Goal: Task Accomplishment & Management: Use online tool/utility

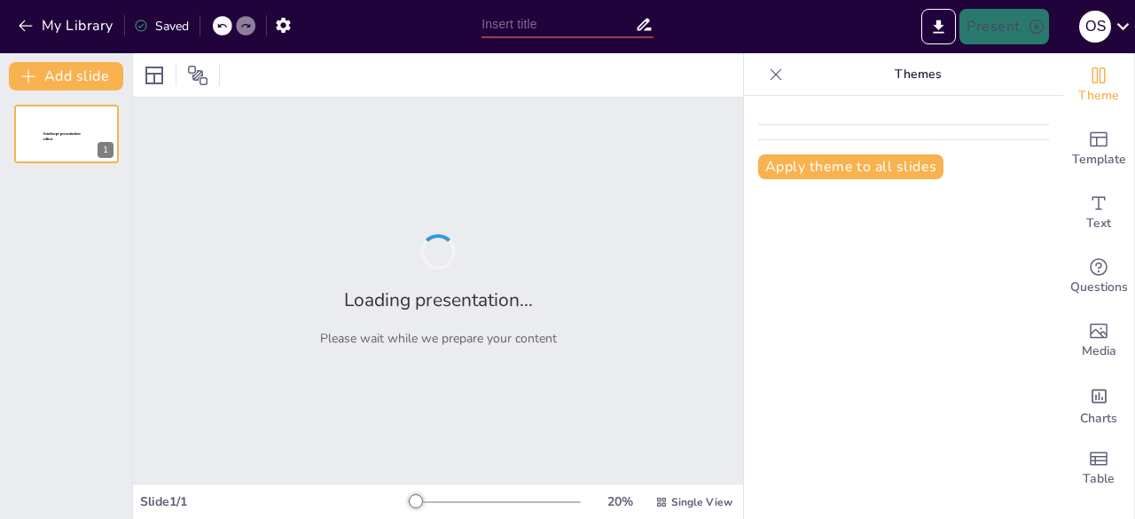
type input "Innovación y Tecnología: Mejorando el Rendimiento Académico en el [GEOGRAPHIC_D…"
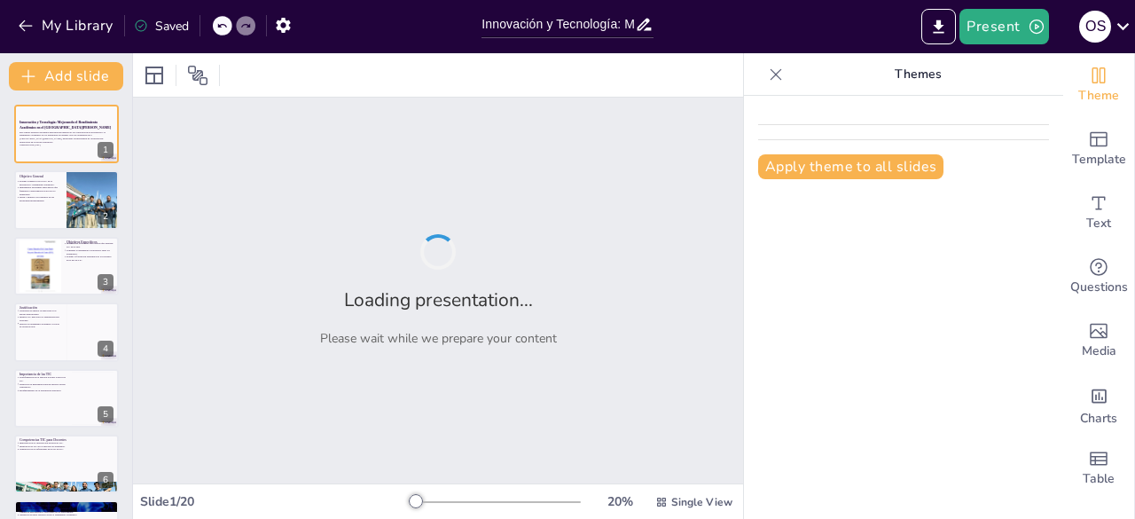
checkbox input "true"
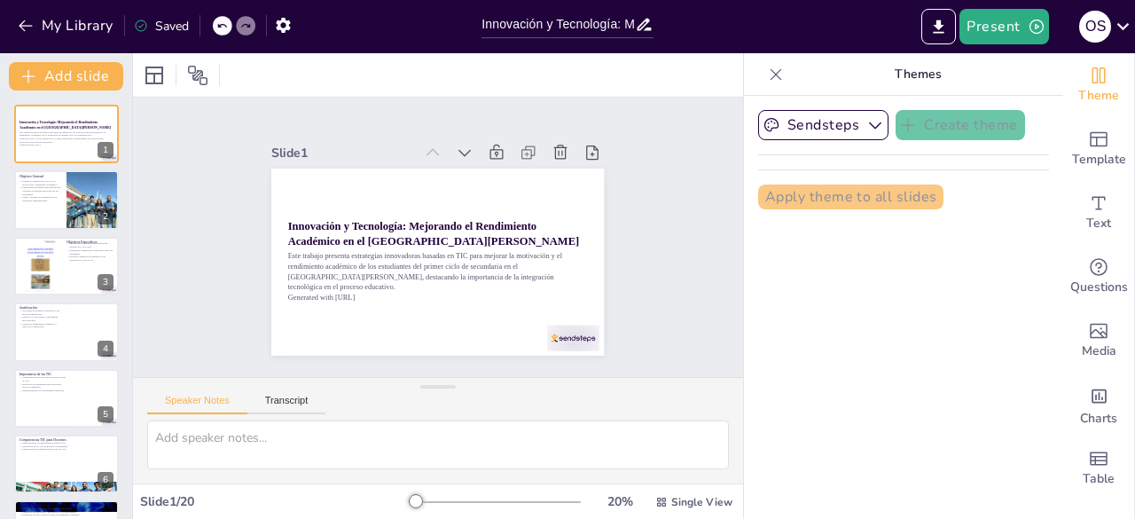
checkbox input "true"
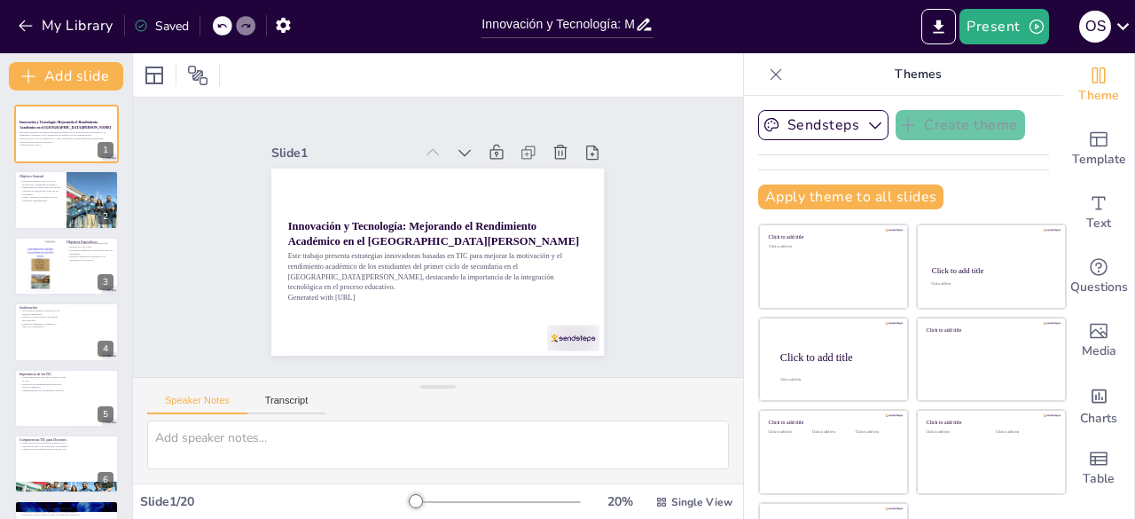
checkbox input "true"
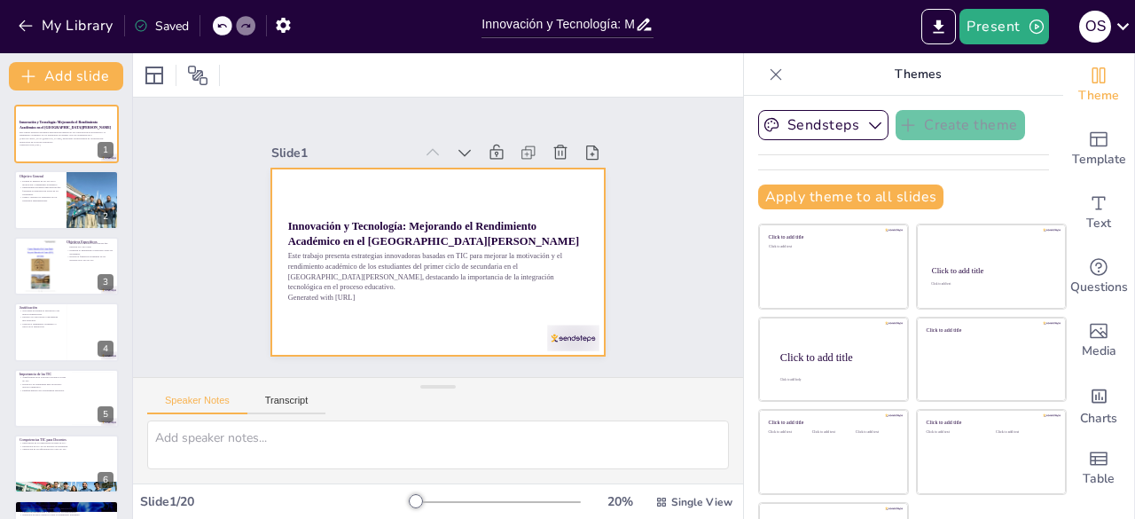
checkbox input "true"
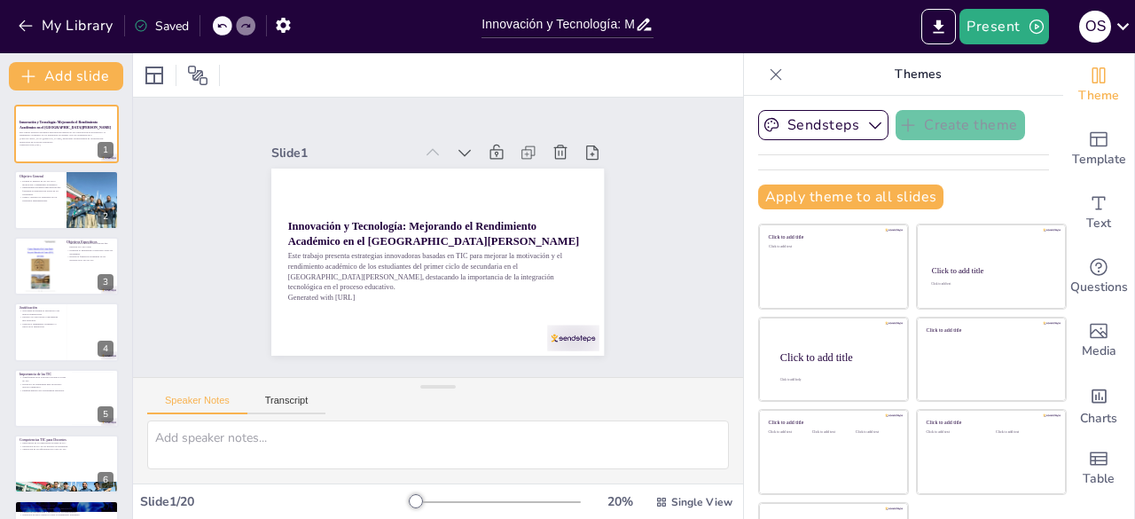
checkbox input "true"
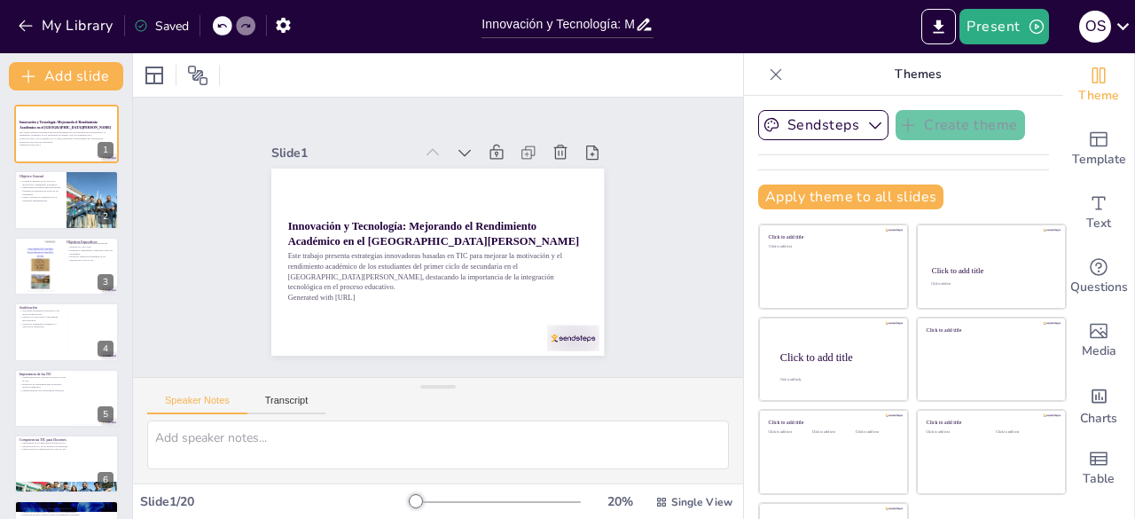
checkbox input "true"
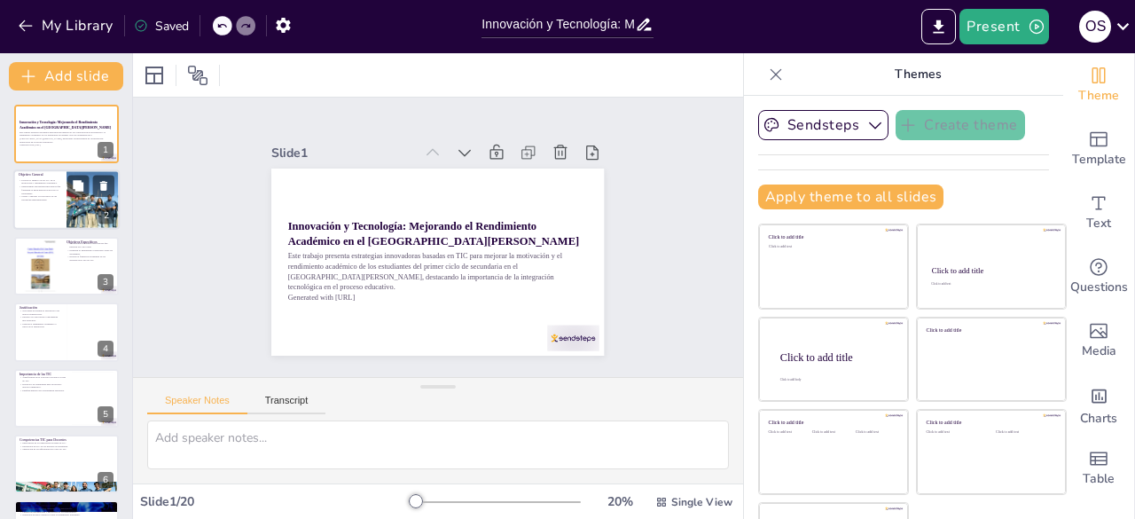
checkbox input "true"
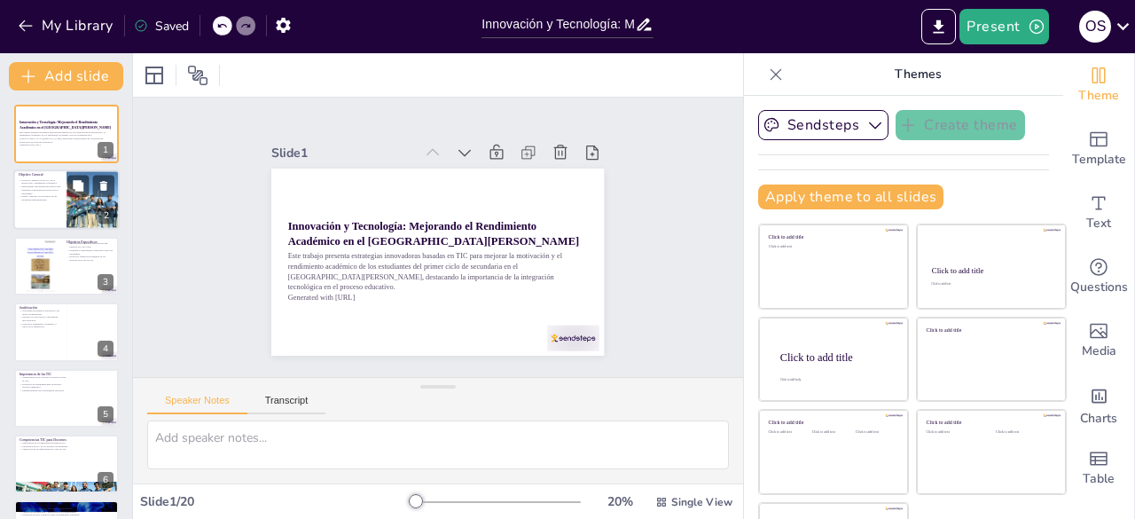
checkbox input "true"
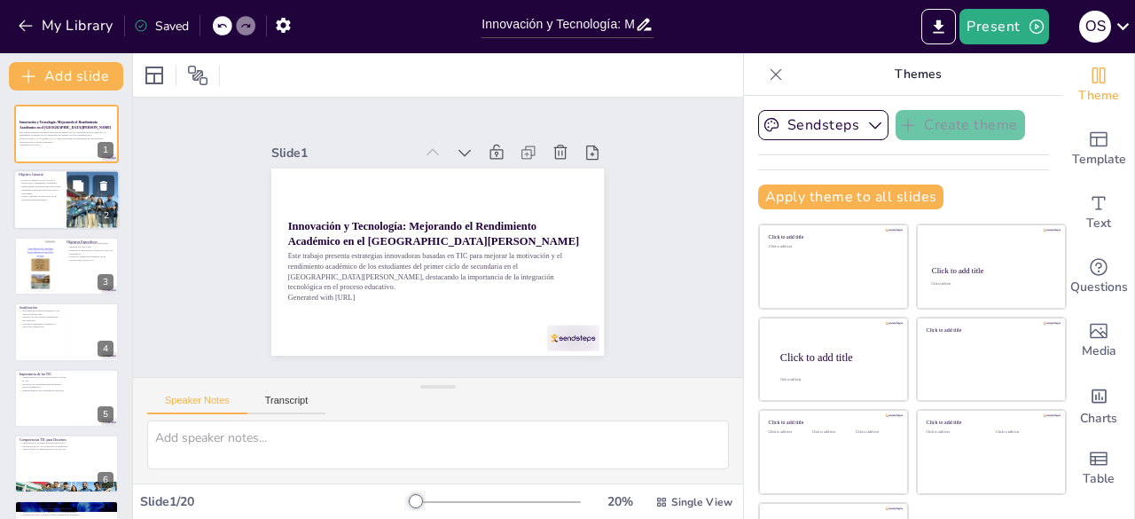
click at [63, 200] on div at bounding box center [66, 200] width 106 height 60
type textarea "Evaluar el impacto de las TIC es esencial para entender cómo estas herramientas…"
checkbox input "true"
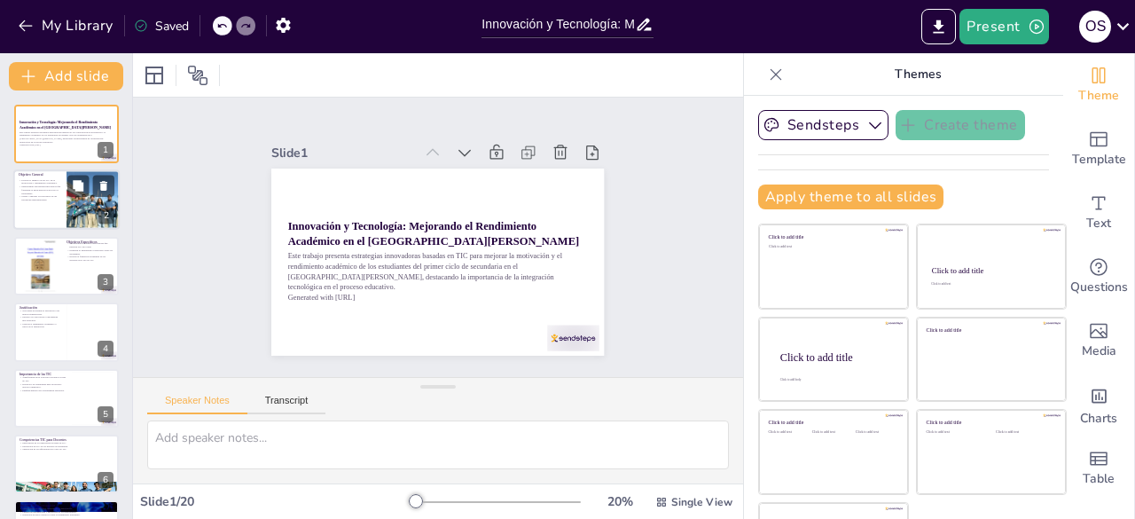
checkbox input "true"
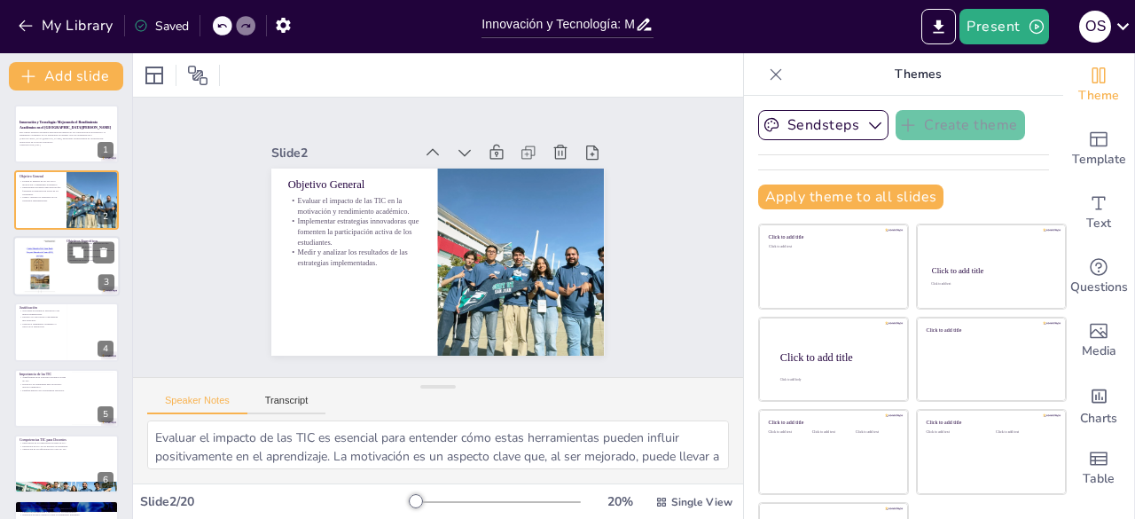
checkbox input "true"
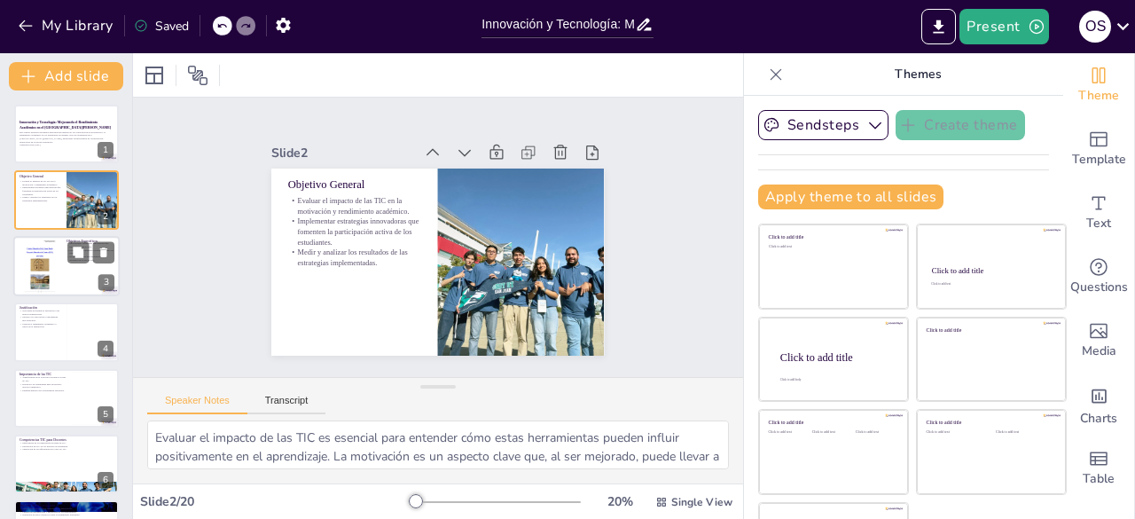
checkbox input "true"
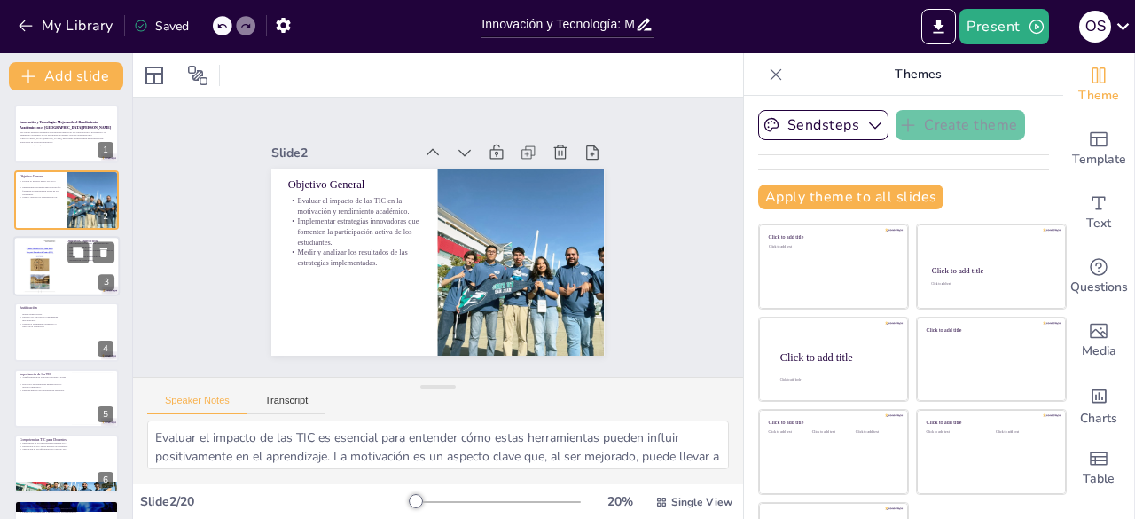
click at [44, 263] on div at bounding box center [40, 266] width 43 height 57
type textarea "La integración de TIC en el aula es esencial para modernizar el proceso educati…"
checkbox input "true"
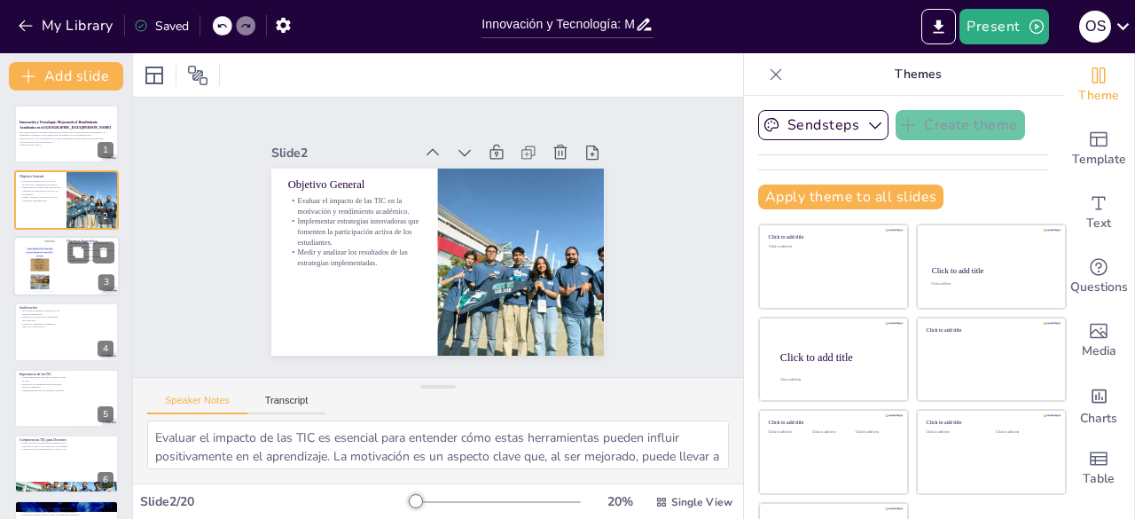
checkbox input "true"
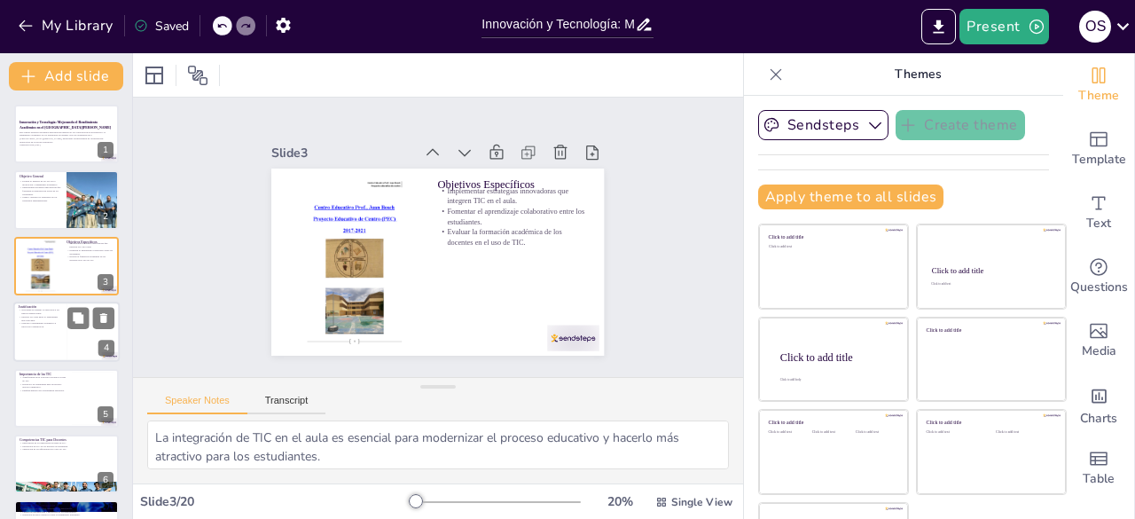
checkbox input "true"
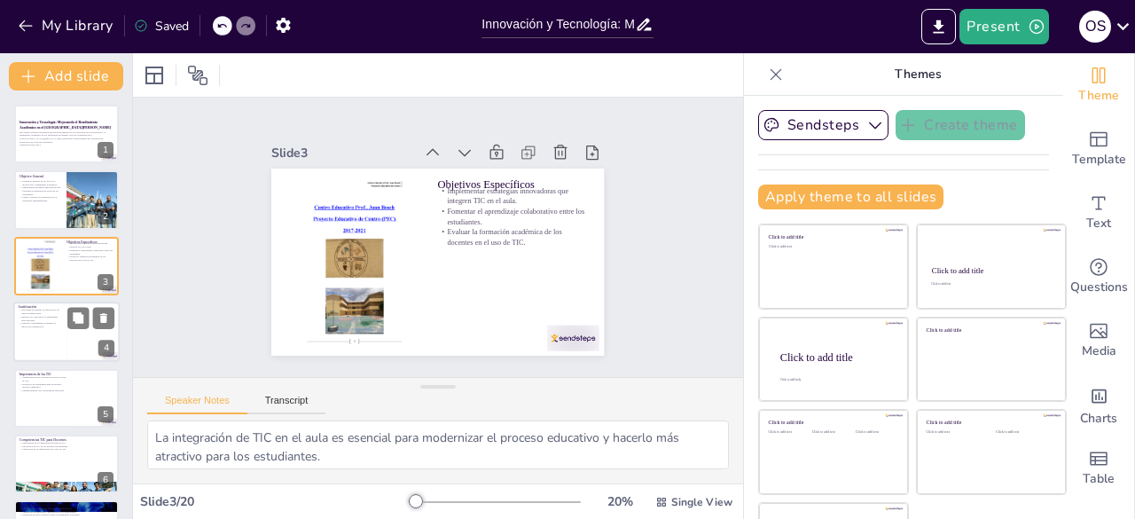
checkbox input "true"
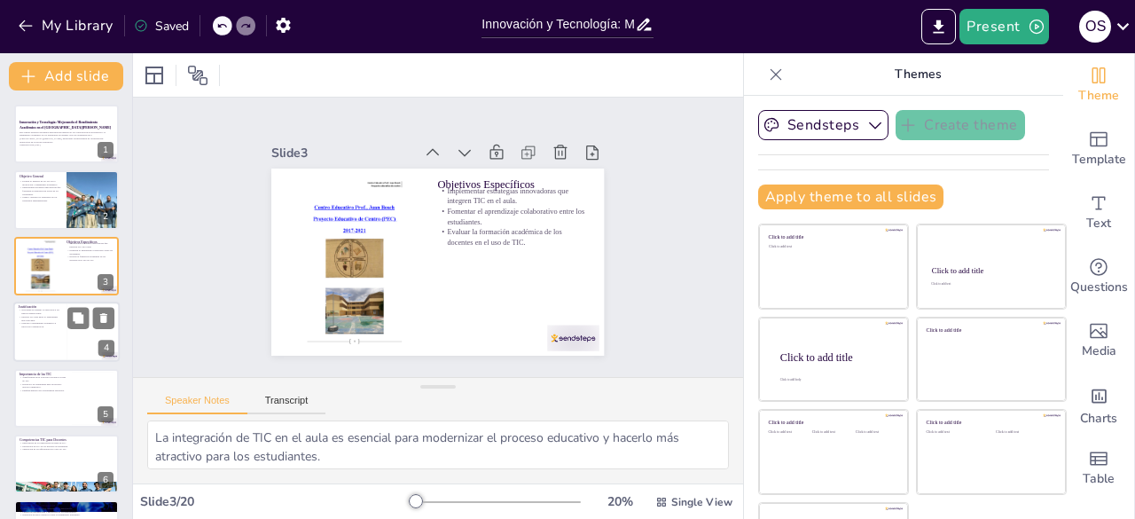
checkbox input "true"
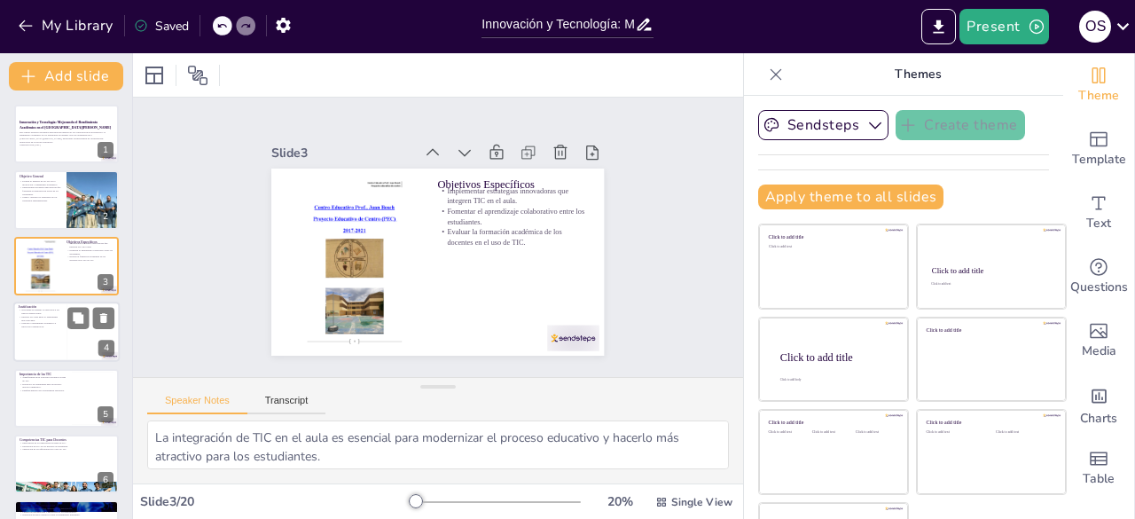
checkbox input "true"
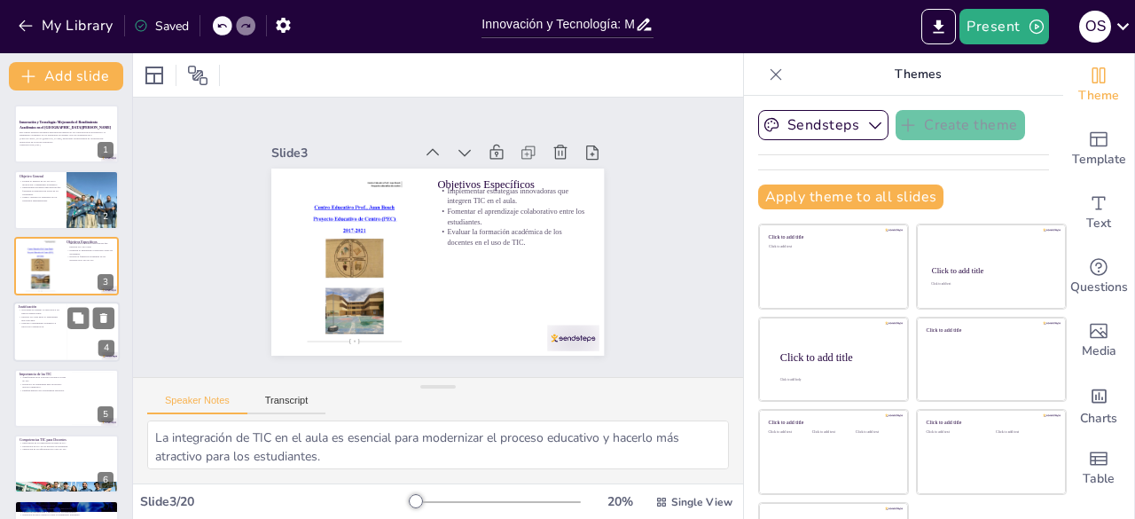
checkbox input "true"
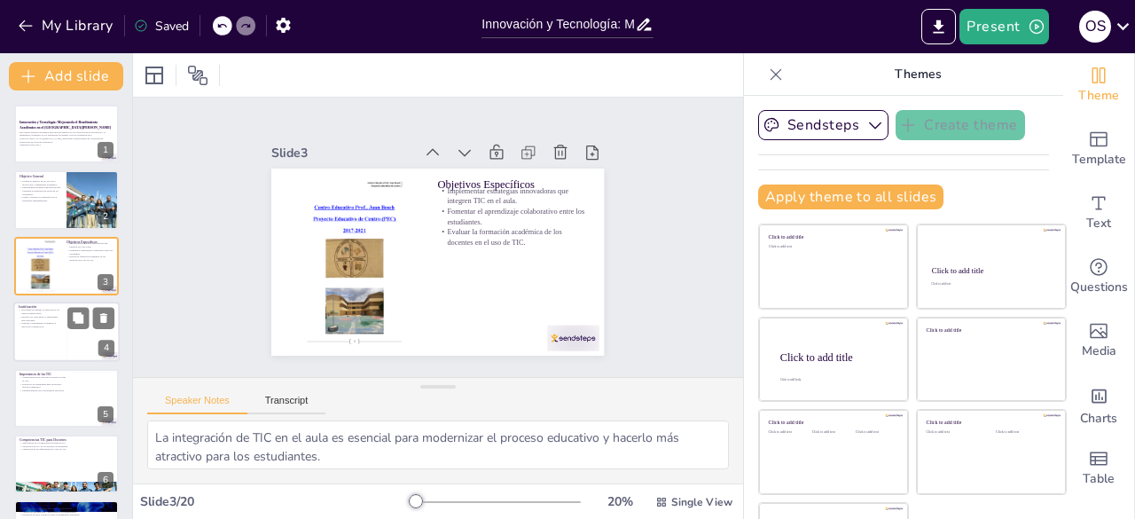
click at [35, 332] on div at bounding box center [66, 332] width 106 height 60
type textarea "Adaptar la educación es esencial para mantener el interés de los estudiantes y …"
checkbox input "true"
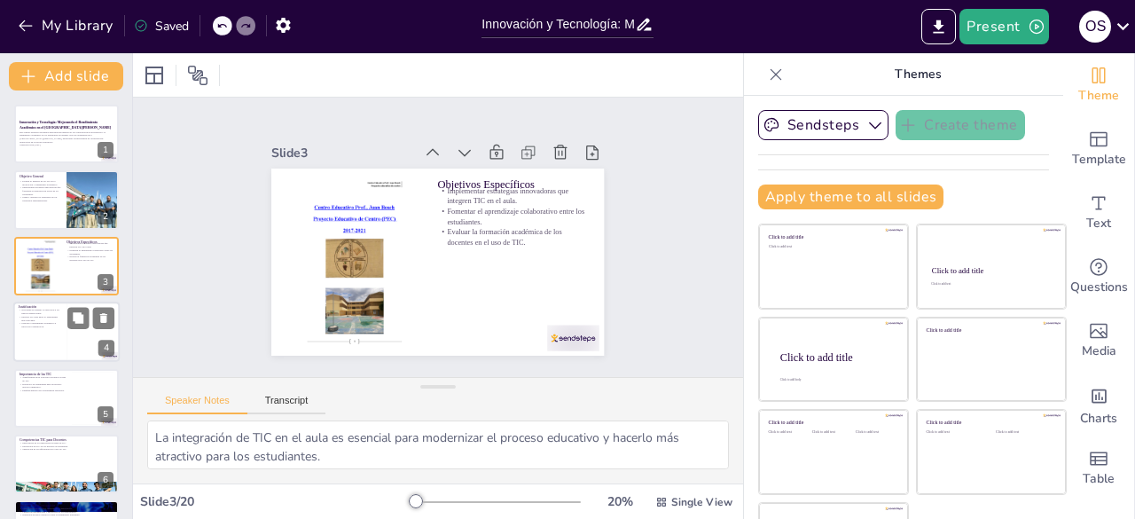
checkbox input "true"
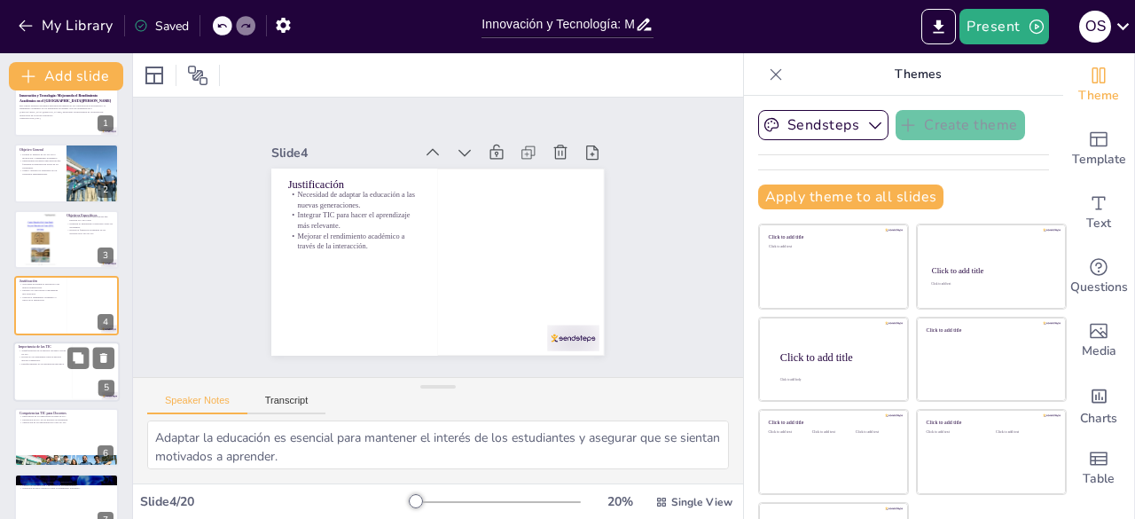
checkbox input "true"
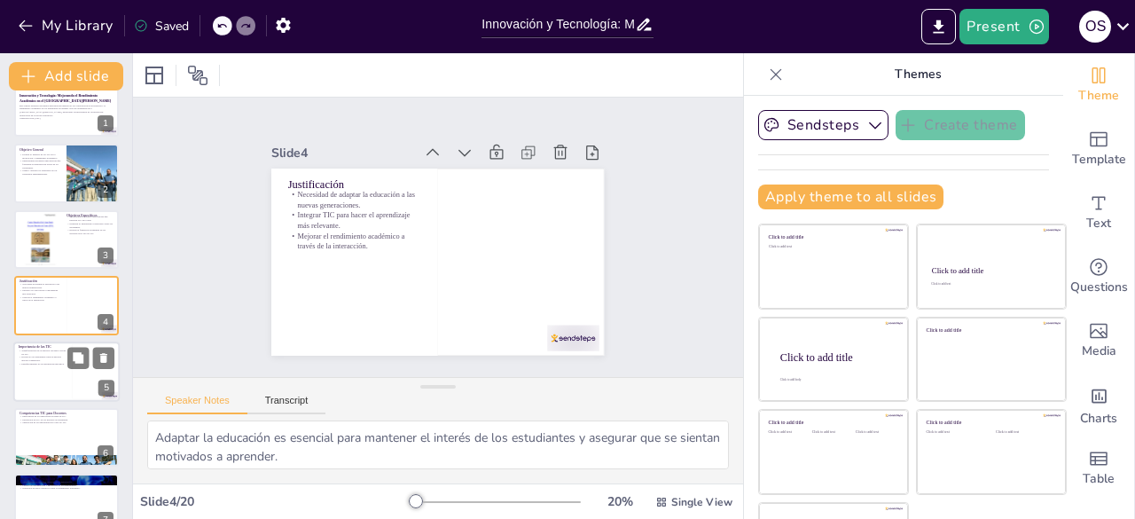
checkbox input "true"
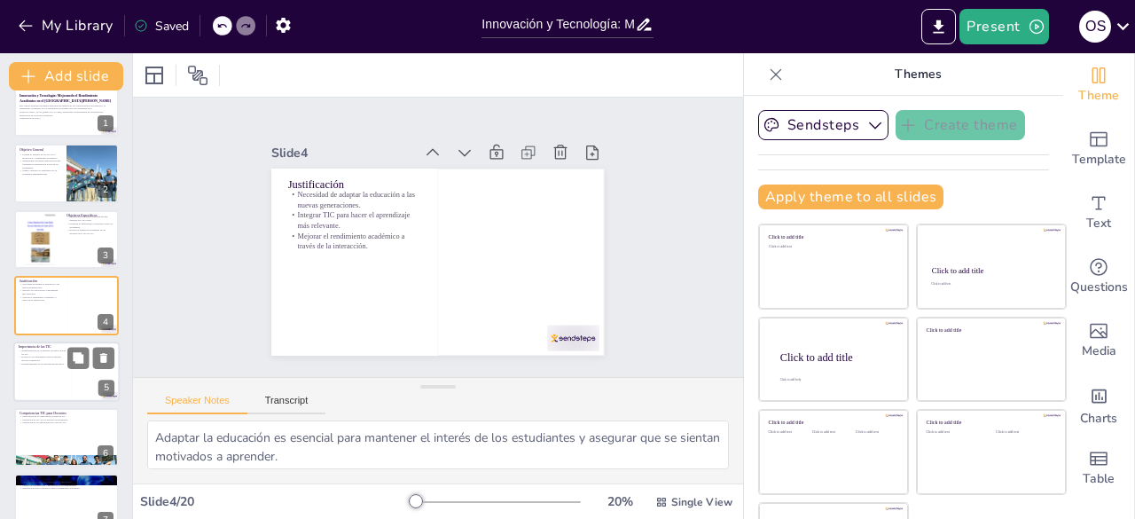
checkbox input "true"
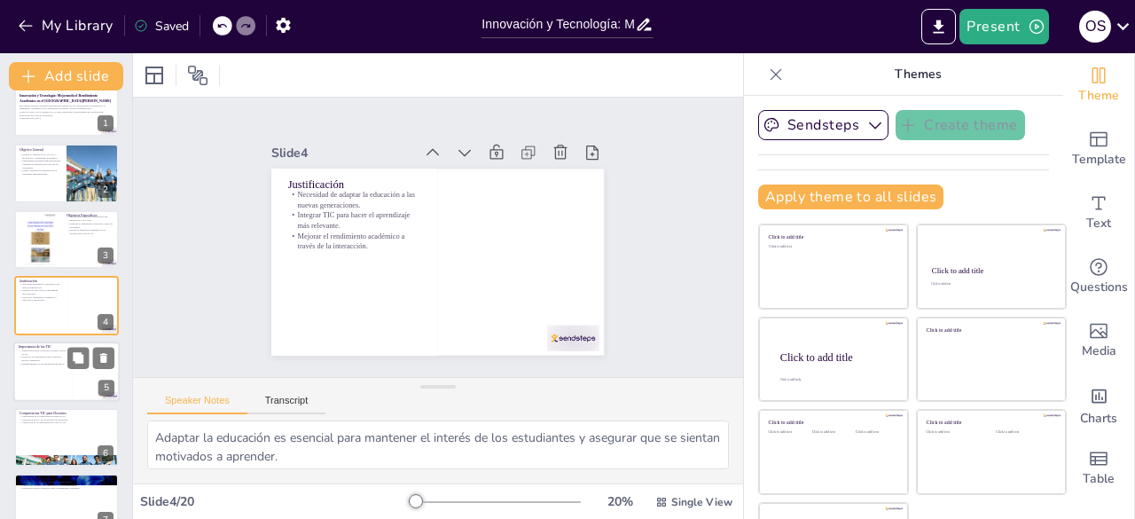
click at [35, 386] on div at bounding box center [66, 371] width 106 height 60
type textarea "La transformación de la práctica docente es crucial para mantener la relevancia…"
checkbox input "true"
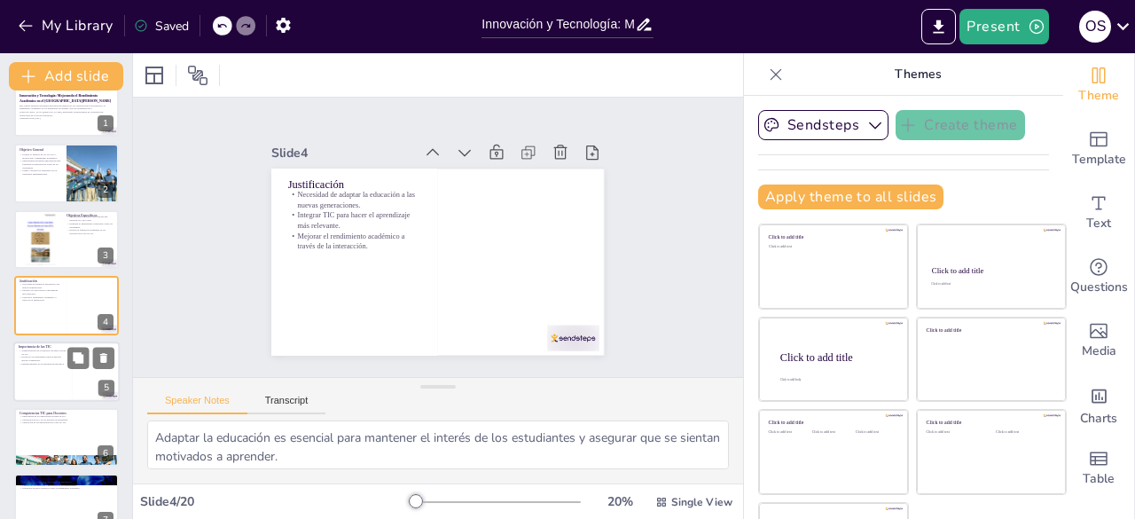
checkbox input "true"
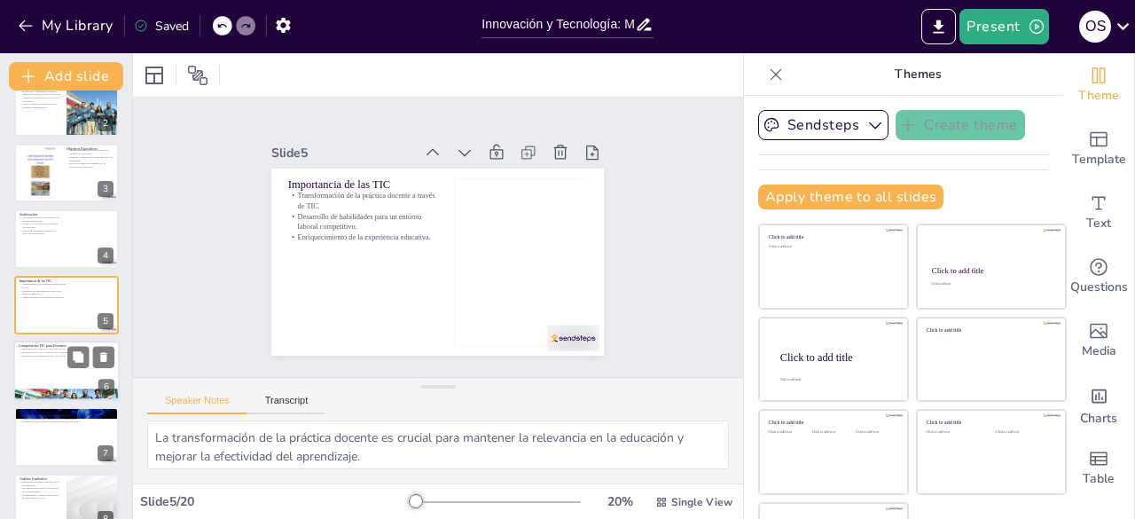
checkbox input "true"
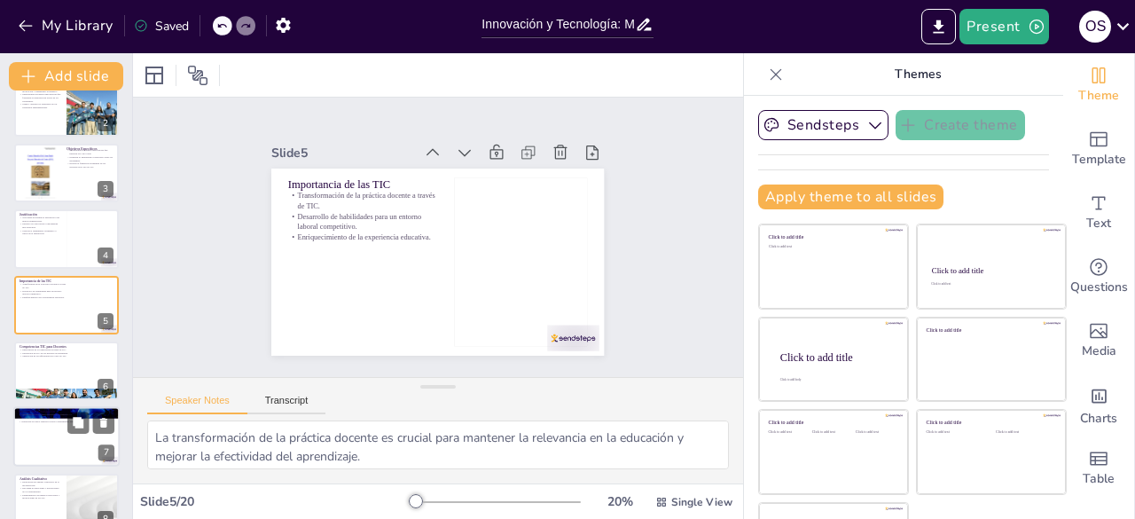
checkbox input "true"
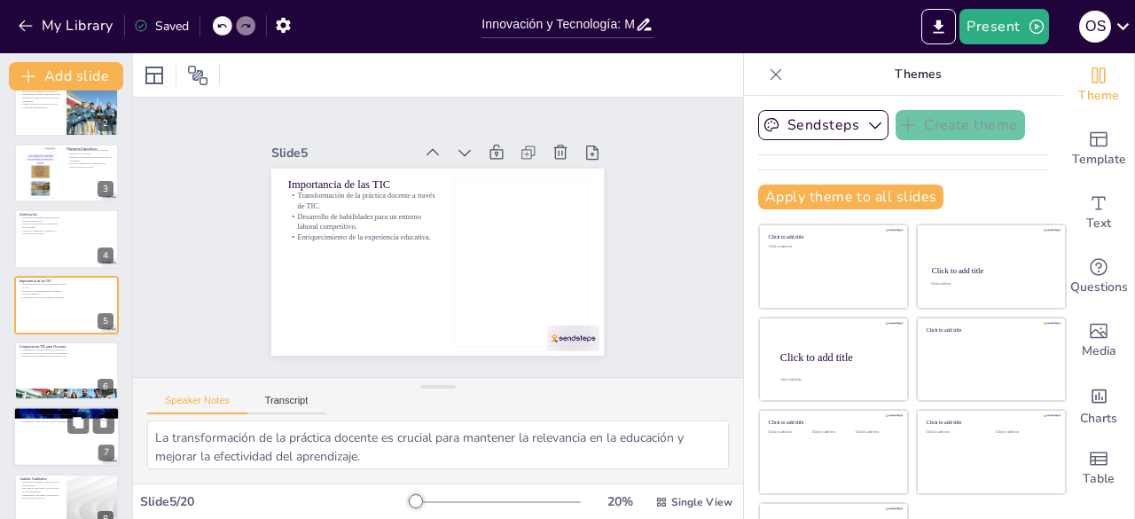
checkbox input "true"
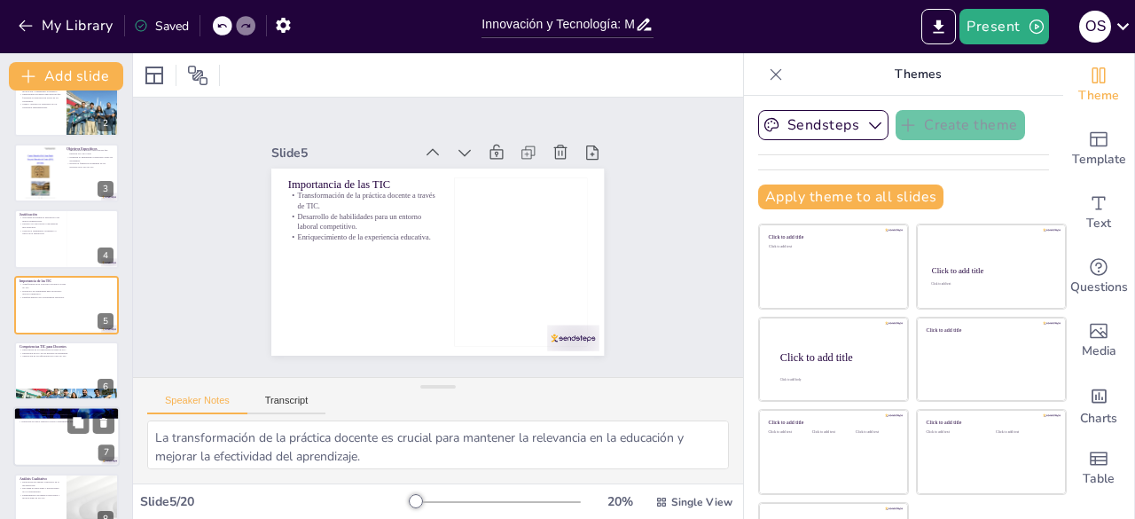
checkbox input "true"
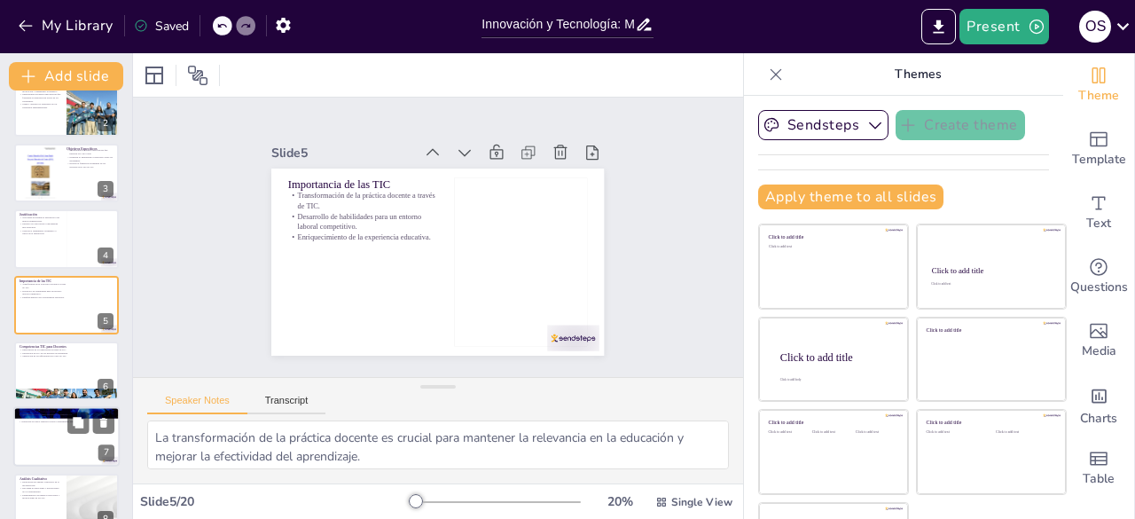
checkbox input "true"
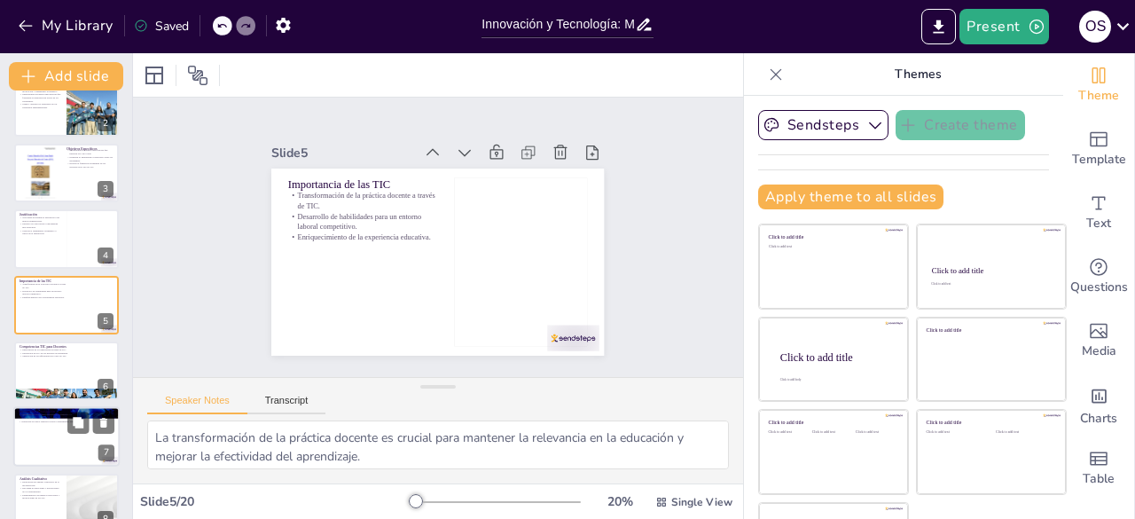
checkbox input "true"
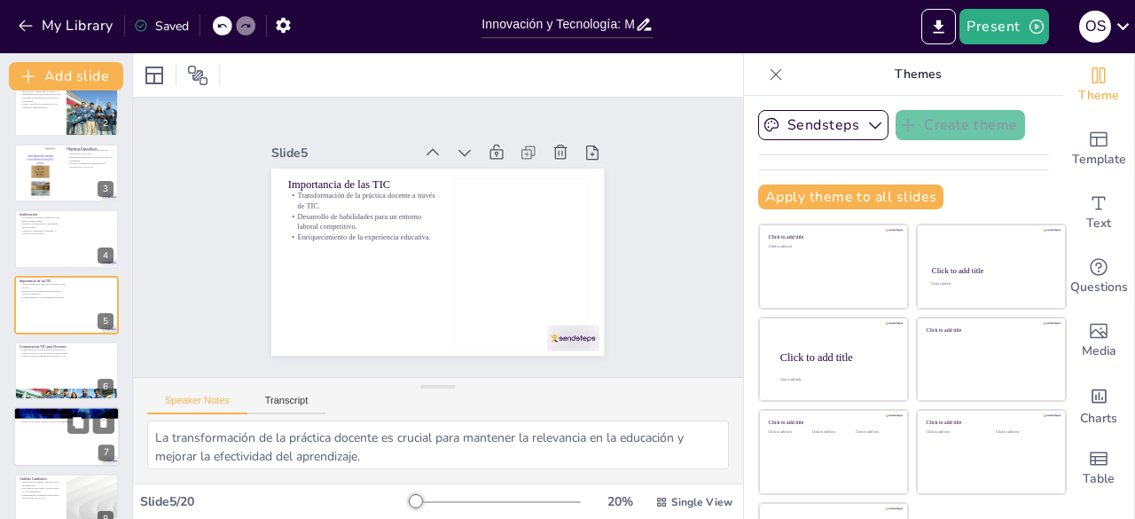
checkbox input "true"
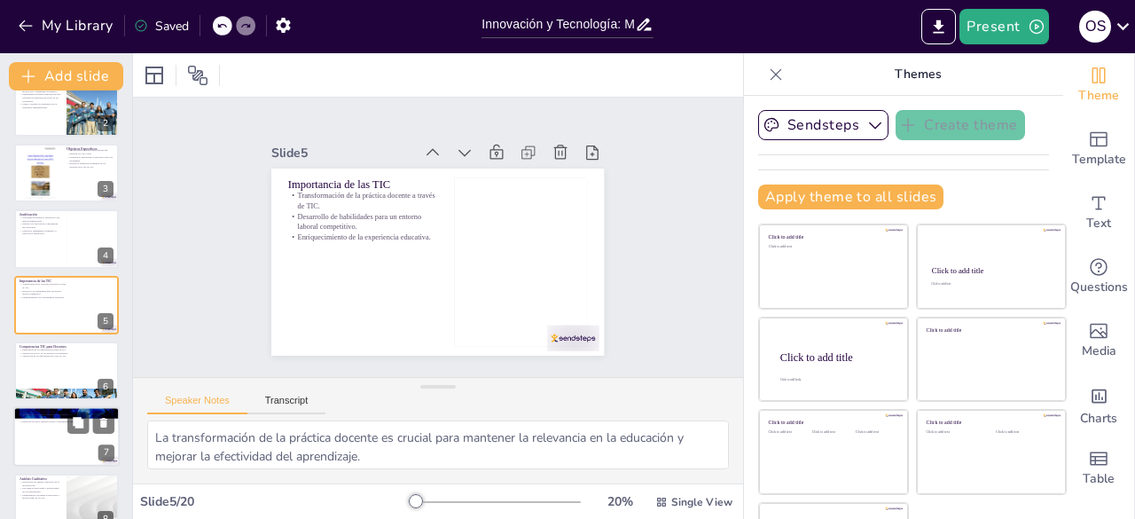
click at [46, 431] on div at bounding box center [66, 437] width 106 height 60
type textarea "La combinación de métodos permite una evaluación más completa y rica de los res…"
checkbox input "true"
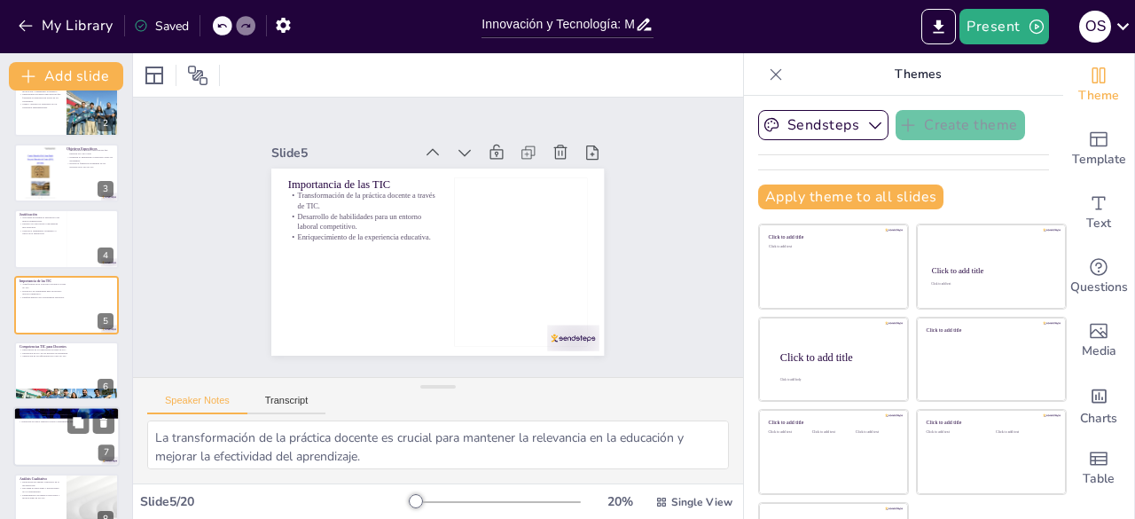
checkbox input "true"
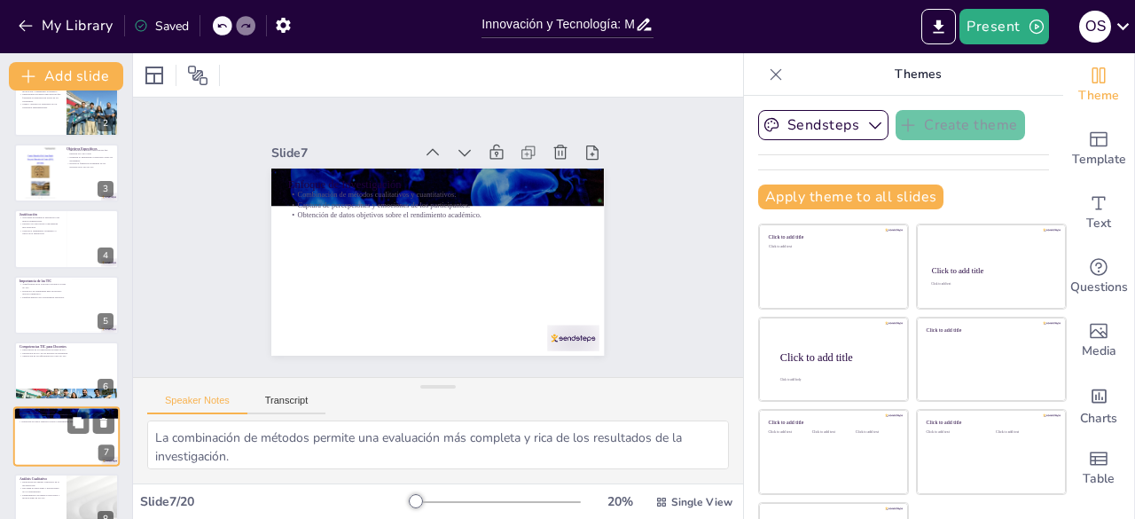
scroll to position [225, 0]
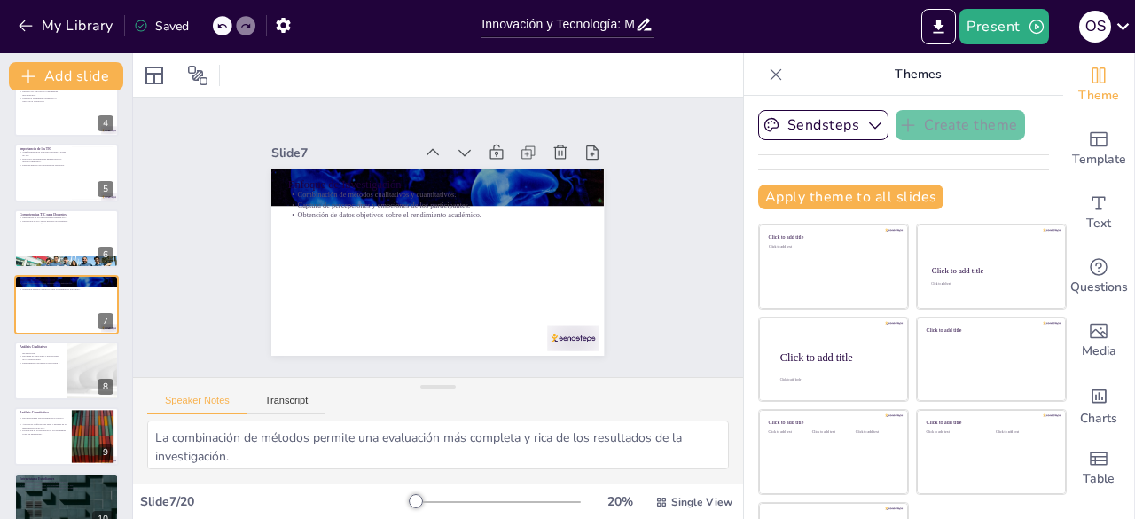
checkbox input "true"
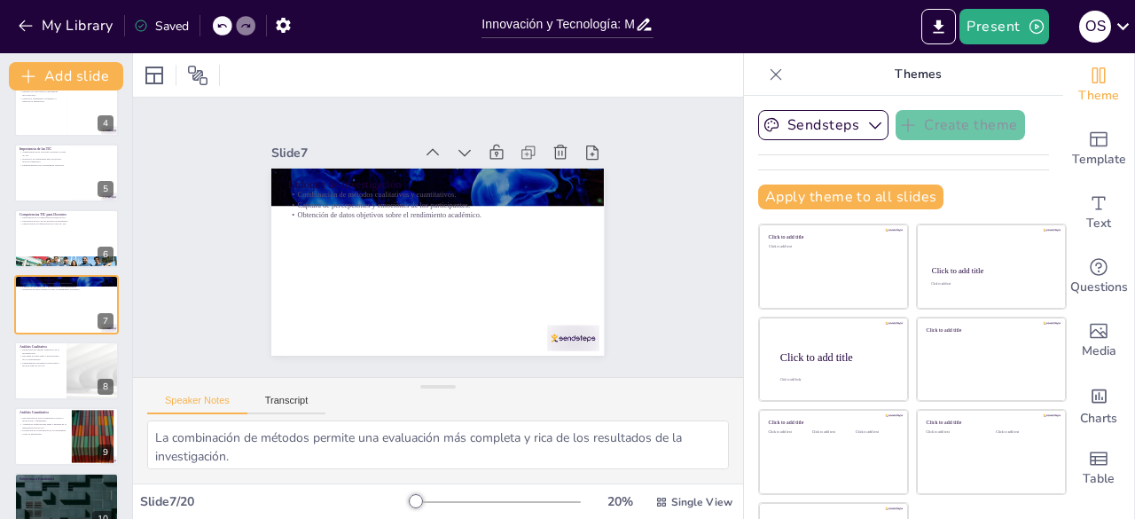
checkbox input "true"
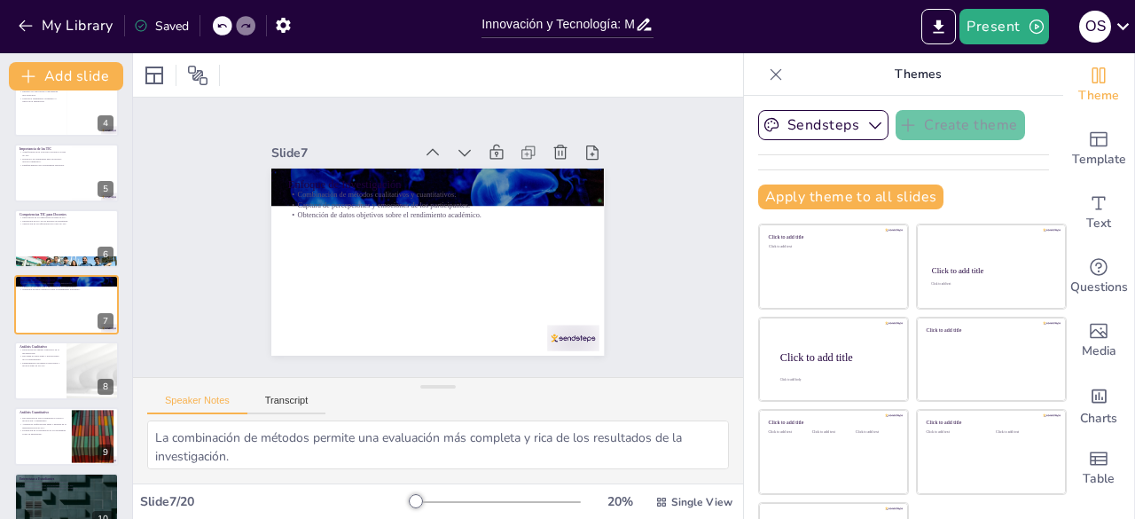
checkbox input "true"
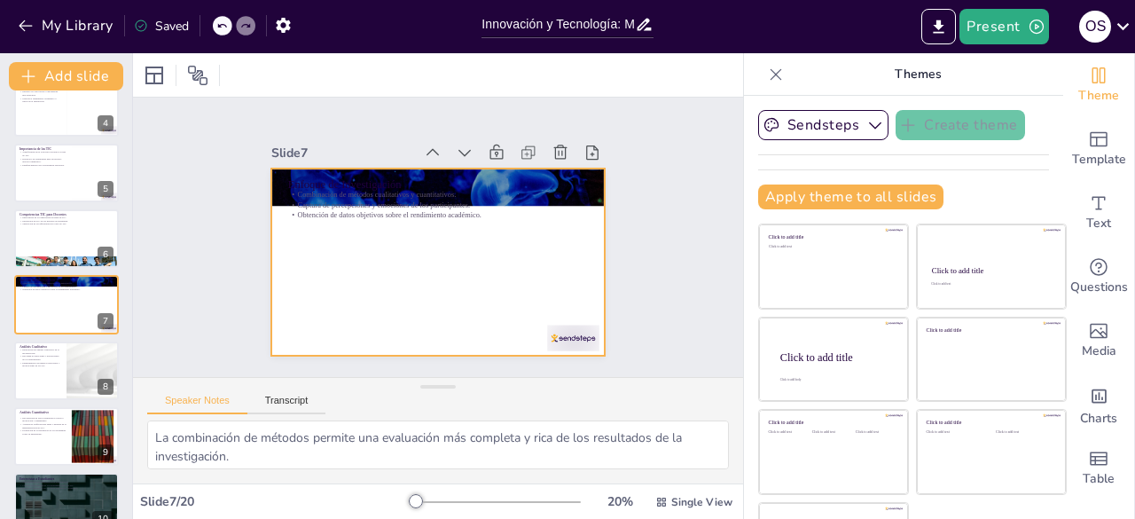
checkbox input "true"
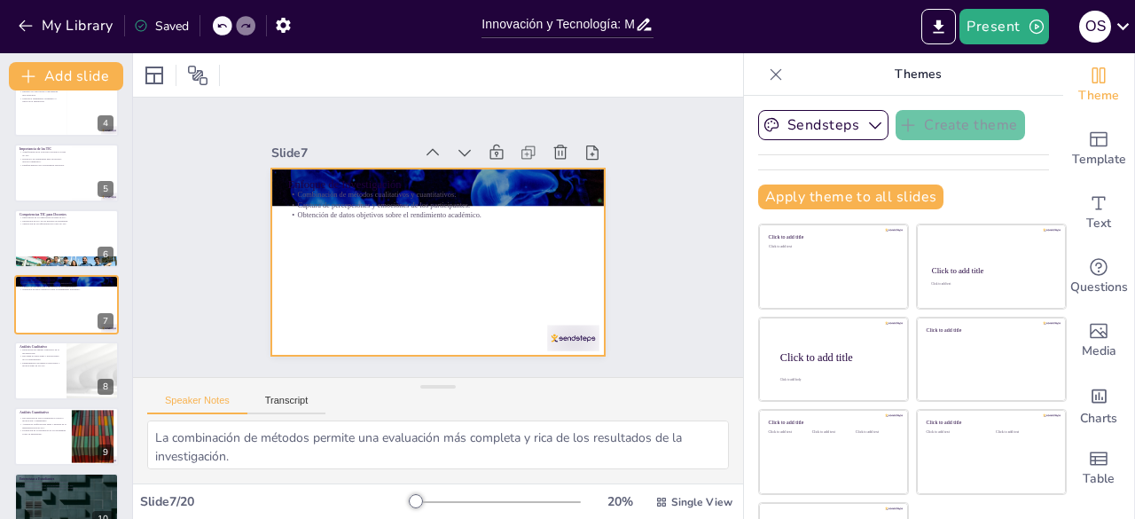
checkbox input "true"
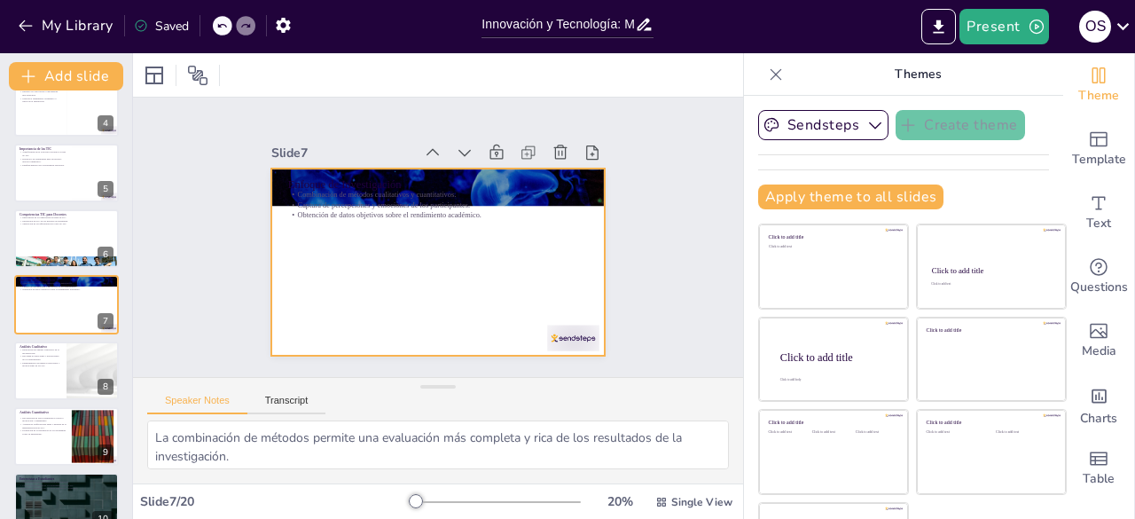
checkbox input "true"
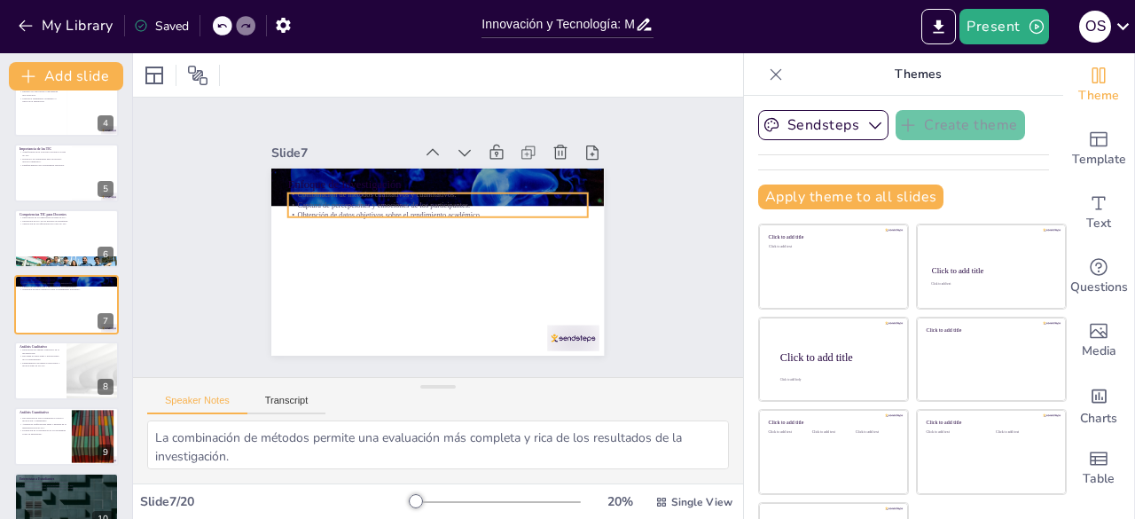
checkbox input "true"
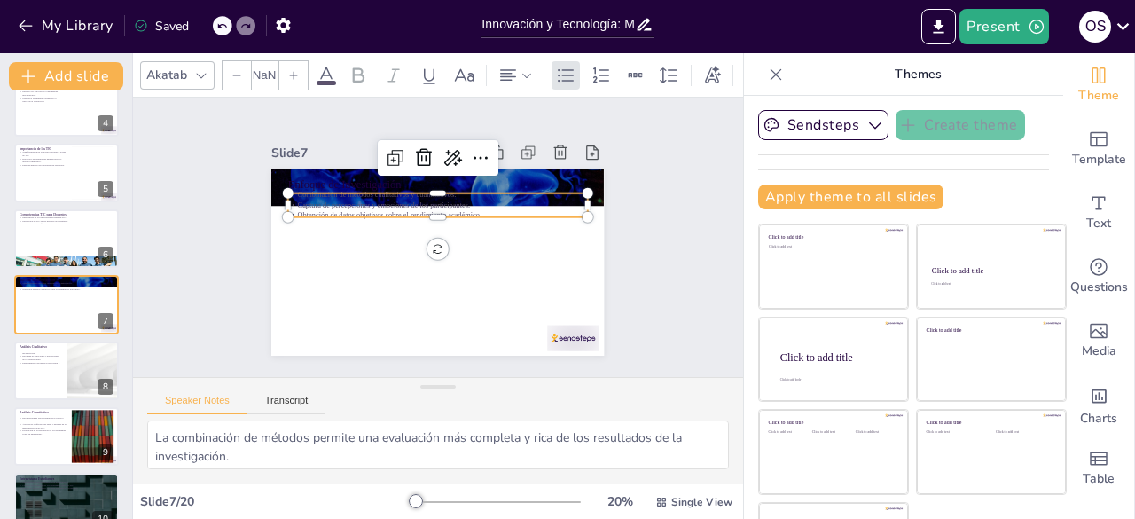
type input "32"
checkbox input "true"
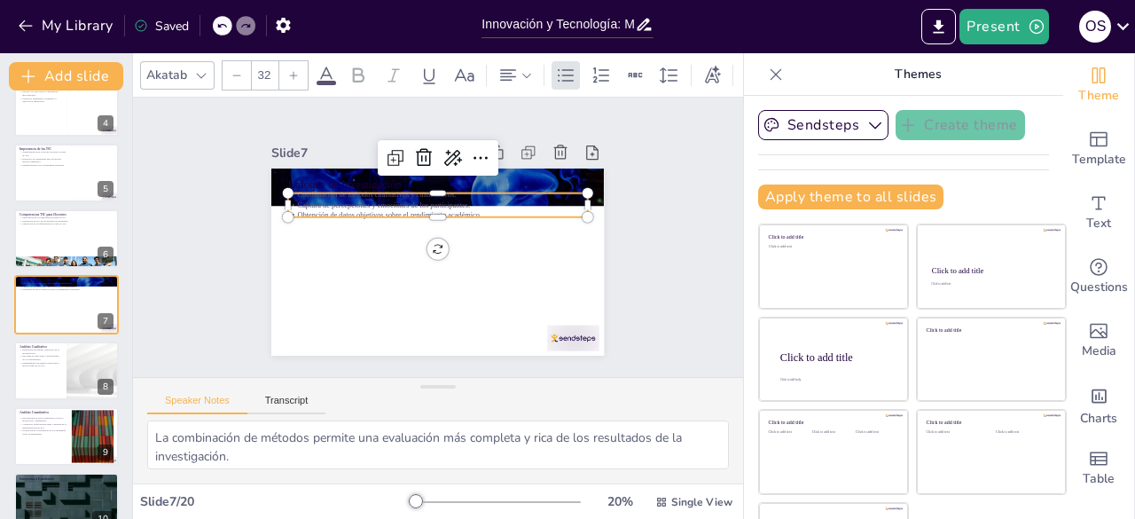
checkbox input "true"
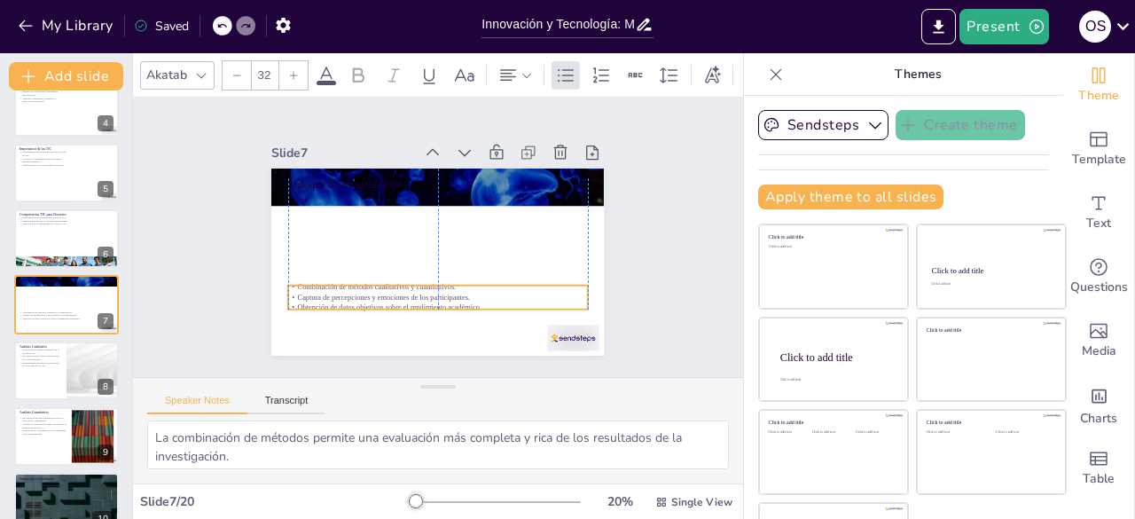
drag, startPoint x: 296, startPoint y: 191, endPoint x: 294, endPoint y: 285, distance: 94.0
click at [357, 285] on p "Combinación de métodos cualitativos y cuantitativos." at bounding box center [472, 274] width 230 height 208
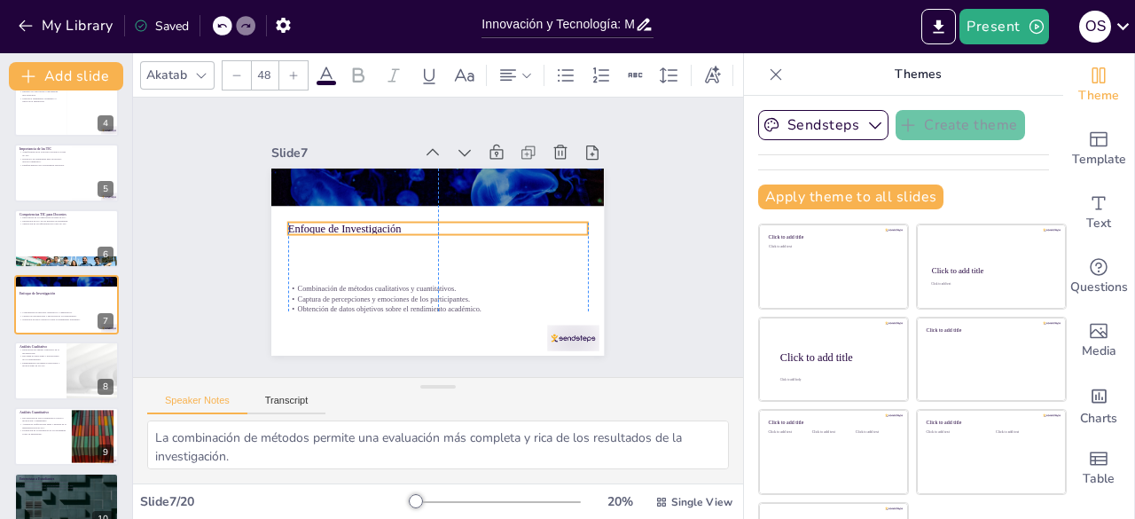
drag, startPoint x: 291, startPoint y: 175, endPoint x: 291, endPoint y: 219, distance: 44.3
click at [364, 219] on p "Enfoque de Investigación" at bounding box center [445, 232] width 163 height 267
click at [191, 295] on div "Slide 1 Innovación y Tecnología: Mejorando el Rendimiento Académico en el Liceo…" at bounding box center [438, 237] width 655 height 400
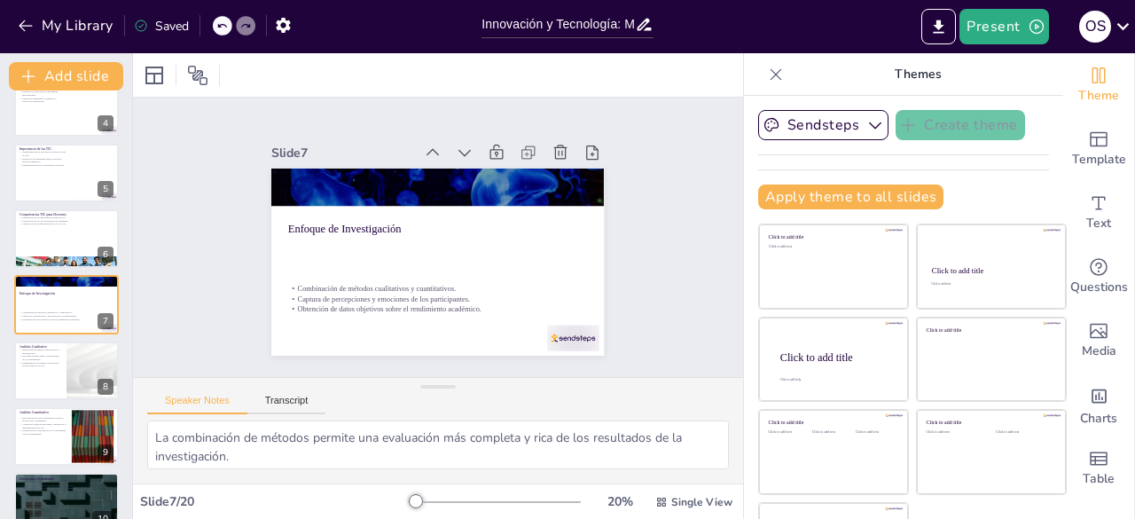
click at [663, 278] on div "Slide 1 Innovación y Tecnología: Mejorando el Rendimiento Académico en el Liceo…" at bounding box center [438, 237] width 655 height 400
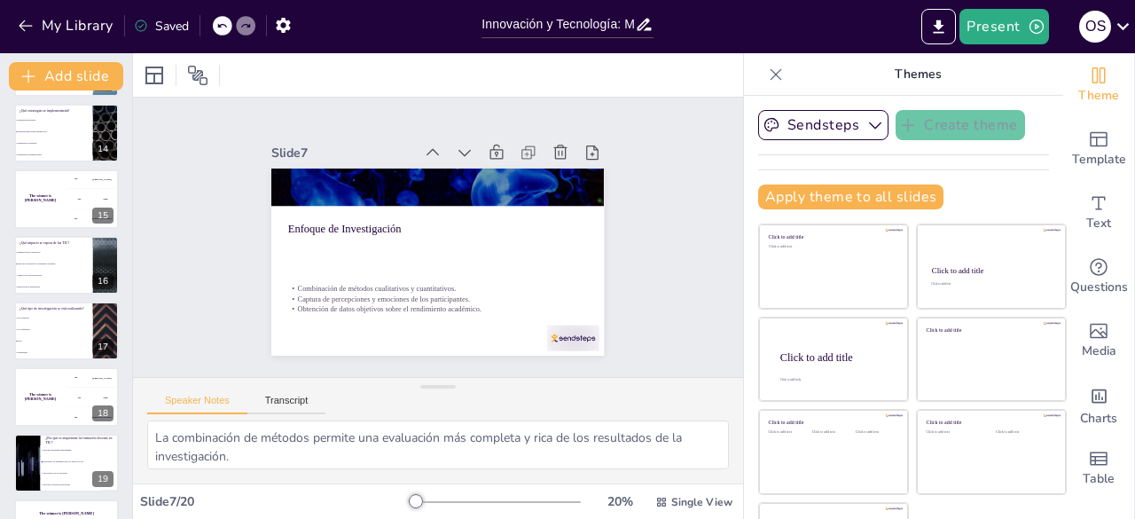
scroll to position [912, 0]
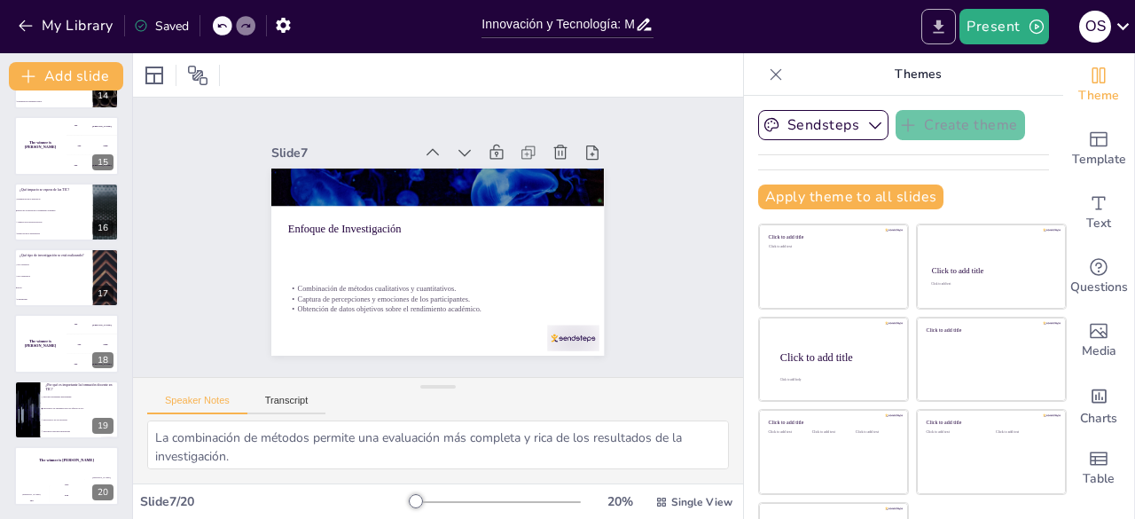
click at [938, 14] on button "Export to PowerPoint" at bounding box center [939, 26] width 35 height 35
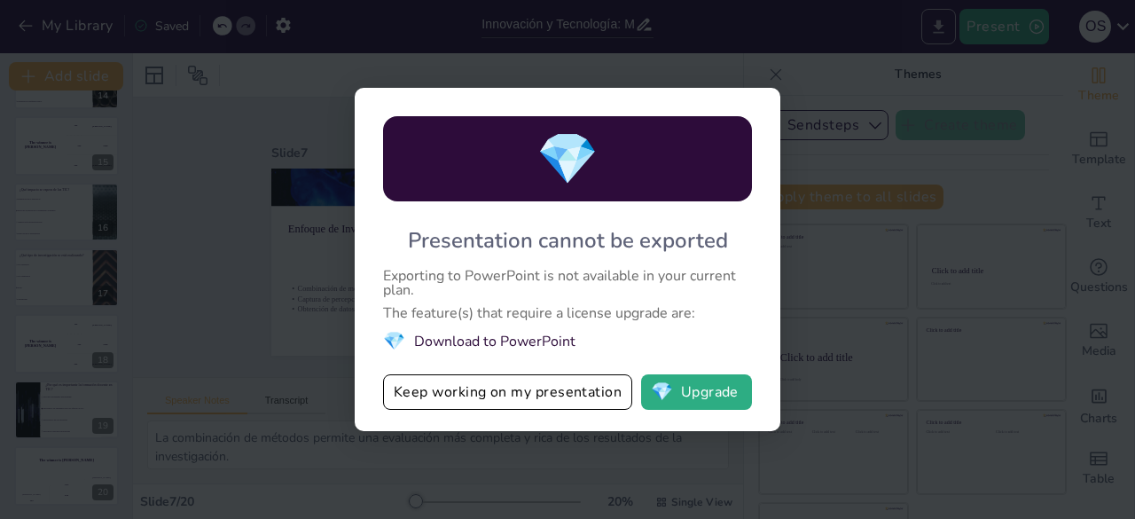
click at [906, 280] on div "💎 Presentation cannot be exported Exporting to PowerPoint is not available in y…" at bounding box center [567, 259] width 1135 height 519
click at [988, 365] on div "💎 Presentation cannot be exported Exporting to PowerPoint is not available in y…" at bounding box center [567, 259] width 1135 height 519
click at [467, 384] on button "Keep working on my presentation" at bounding box center [507, 391] width 249 height 35
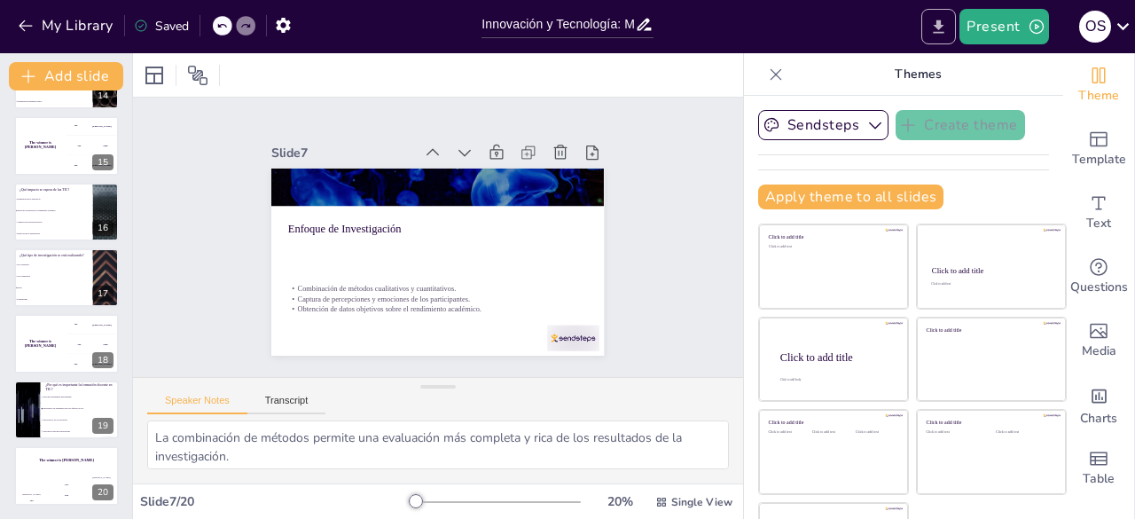
click at [939, 34] on icon "Export to PowerPoint" at bounding box center [938, 27] width 19 height 19
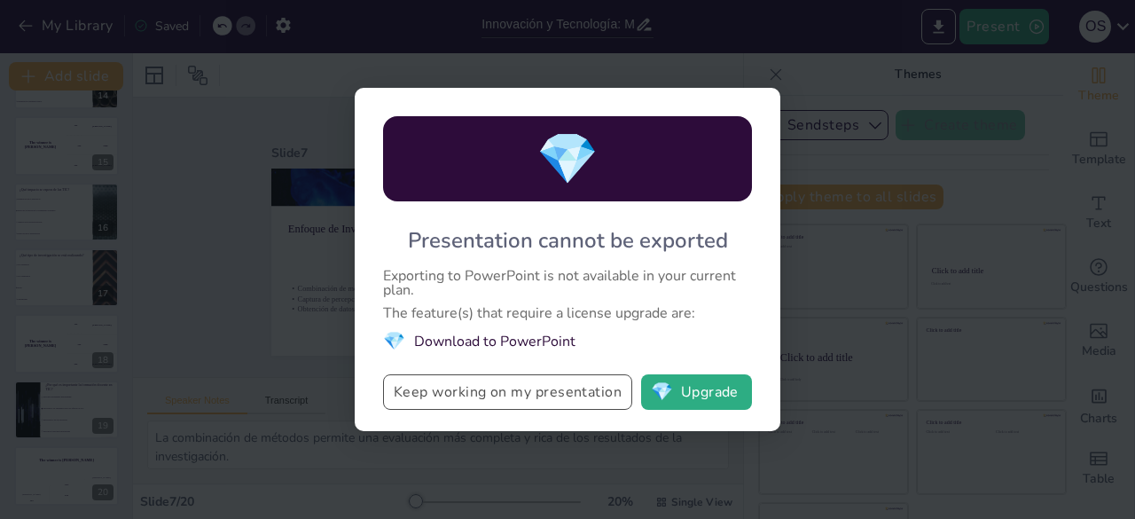
click at [451, 391] on button "Keep working on my presentation" at bounding box center [507, 391] width 249 height 35
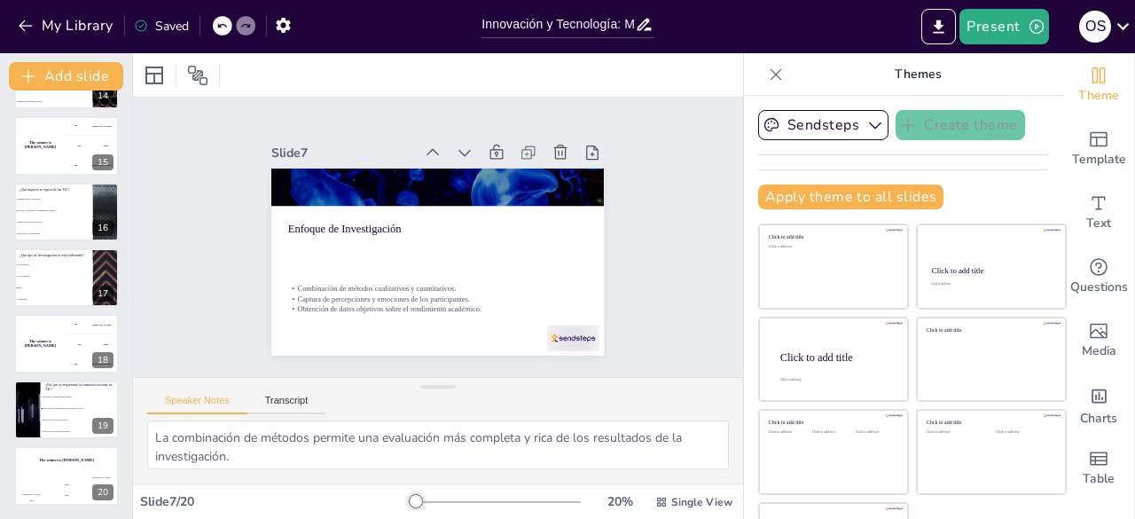
click at [1103, 14] on div "o s" at bounding box center [1095, 27] width 32 height 32
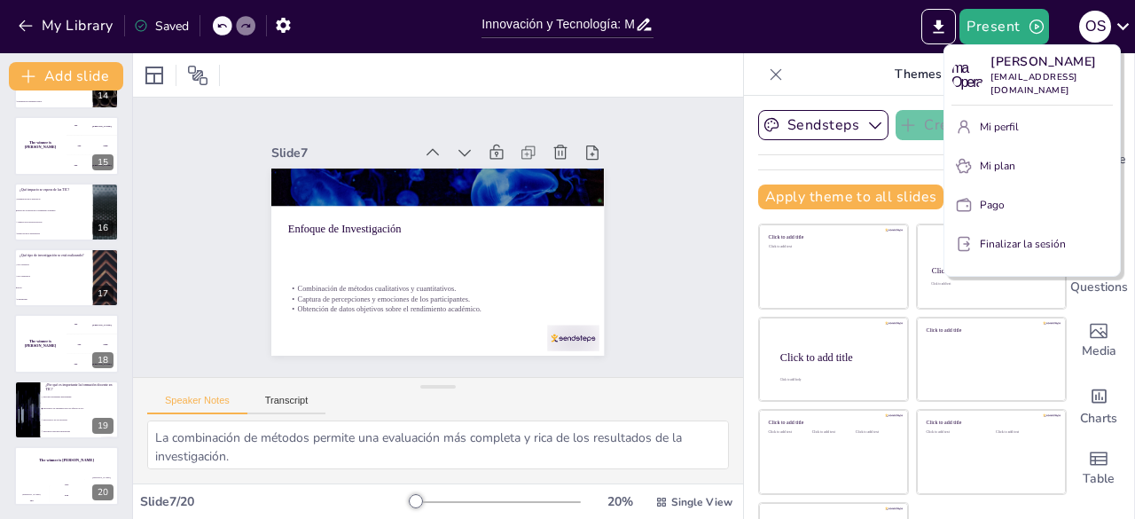
click at [757, 32] on div at bounding box center [567, 259] width 1135 height 519
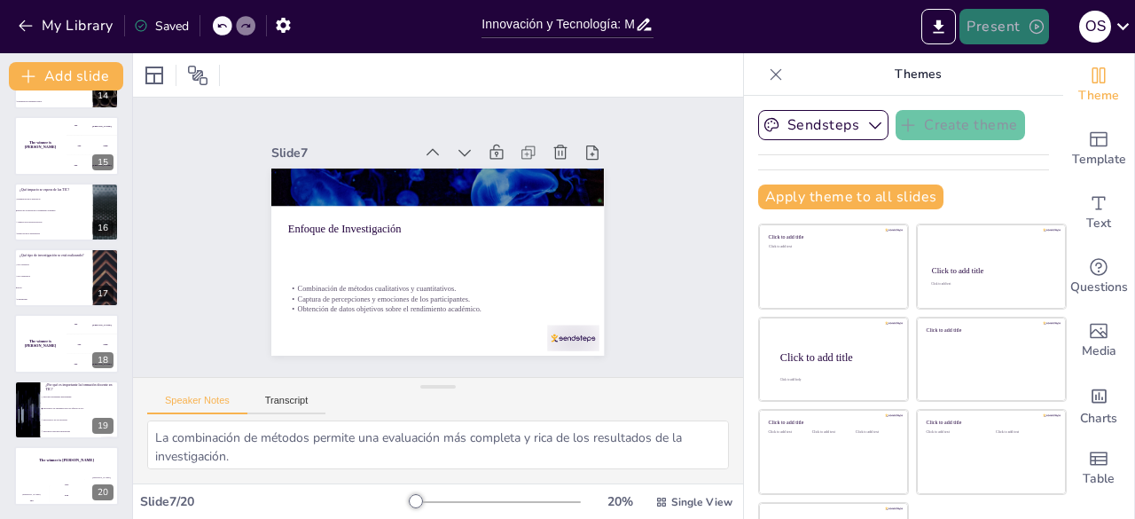
click at [1023, 29] on button "Present" at bounding box center [1004, 26] width 89 height 35
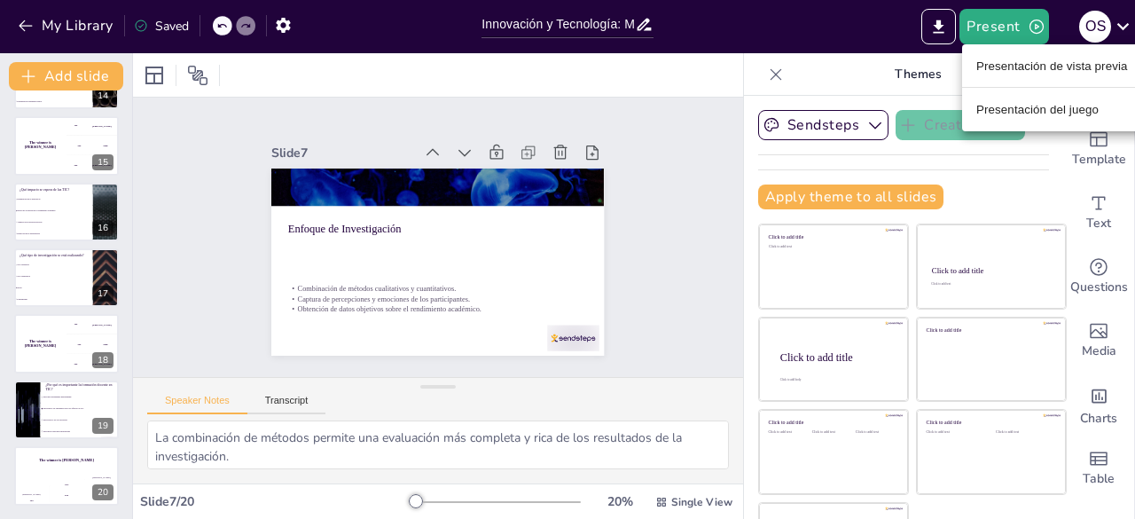
click at [1038, 60] on font "Presentación de vista previa" at bounding box center [1052, 65] width 152 height 13
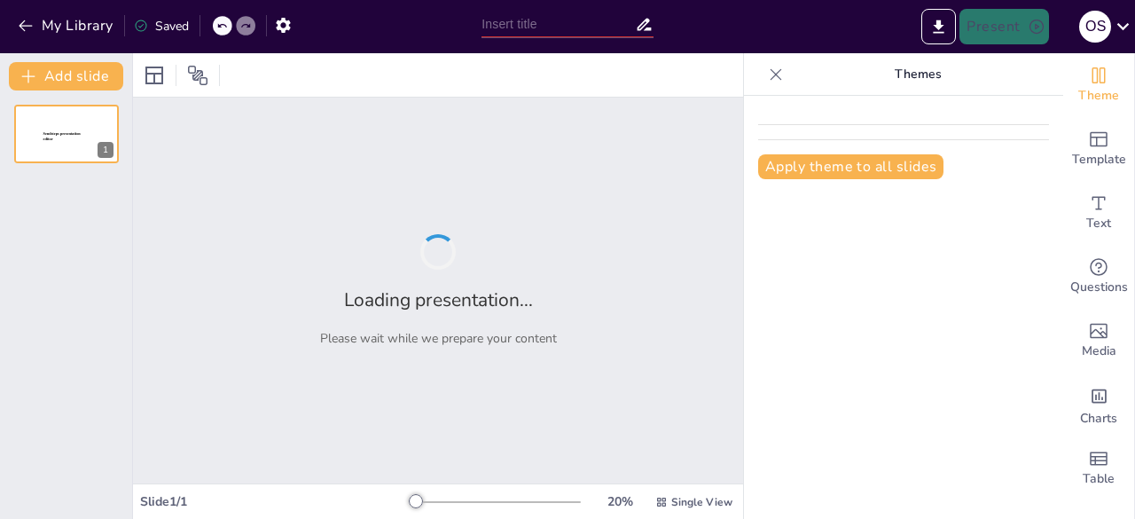
type input "Innovación y Tecnología: Mejorando el Rendimiento Académico en el [GEOGRAPHIC_D…"
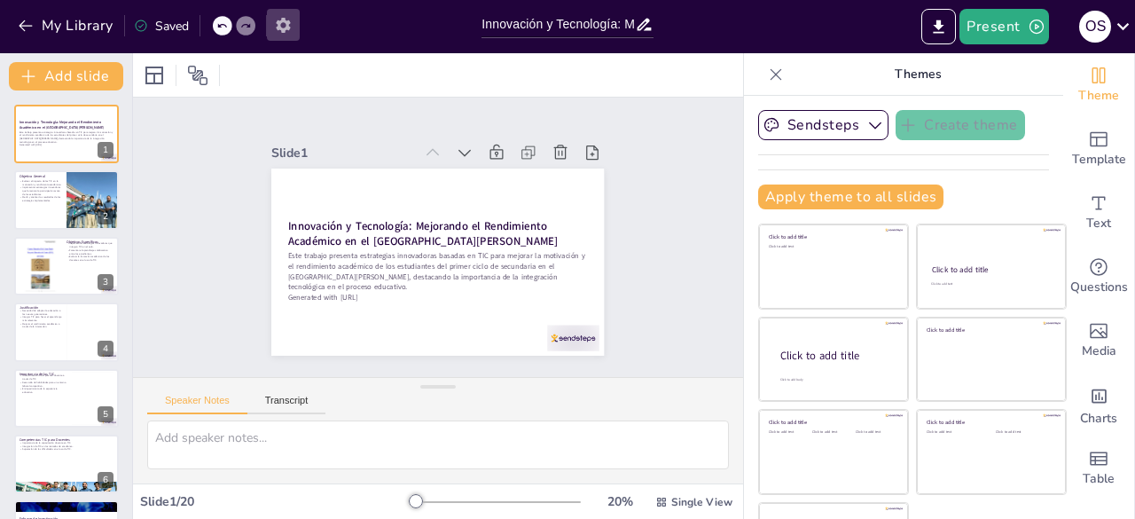
click at [287, 24] on icon "button" at bounding box center [283, 25] width 14 height 15
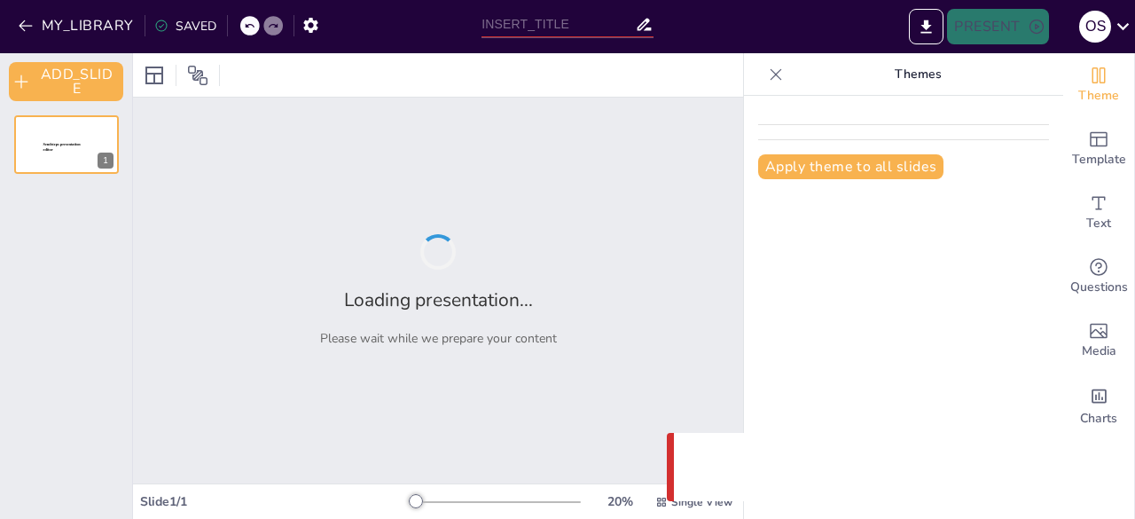
type input "Innovación y Tecnología: Mejorando el Rendimiento Académico en el [GEOGRAPHIC_D…"
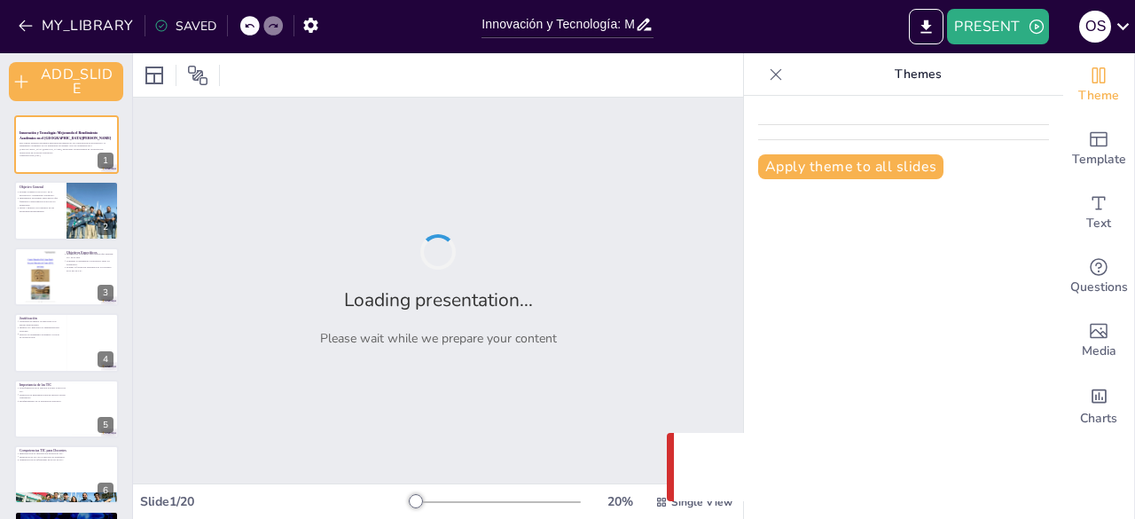
checkbox input "true"
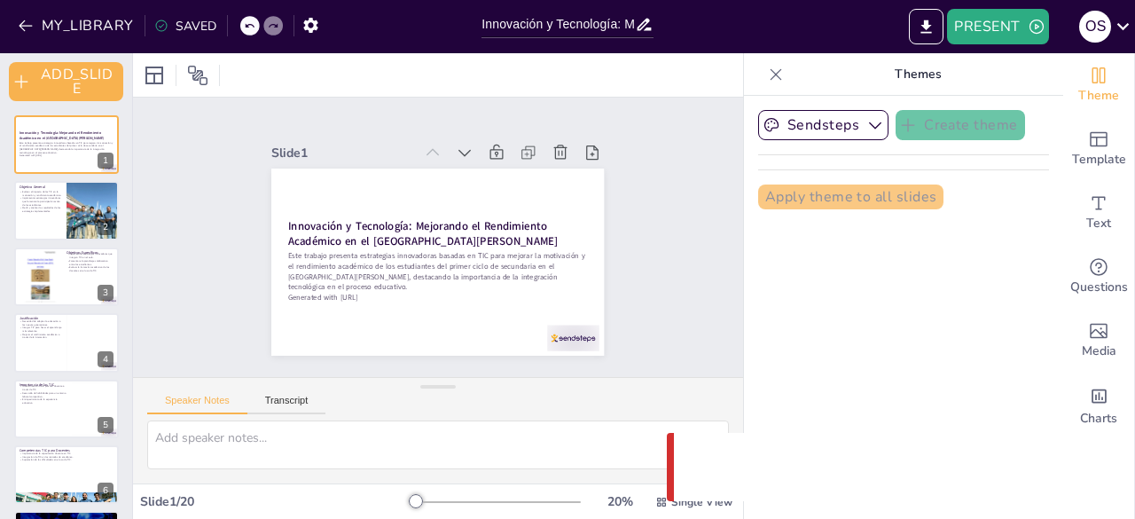
checkbox input "true"
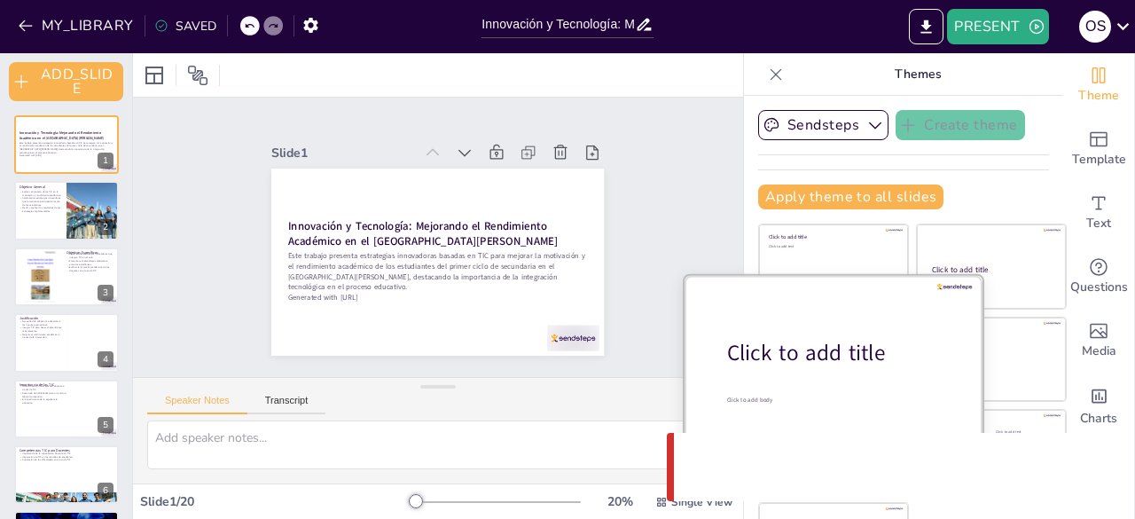
checkbox input "true"
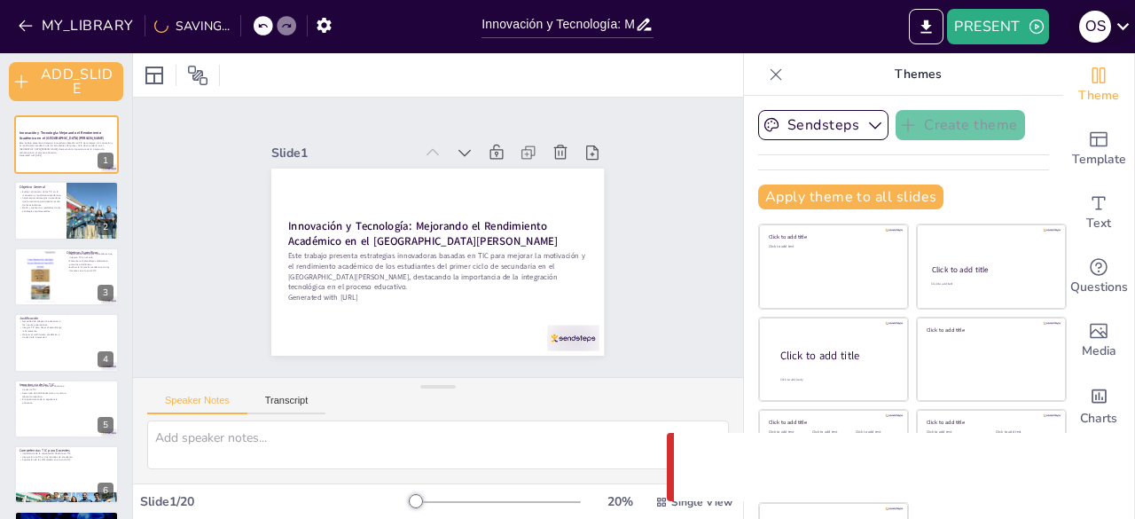
click at [1112, 26] on icon at bounding box center [1123, 26] width 24 height 24
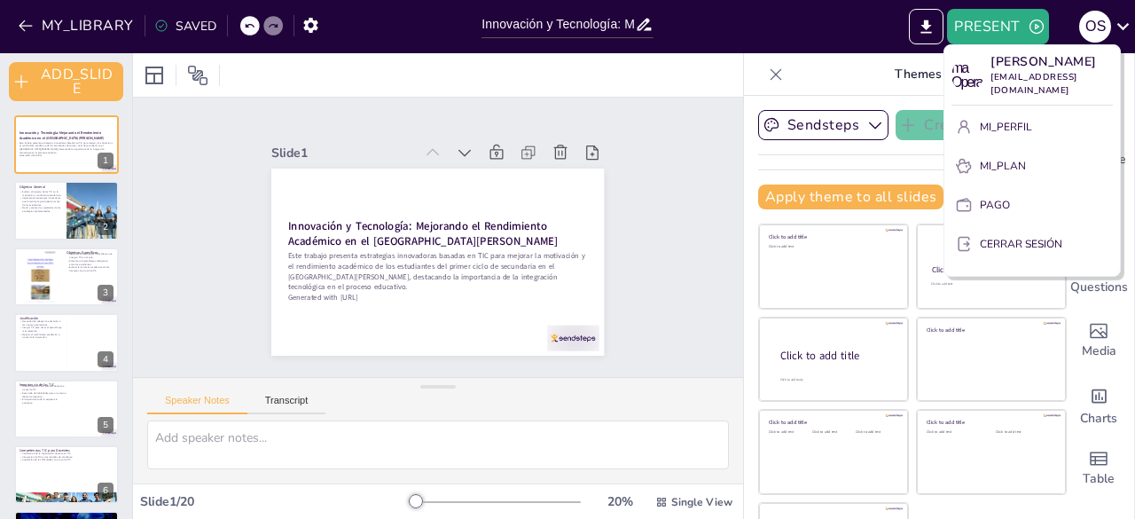
click at [934, 31] on div at bounding box center [567, 259] width 1135 height 519
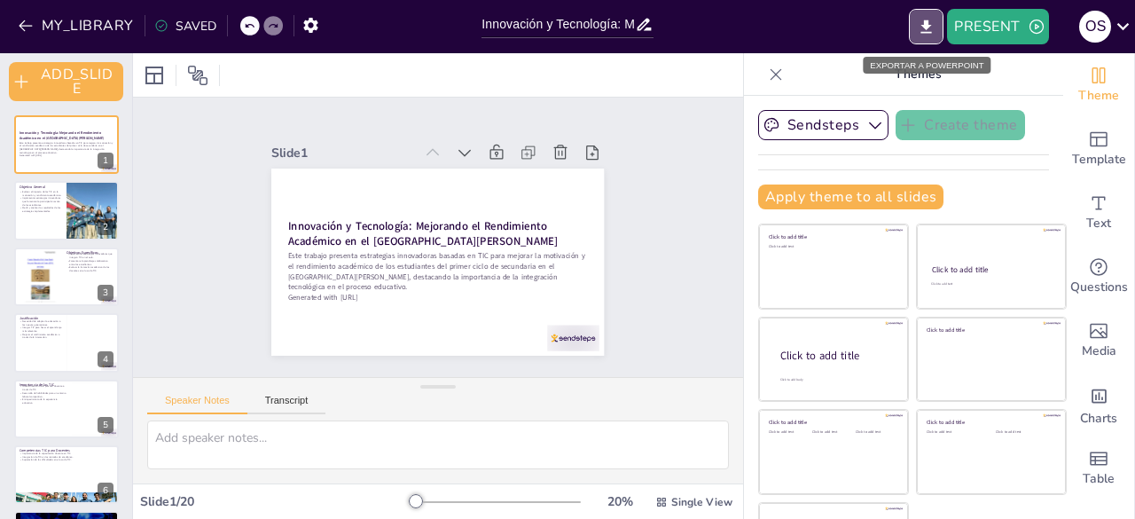
click at [934, 31] on icon "EXPORT_TO_POWERPOINT" at bounding box center [926, 27] width 19 height 19
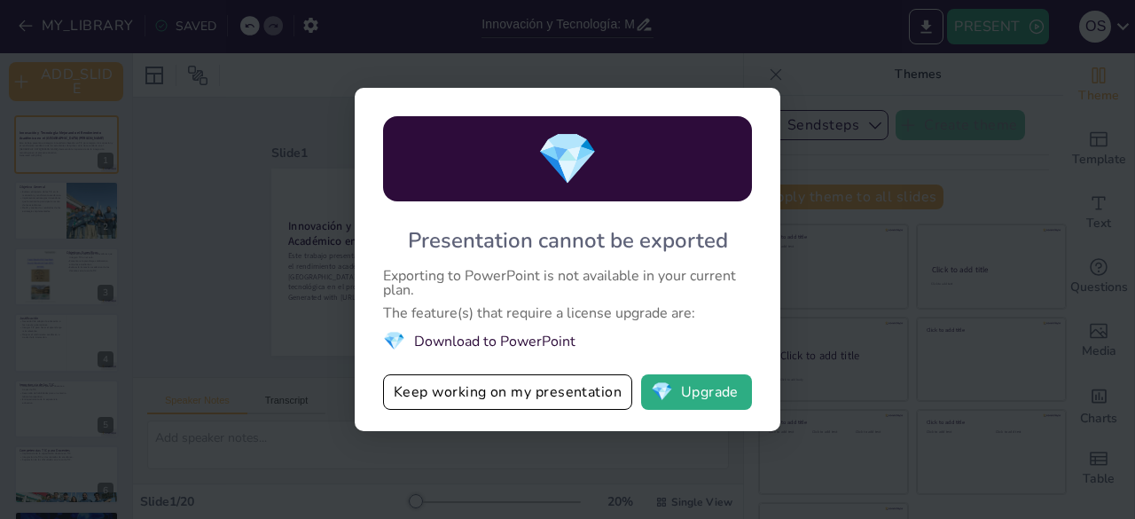
click at [548, 335] on li "💎 Download to PowerPoint" at bounding box center [567, 341] width 369 height 24
click at [496, 399] on button "Keep working on my presentation" at bounding box center [507, 391] width 249 height 35
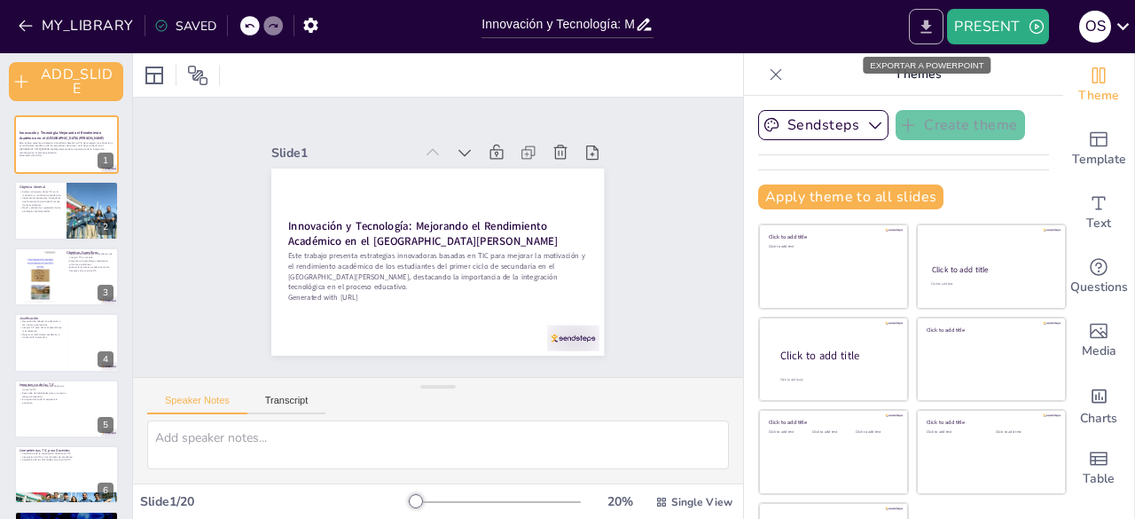
click at [936, 22] on icon "EXPORT_TO_POWERPOINT" at bounding box center [926, 27] width 19 height 19
click at [937, 33] on button "EXPORT_TO_POWERPOINT" at bounding box center [926, 26] width 35 height 35
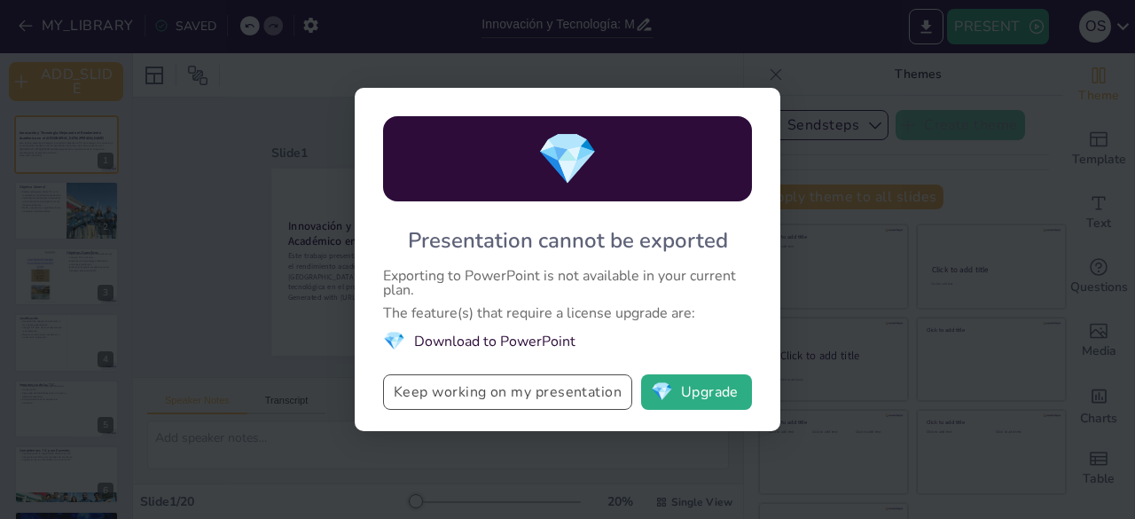
click at [525, 389] on button "Keep working on my presentation" at bounding box center [507, 391] width 249 height 35
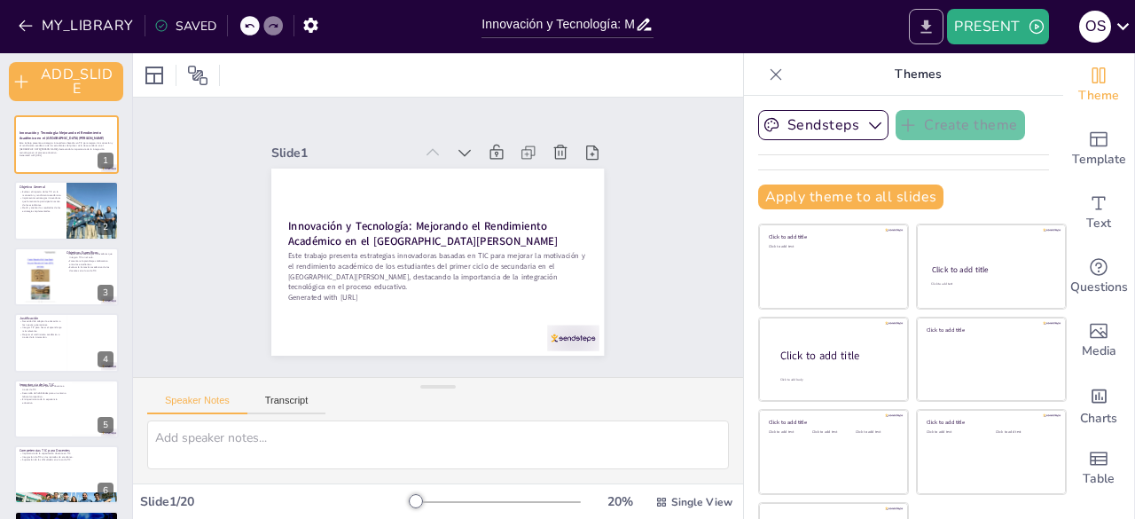
click at [929, 27] on icon "EXPORT_TO_POWERPOINT" at bounding box center [927, 26] width 11 height 13
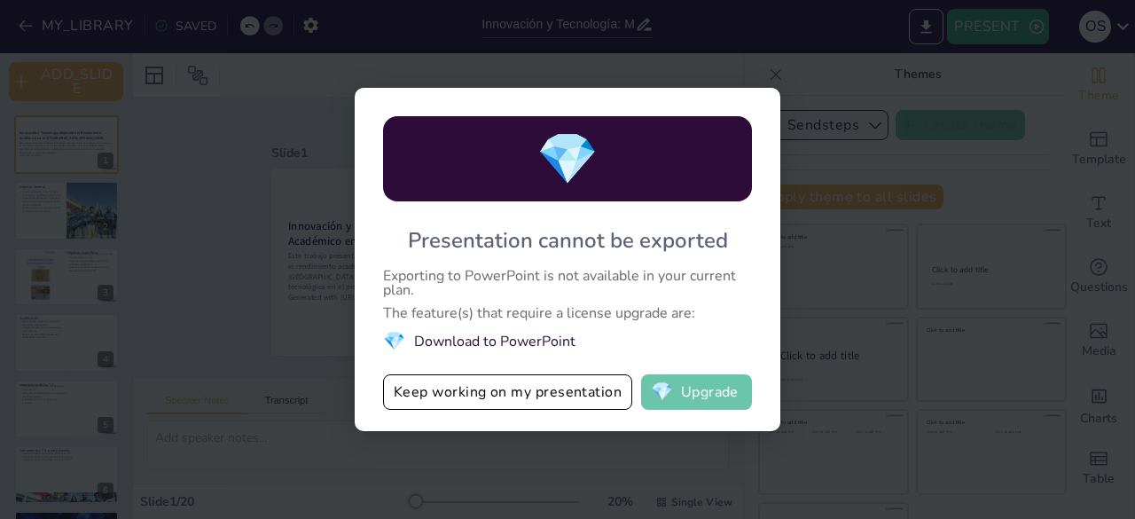
click at [714, 399] on button "💎 Upgrade" at bounding box center [696, 391] width 111 height 35
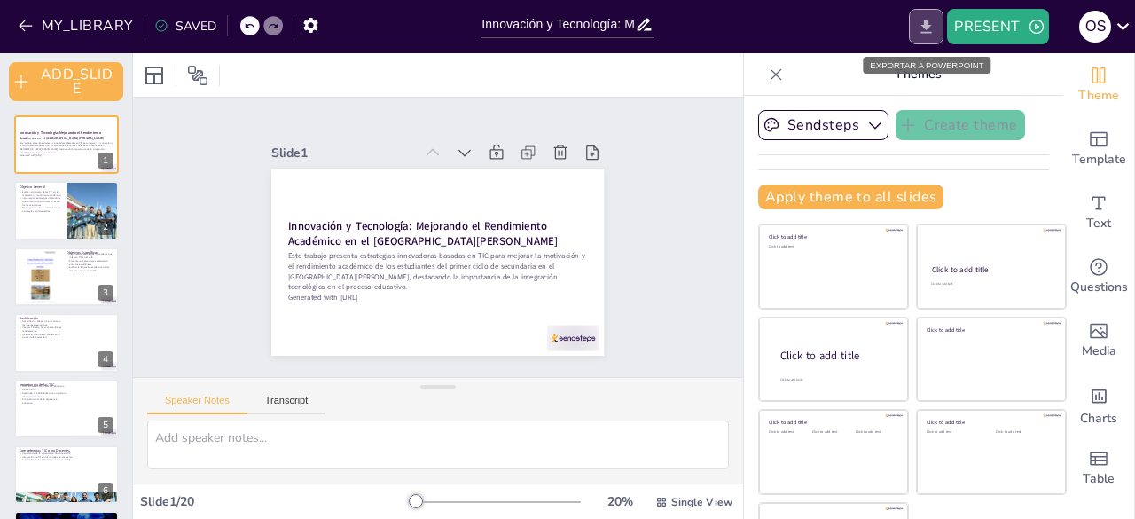
click at [933, 25] on icon "EXPORT_TO_POWERPOINT" at bounding box center [926, 27] width 19 height 19
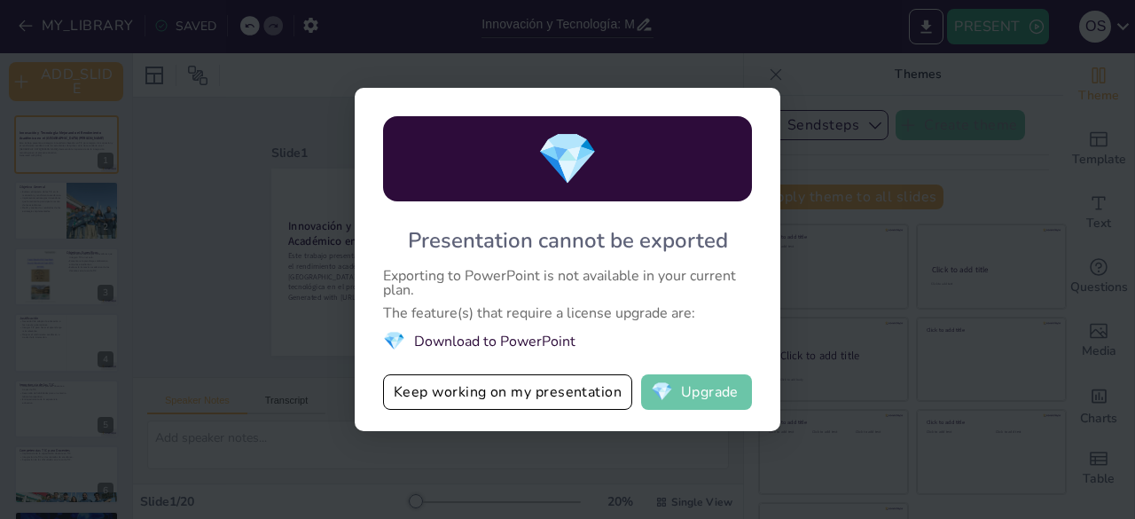
click at [727, 387] on button "💎 Upgrade" at bounding box center [696, 391] width 111 height 35
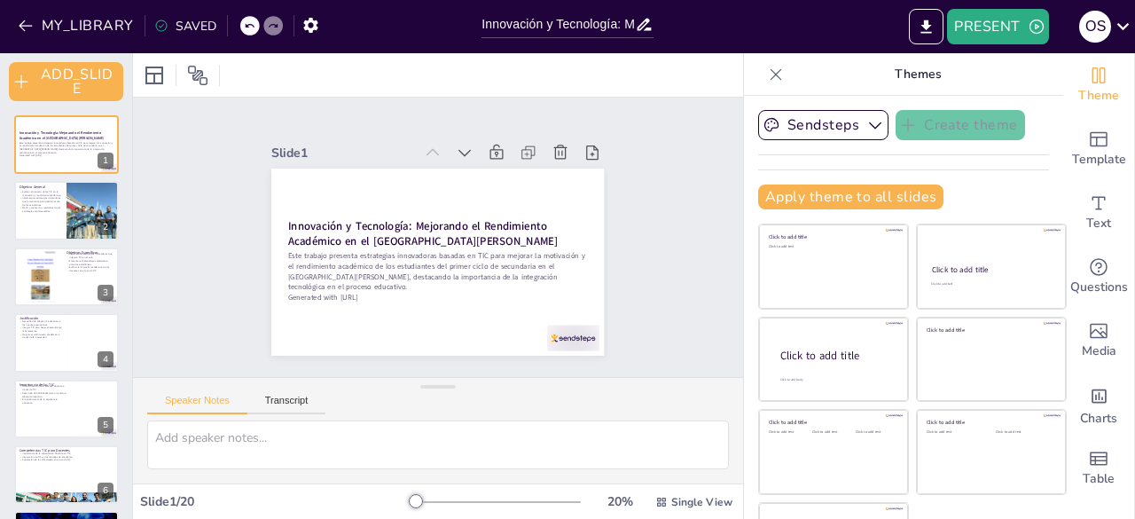
click at [456, 63] on div at bounding box center [438, 74] width 610 height 43
checkbox input "true"
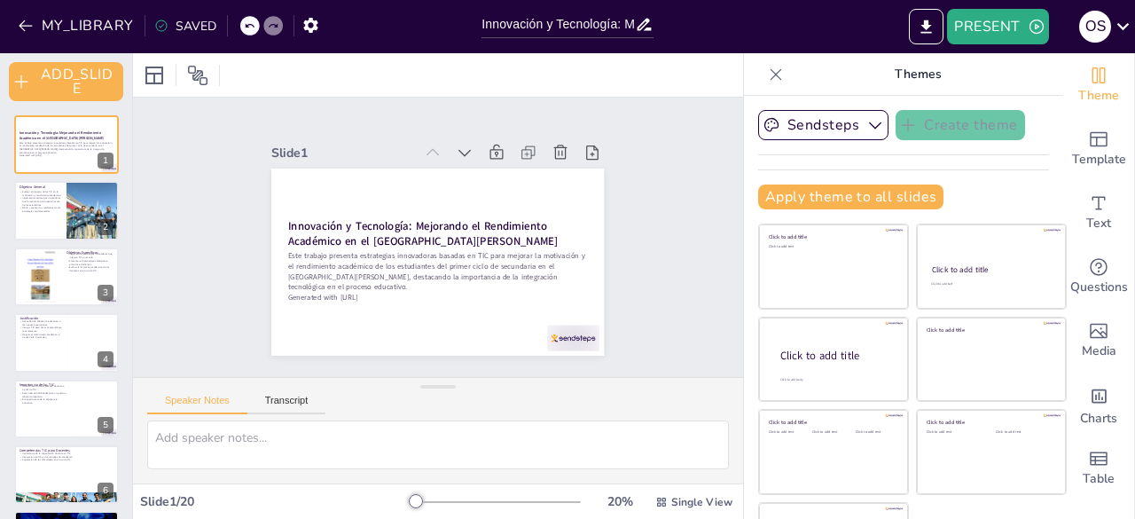
checkbox input "true"
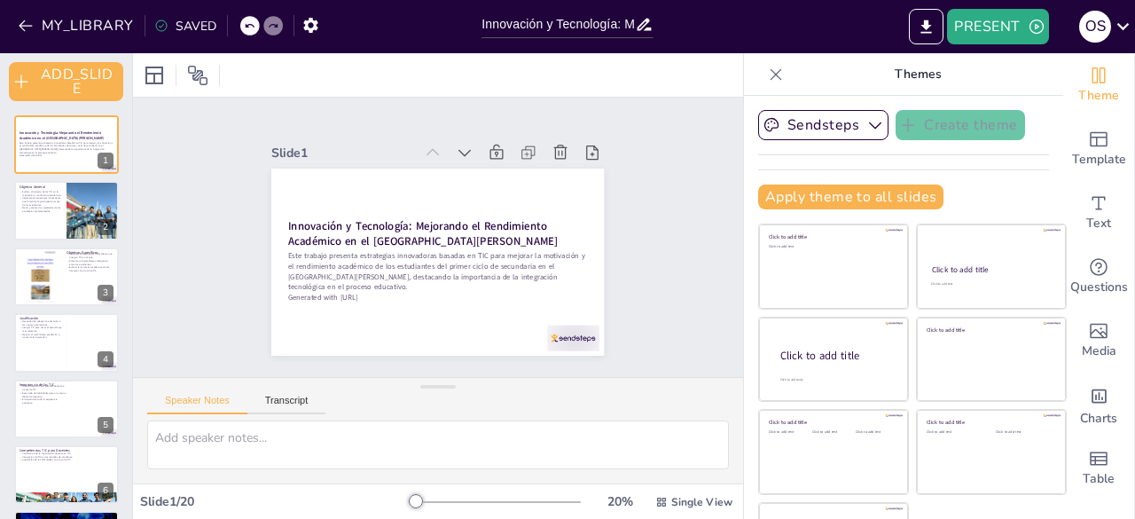
checkbox input "true"
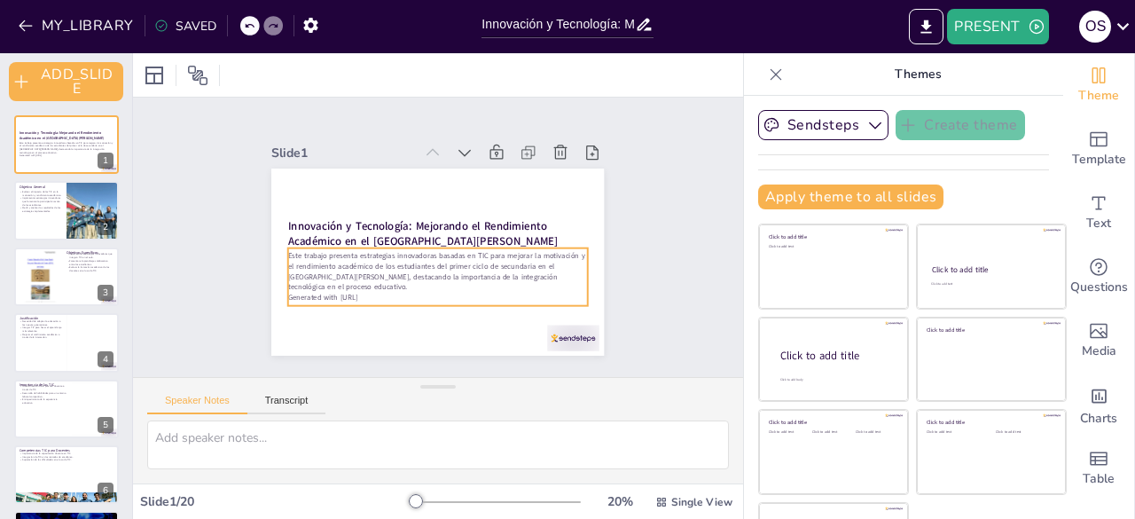
checkbox input "true"
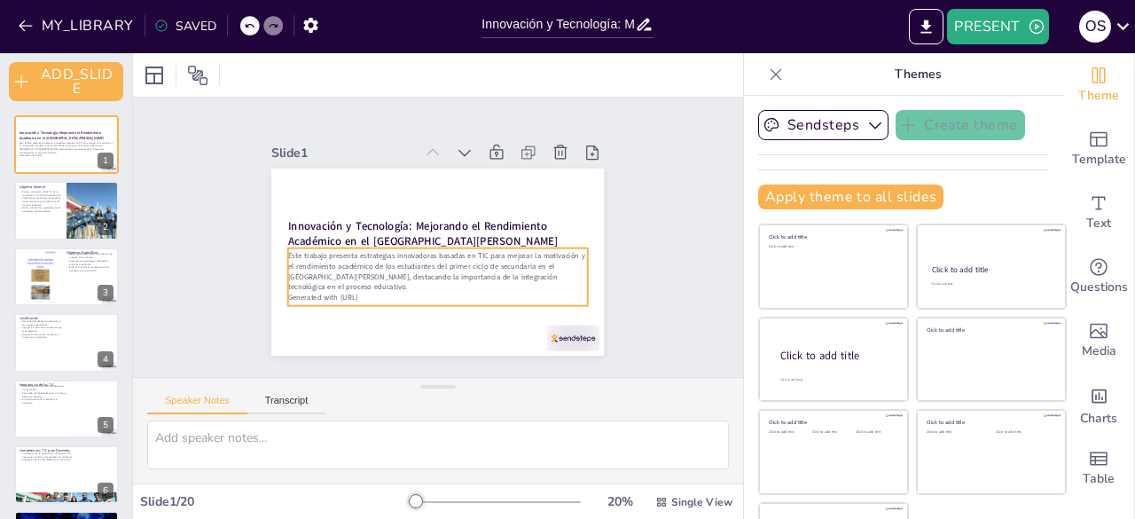
checkbox input "true"
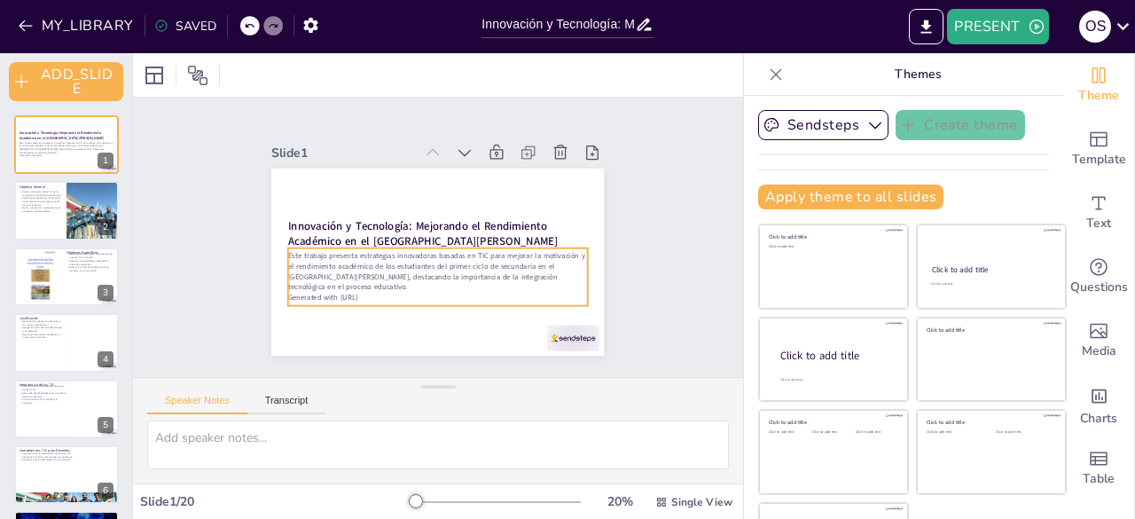
checkbox input "true"
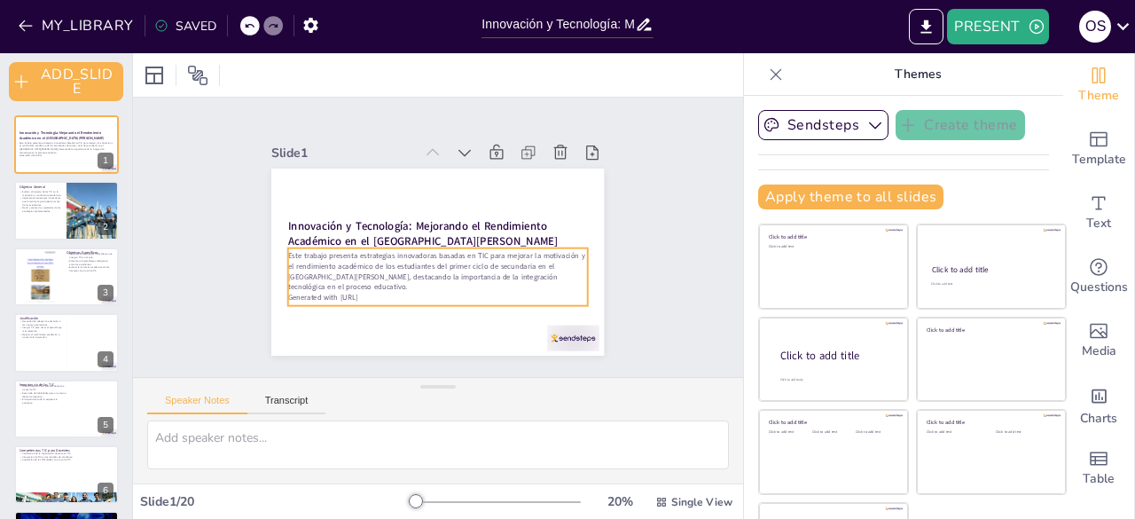
checkbox input "true"
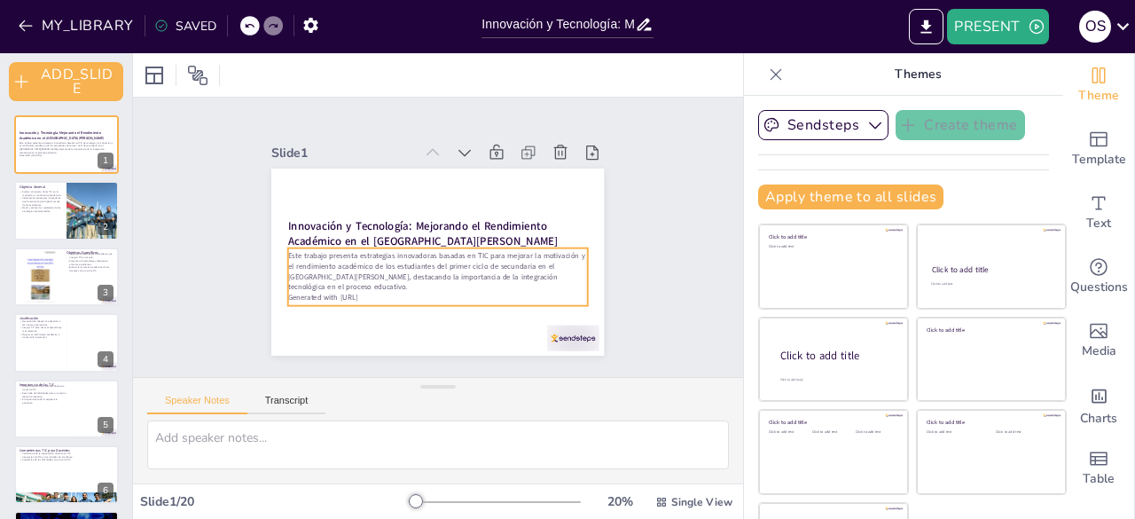
checkbox input "true"
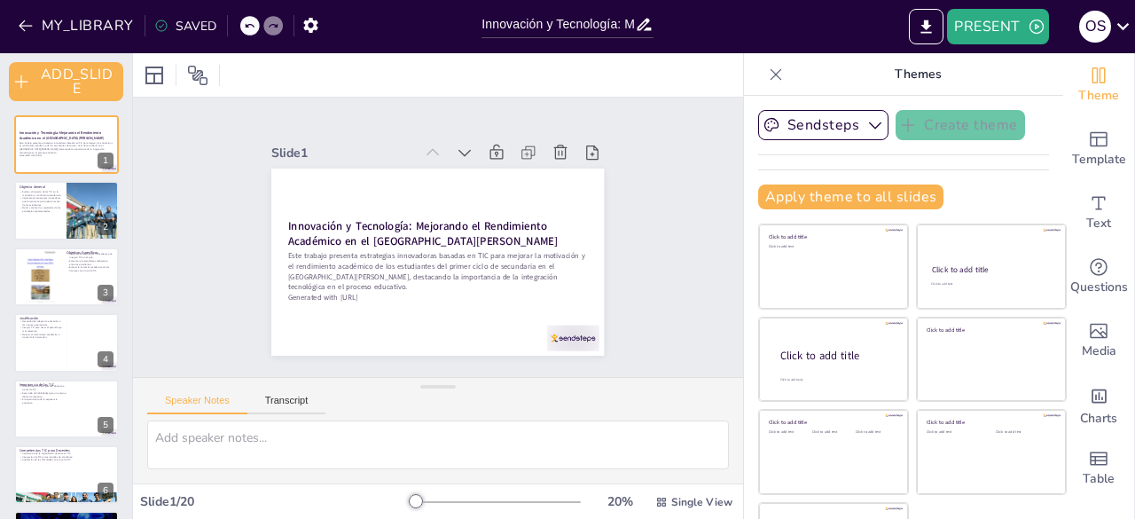
checkbox input "true"
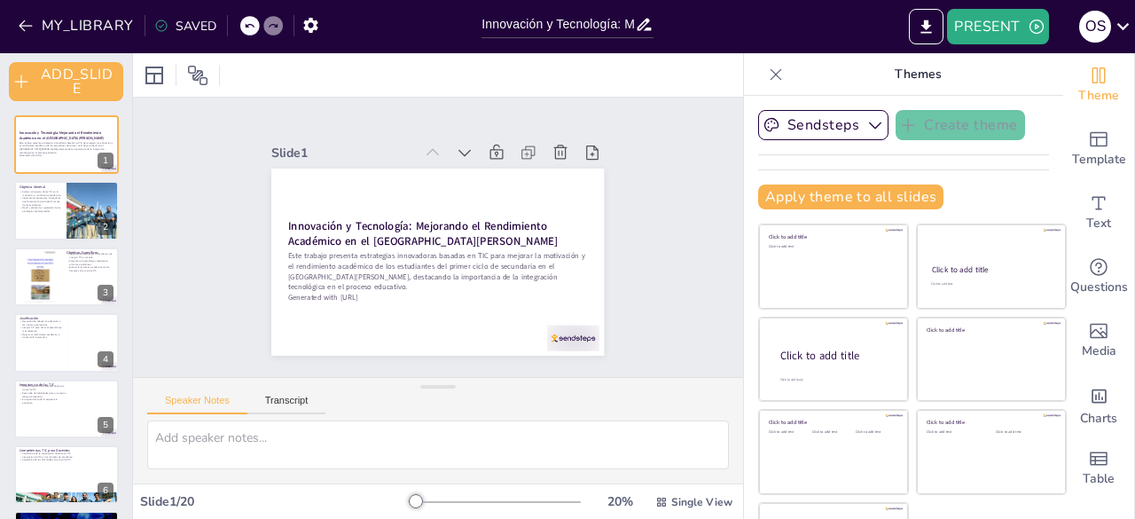
checkbox input "true"
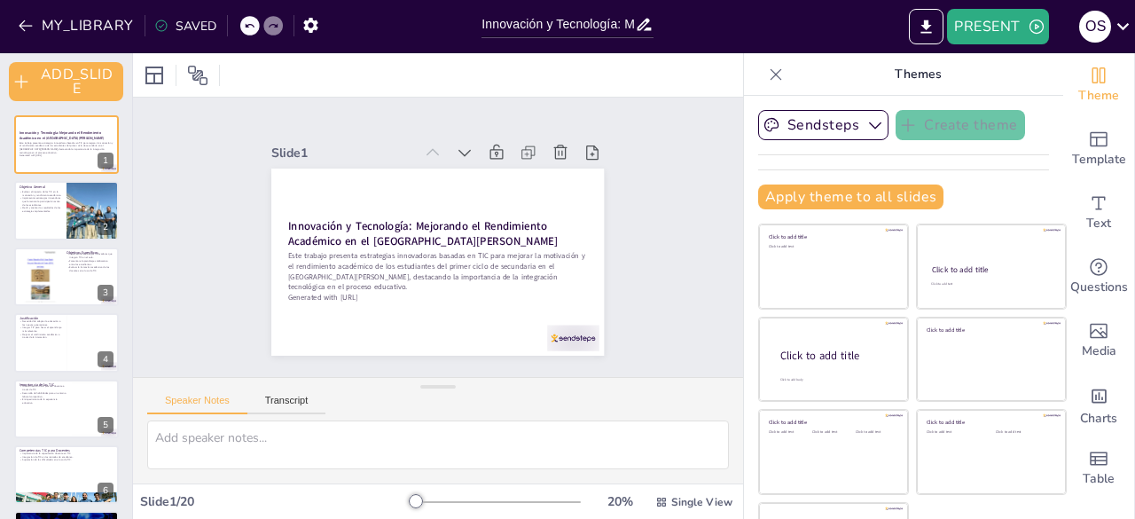
checkbox input "true"
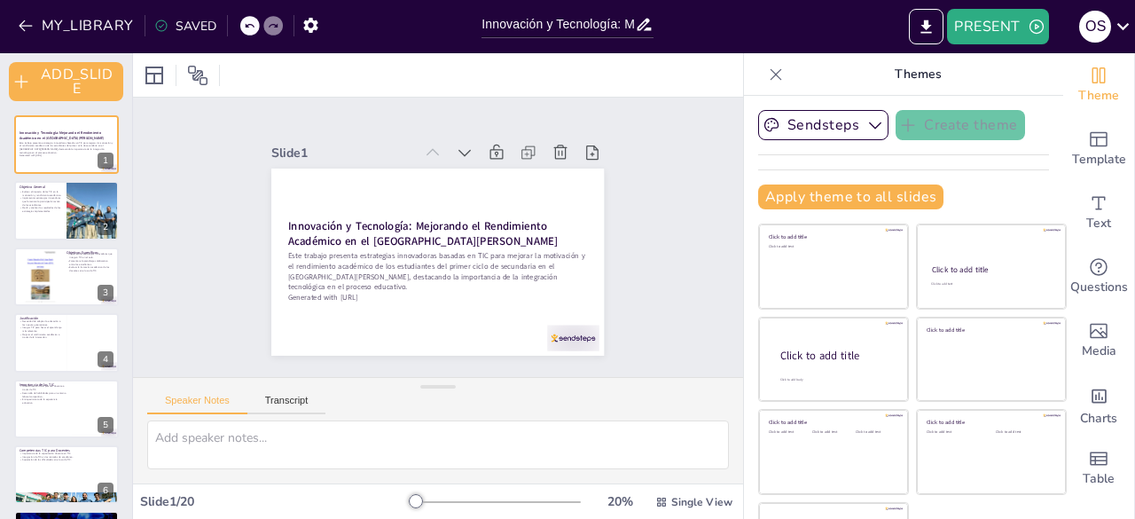
checkbox input "true"
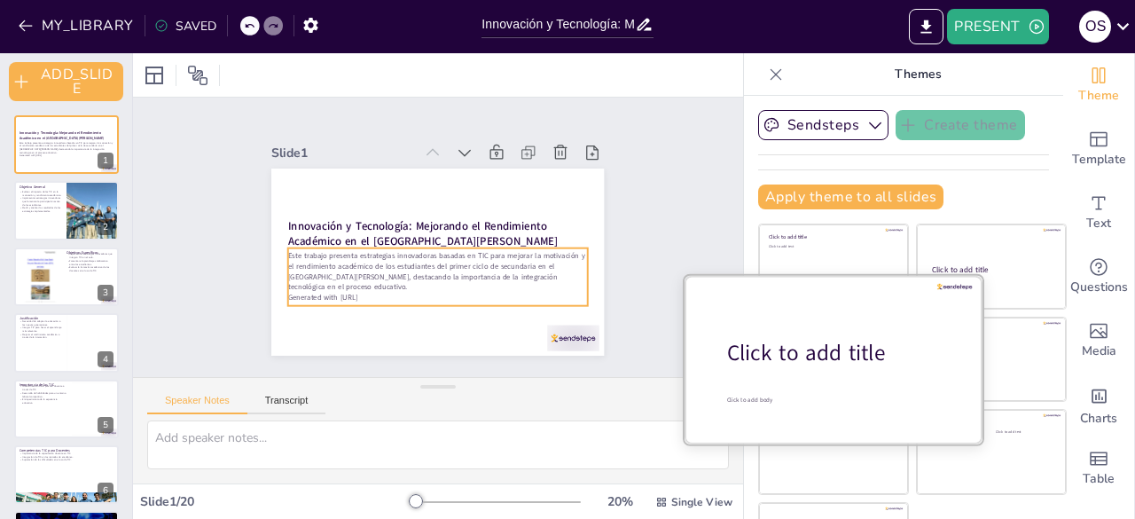
checkbox input "true"
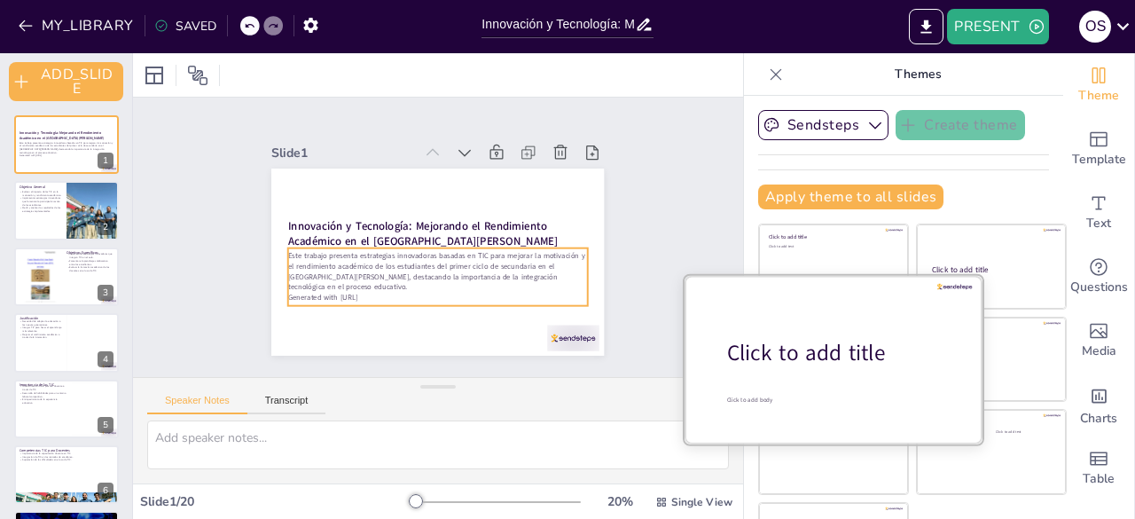
checkbox input "true"
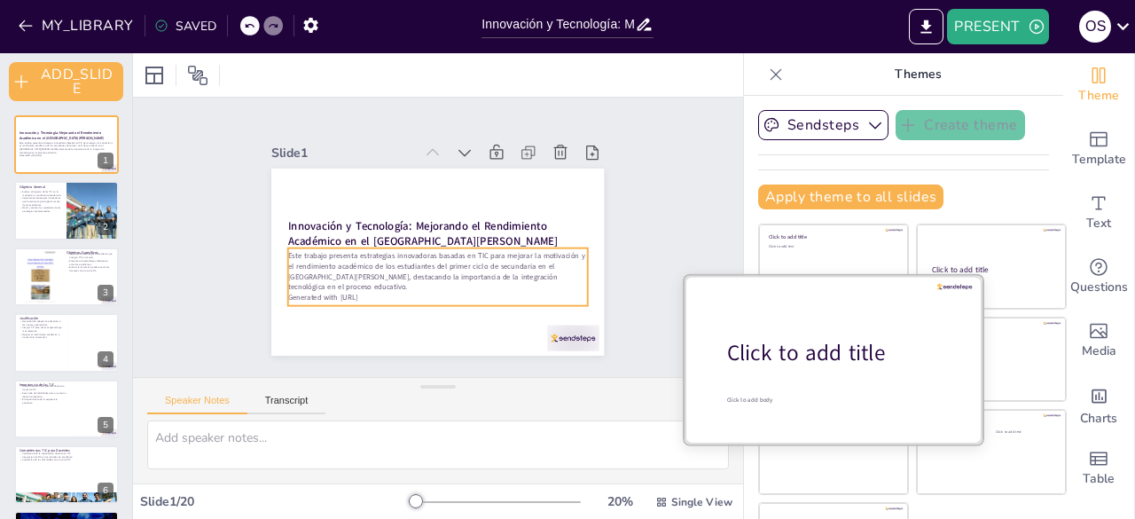
checkbox input "true"
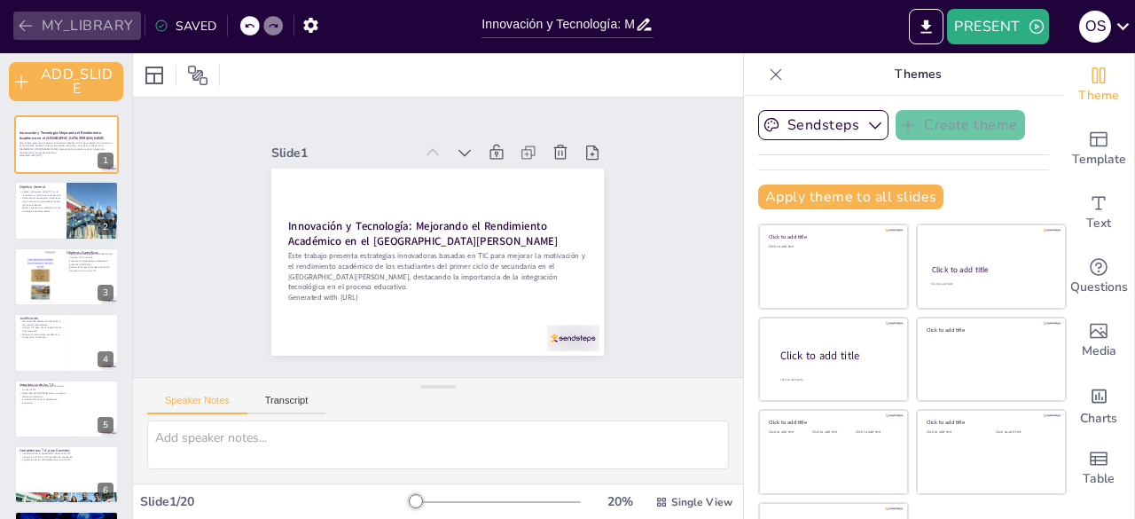
click at [82, 28] on button "MY_LIBRARY" at bounding box center [77, 26] width 128 height 28
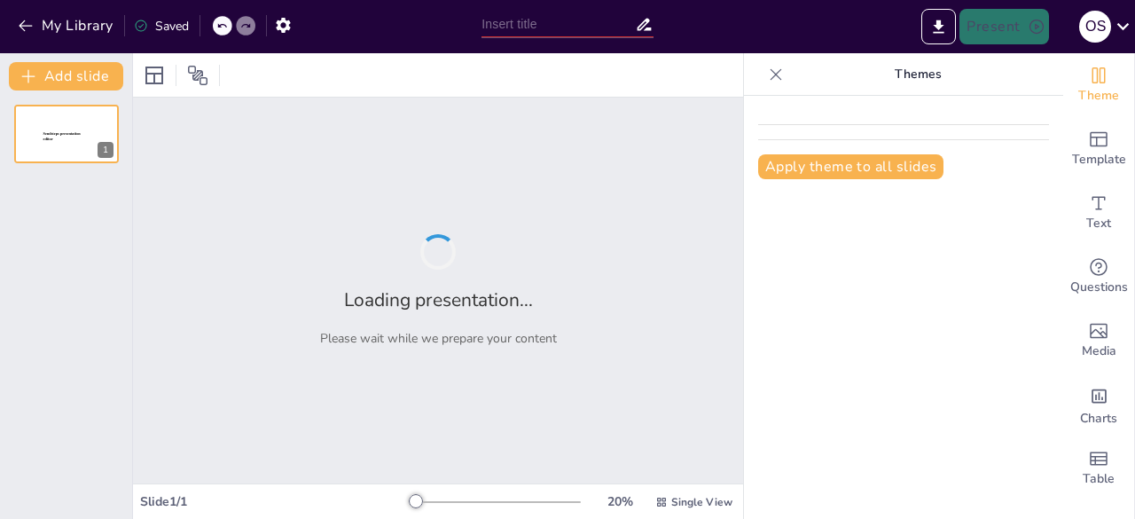
type input "Innovación y Tecnología: Mejorando el Rendimiento Académico en el [GEOGRAPHIC_D…"
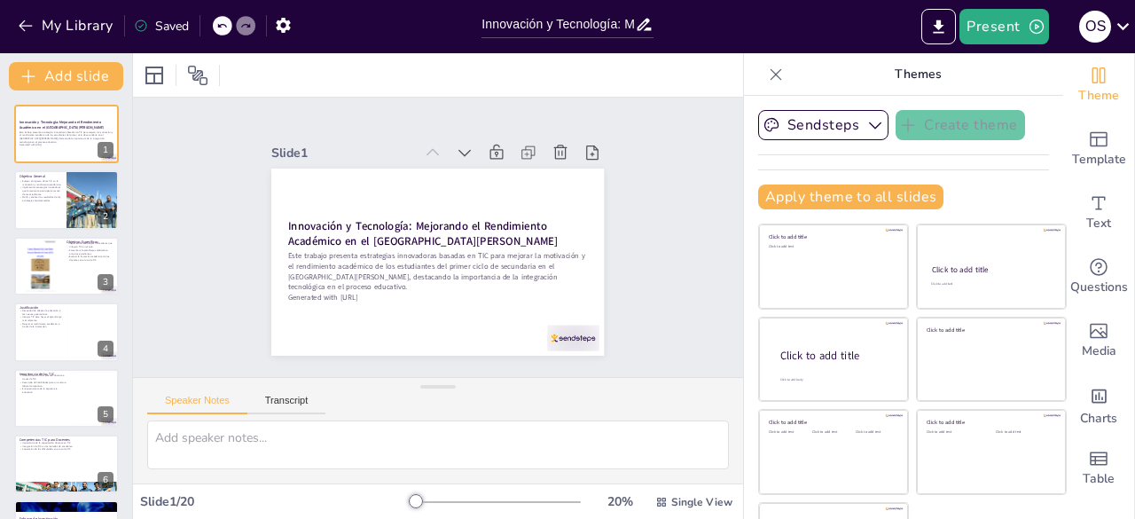
click at [404, 79] on div at bounding box center [438, 74] width 610 height 43
click at [66, 212] on div at bounding box center [66, 200] width 106 height 60
type textarea "Evaluar el impacto de las TIC es esencial para entender cómo estas herramientas…"
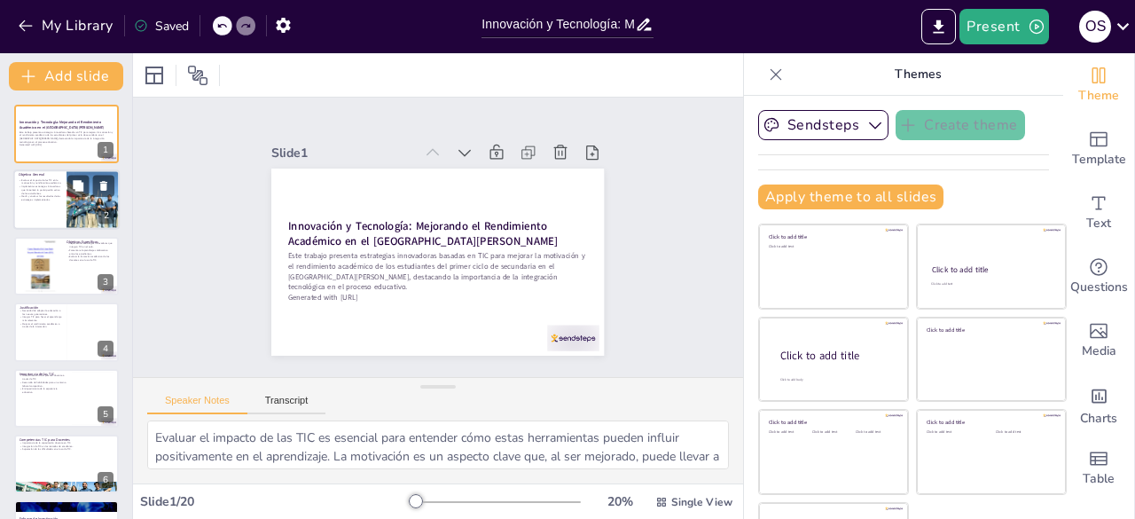
checkbox input "true"
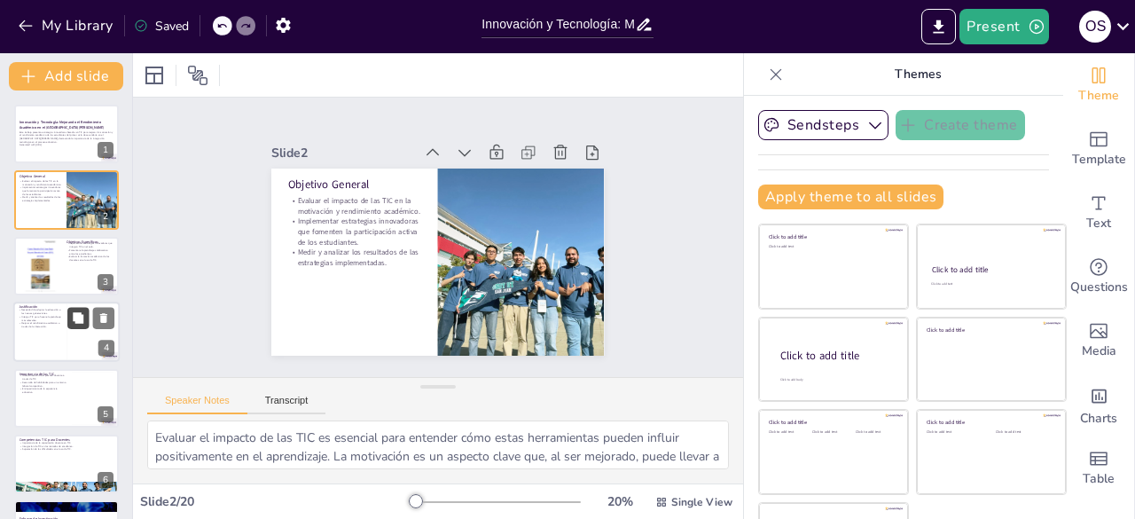
click at [71, 326] on button at bounding box center [77, 318] width 21 height 21
type textarea "Adaptar la educación es esencial para mantener el interés de los estudiantes y …"
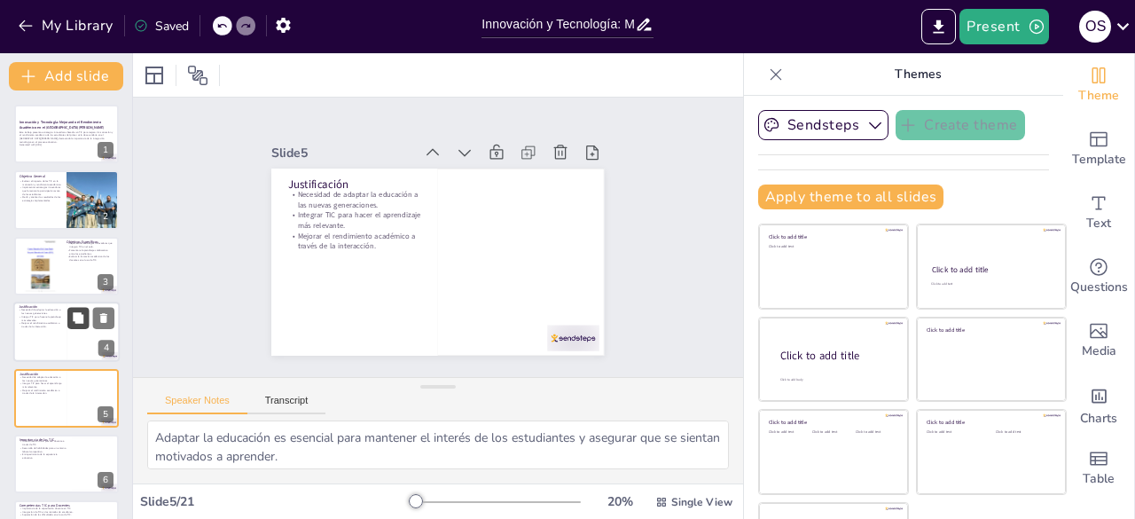
checkbox input "true"
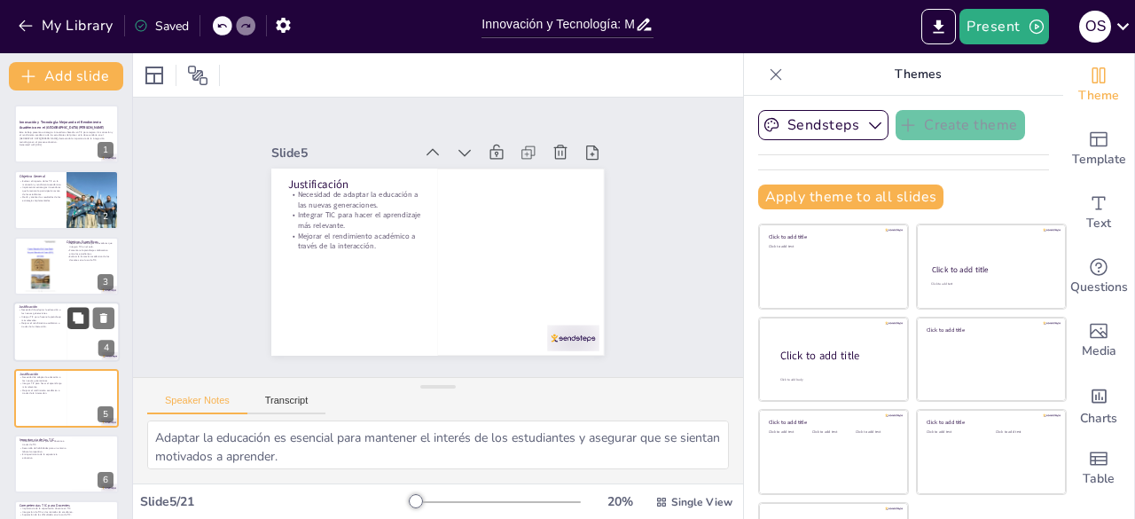
scroll to position [93, 0]
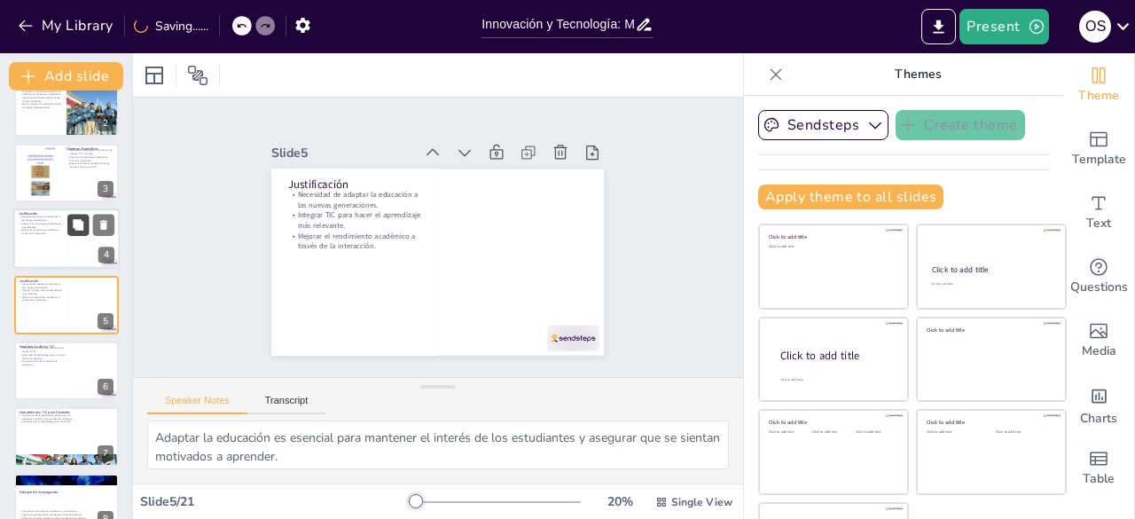
click at [79, 232] on button at bounding box center [77, 225] width 21 height 21
checkbox input "true"
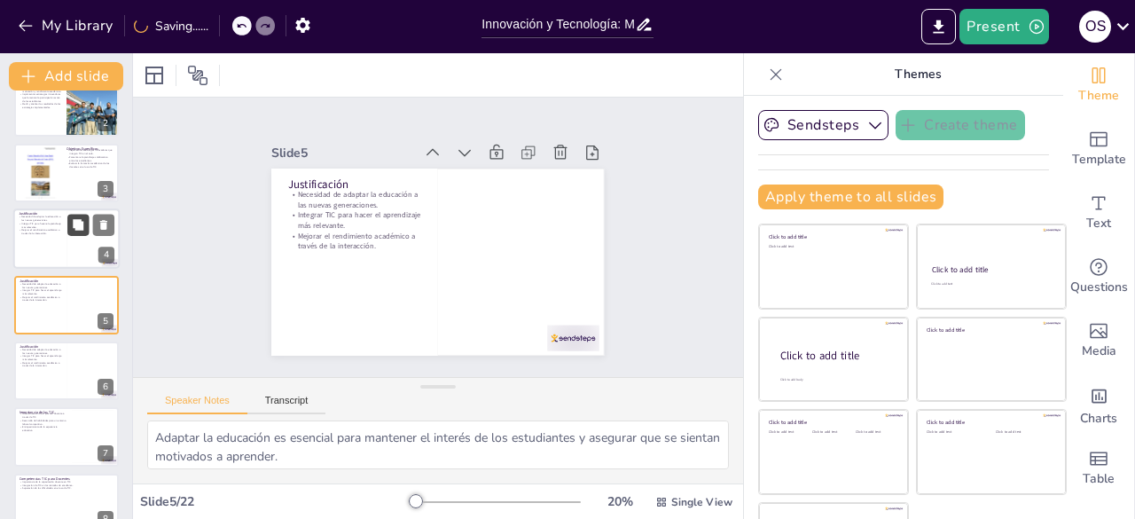
checkbox input "true"
click at [71, 365] on button at bounding box center [77, 356] width 21 height 21
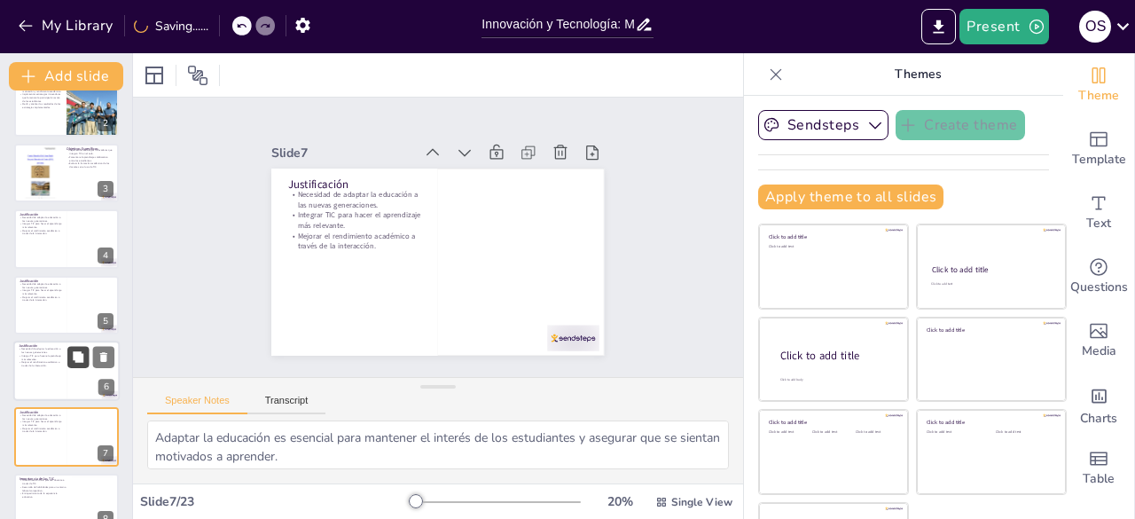
checkbox input "true"
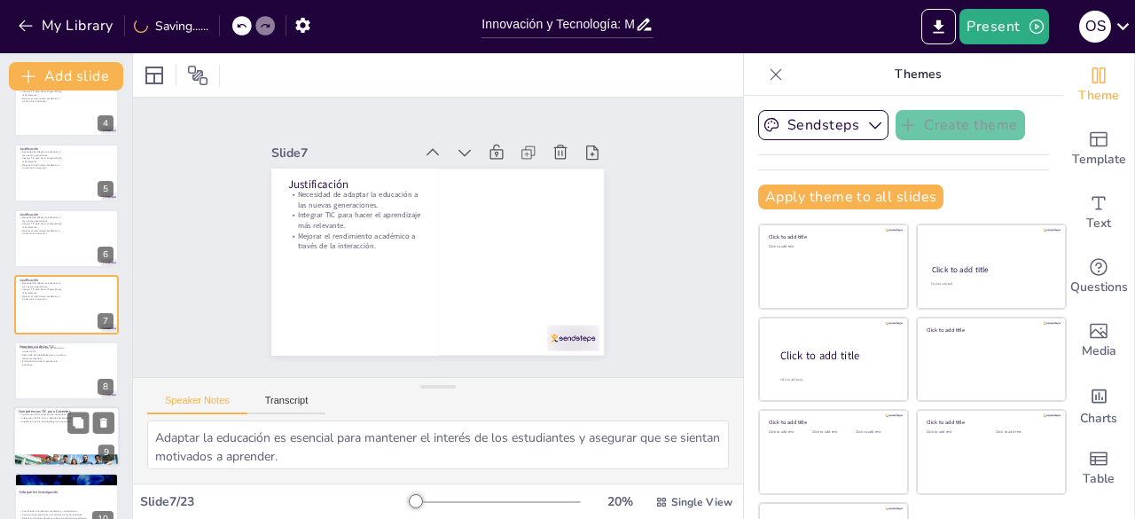
click at [59, 413] on p "Importancia de la capacitación docente en TIC." at bounding box center [67, 415] width 96 height 4
type textarea "La capacitación de los docentes es esencial para garantizar que puedan utilizar…"
checkbox input "true"
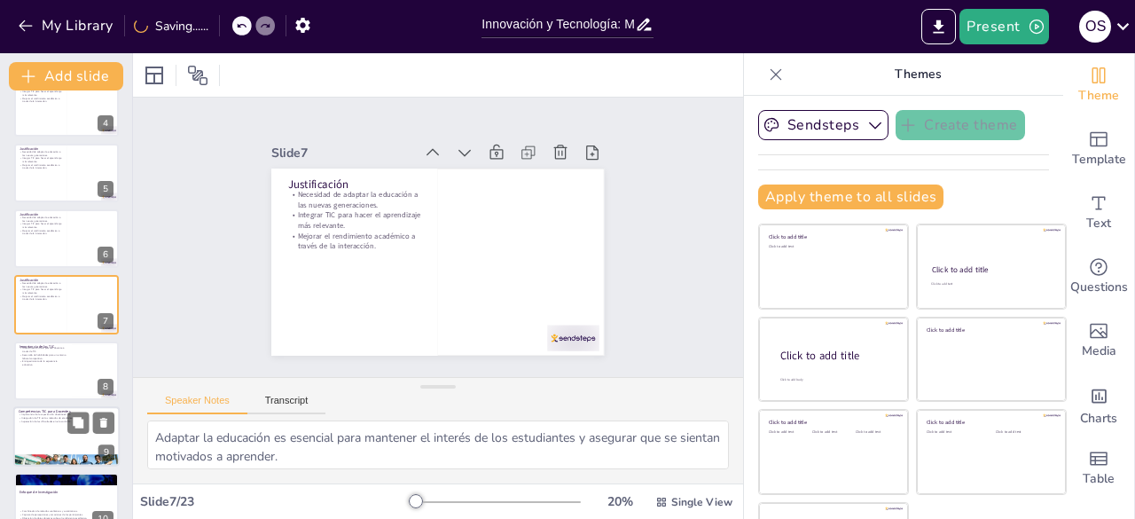
checkbox input "true"
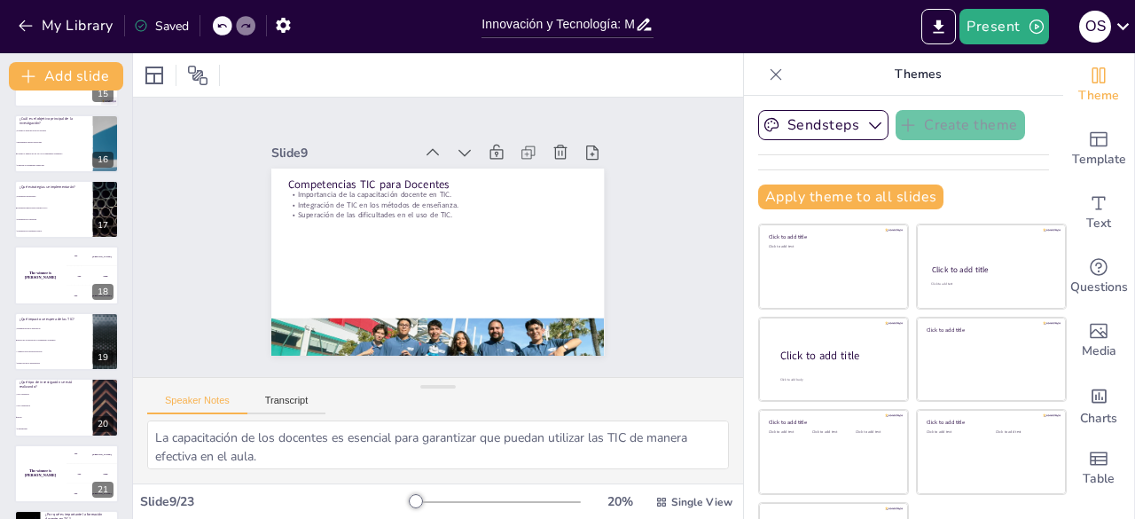
scroll to position [1110, 0]
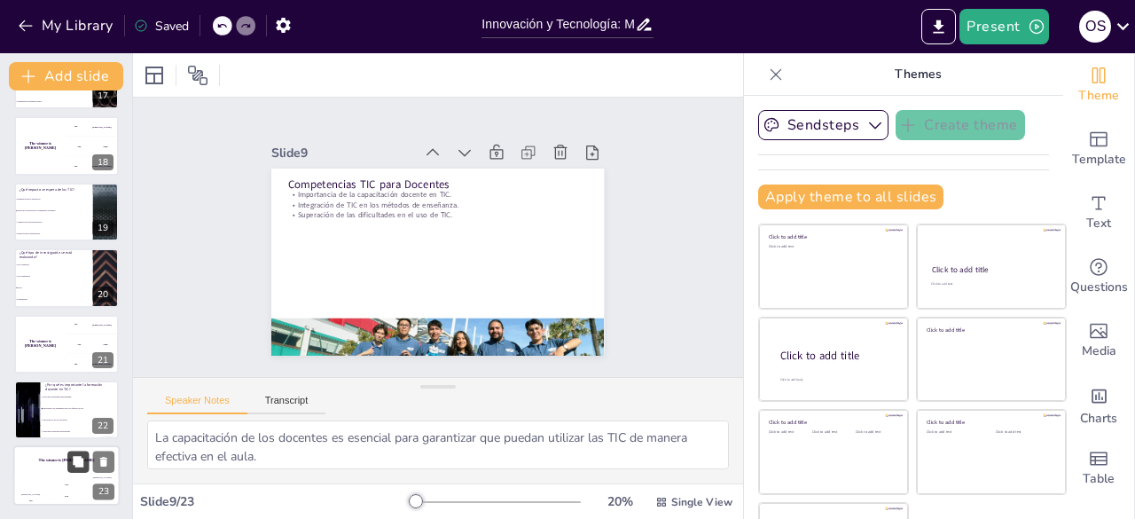
click at [80, 469] on button at bounding box center [77, 461] width 21 height 21
checkbox input "true"
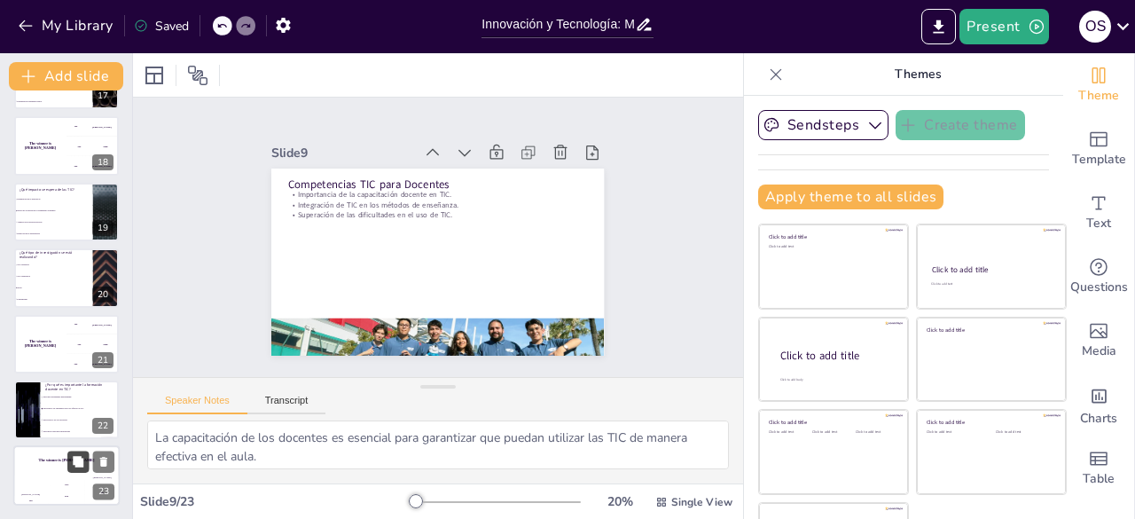
checkbox input "true"
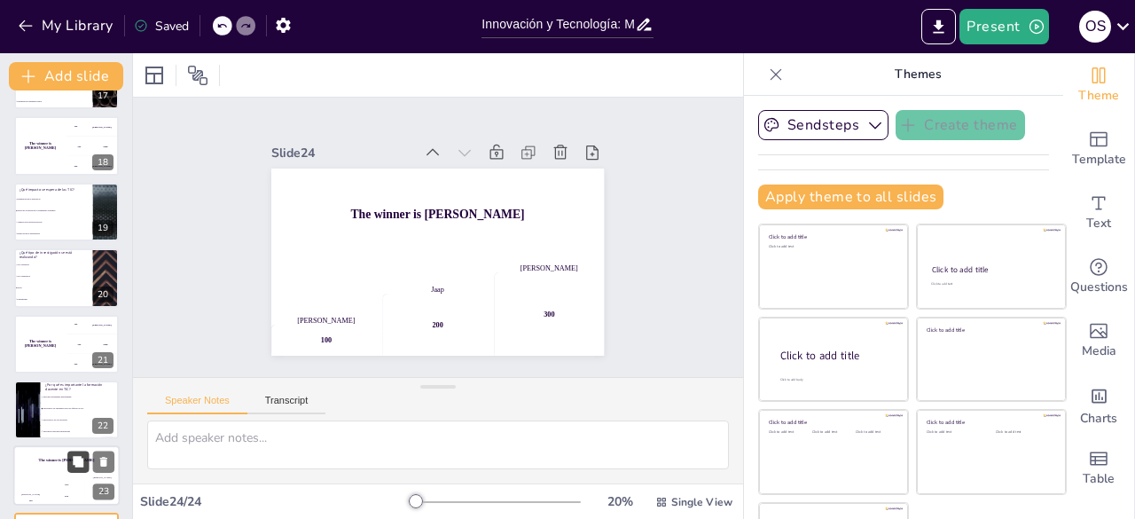
checkbox input "true"
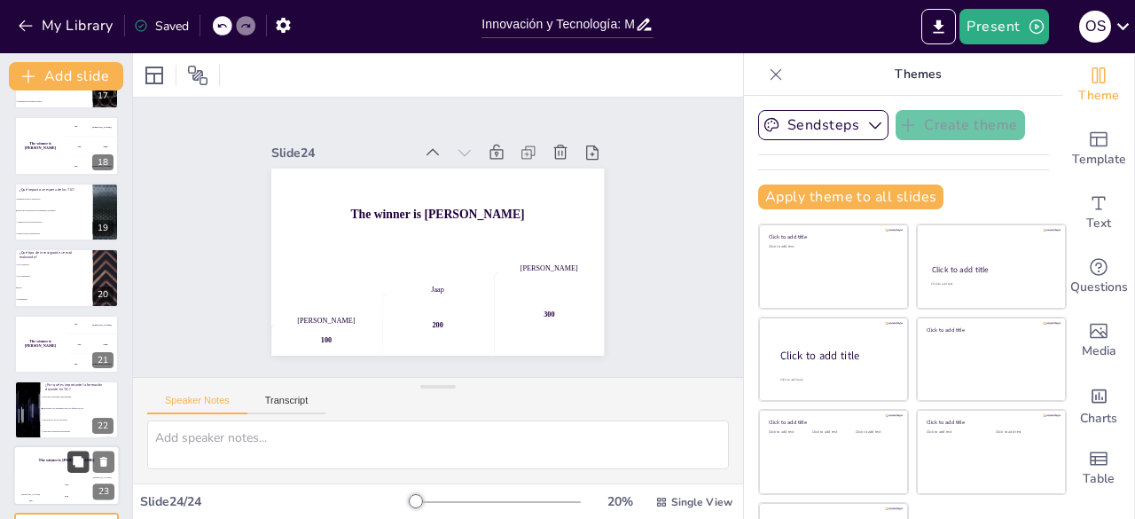
scroll to position [1176, 0]
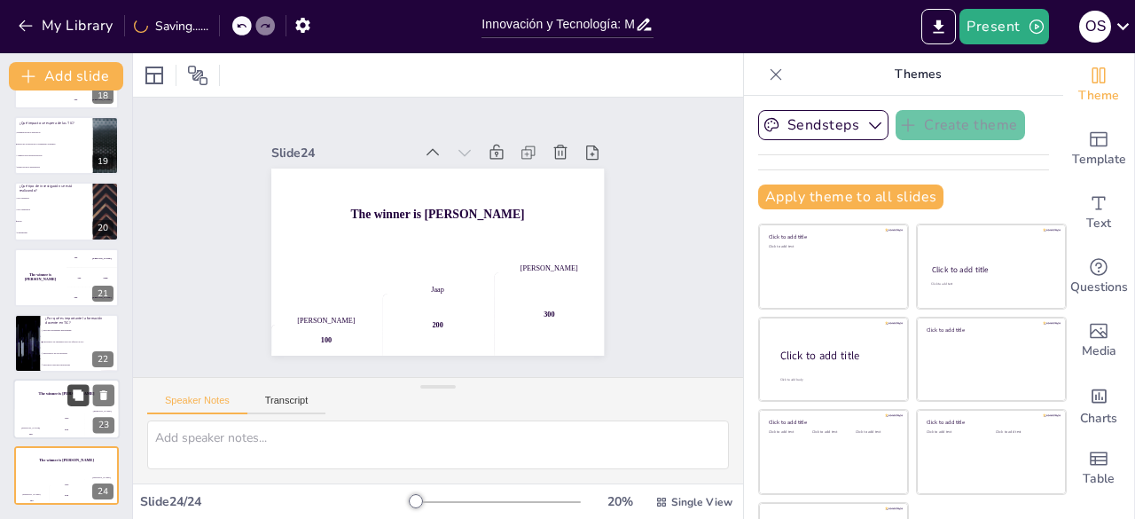
click at [67, 403] on button at bounding box center [77, 395] width 21 height 21
checkbox input "true"
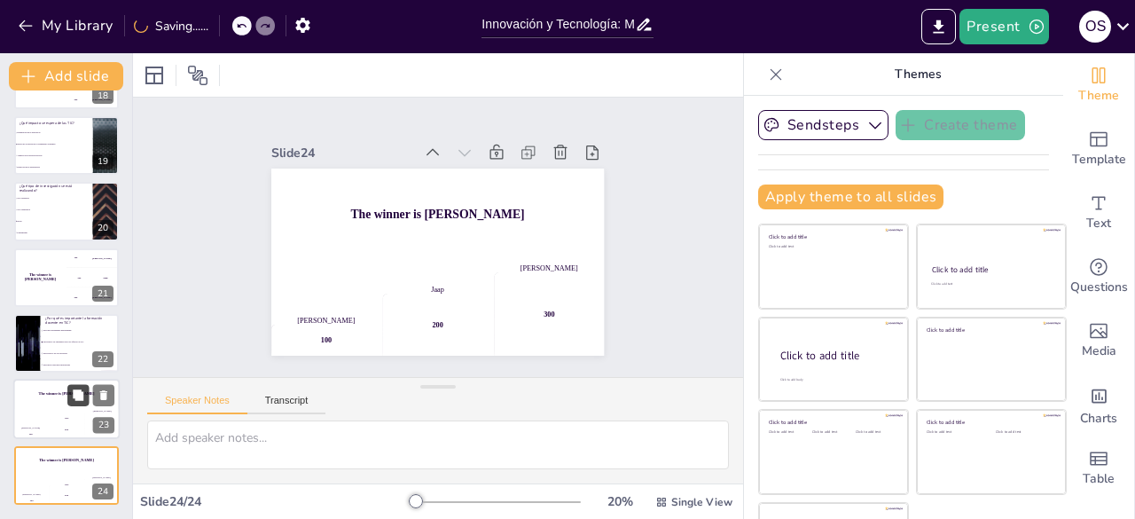
checkbox input "true"
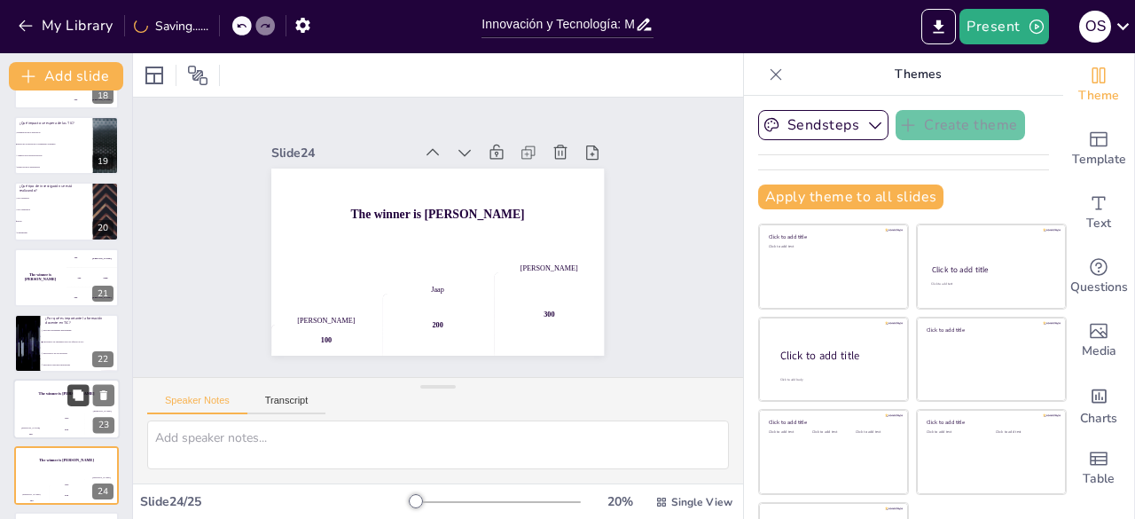
checkbox input "true"
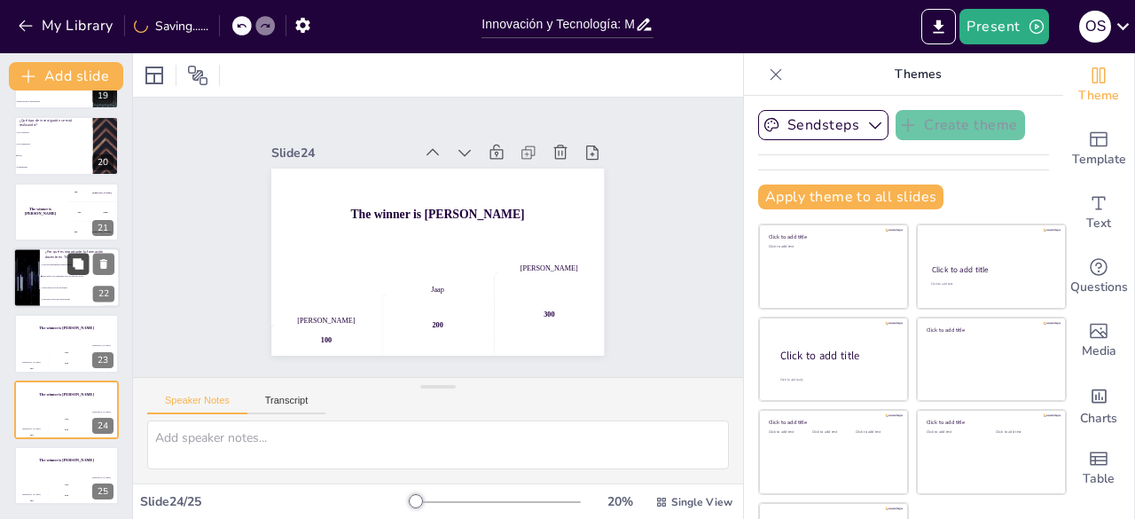
click at [70, 273] on button at bounding box center [77, 263] width 21 height 21
type textarea "La respuesta correcta es la opción 2, que resalta la importancia de que los doc…"
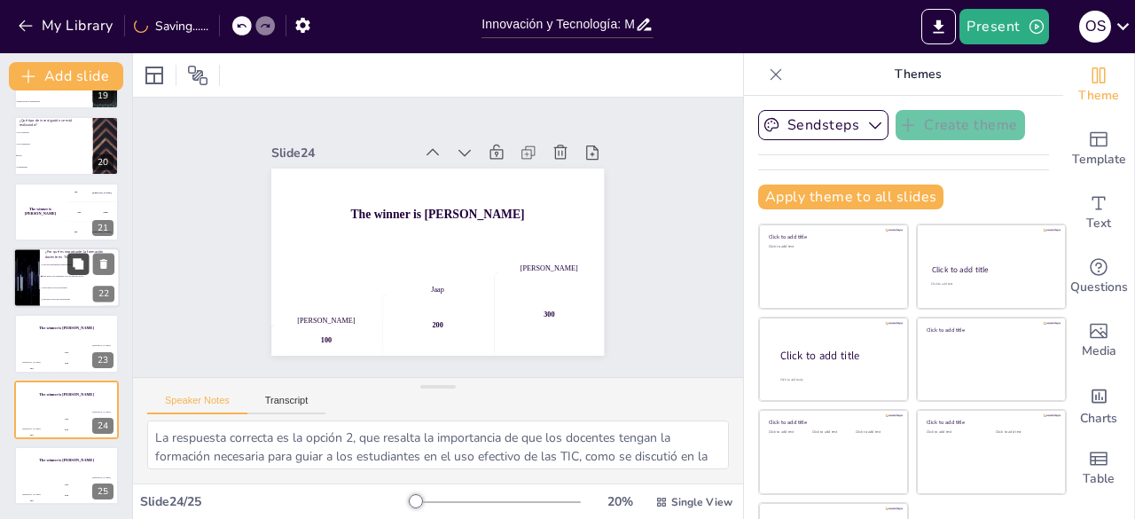
checkbox input "true"
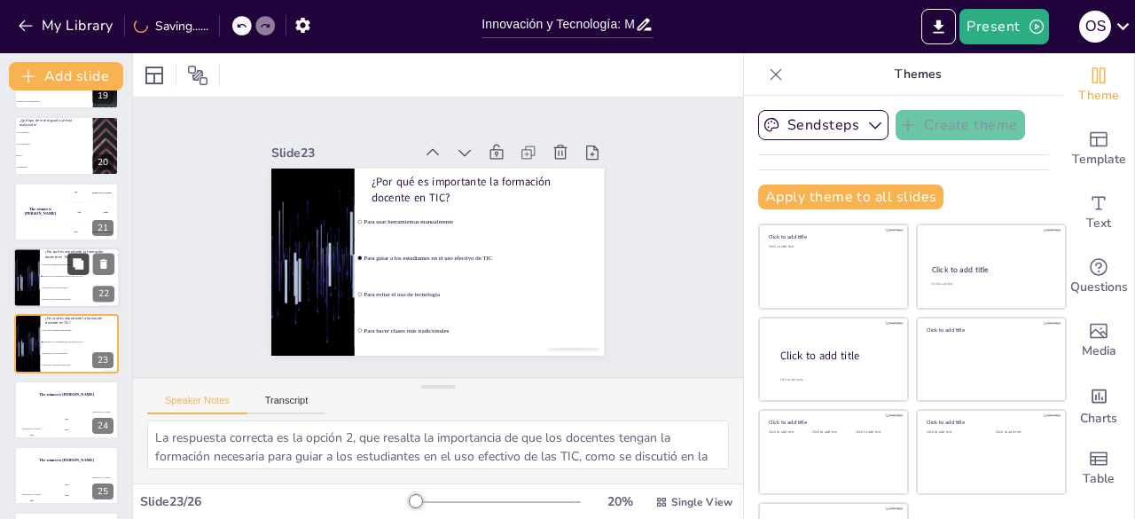
checkbox input "true"
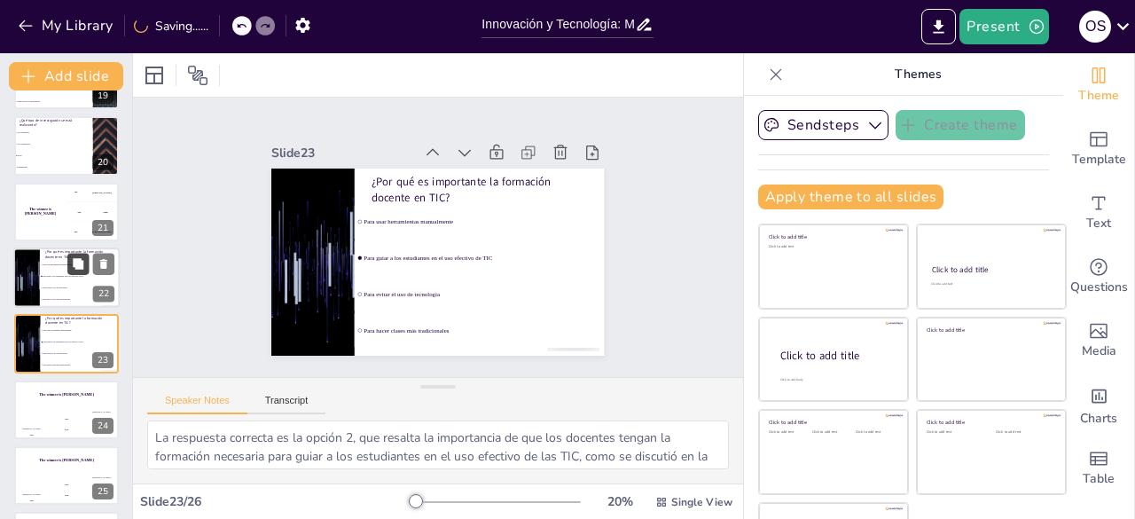
checkbox input "true"
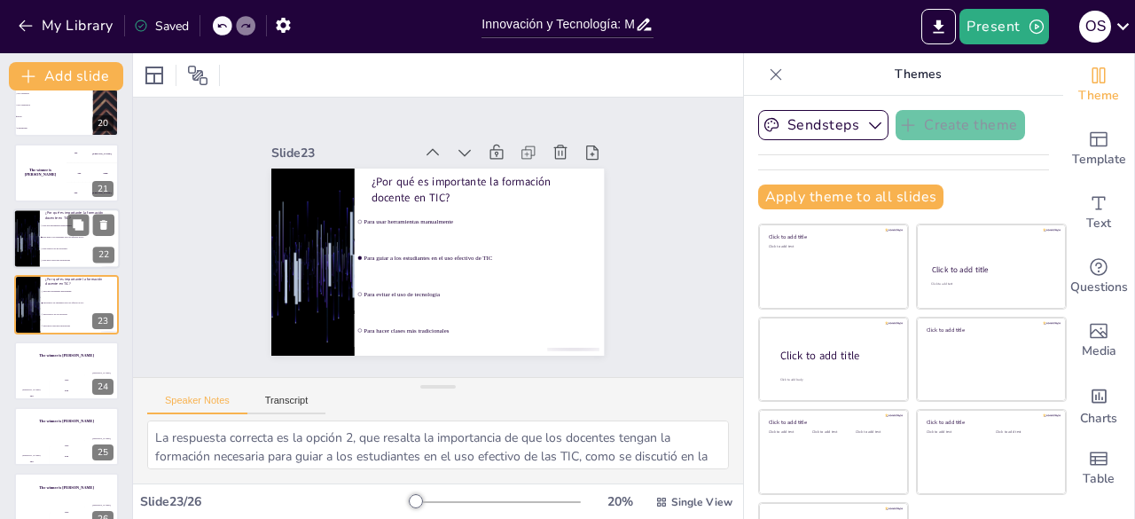
click at [59, 257] on li "Para hacer clases más tradicionales" at bounding box center [80, 261] width 80 height 12
checkbox input "true"
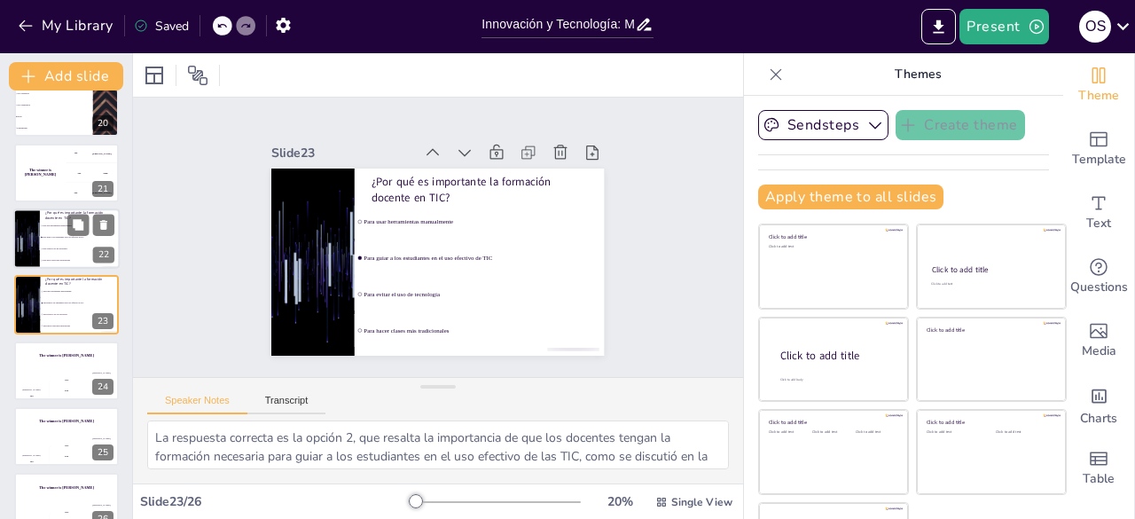
checkbox input "true"
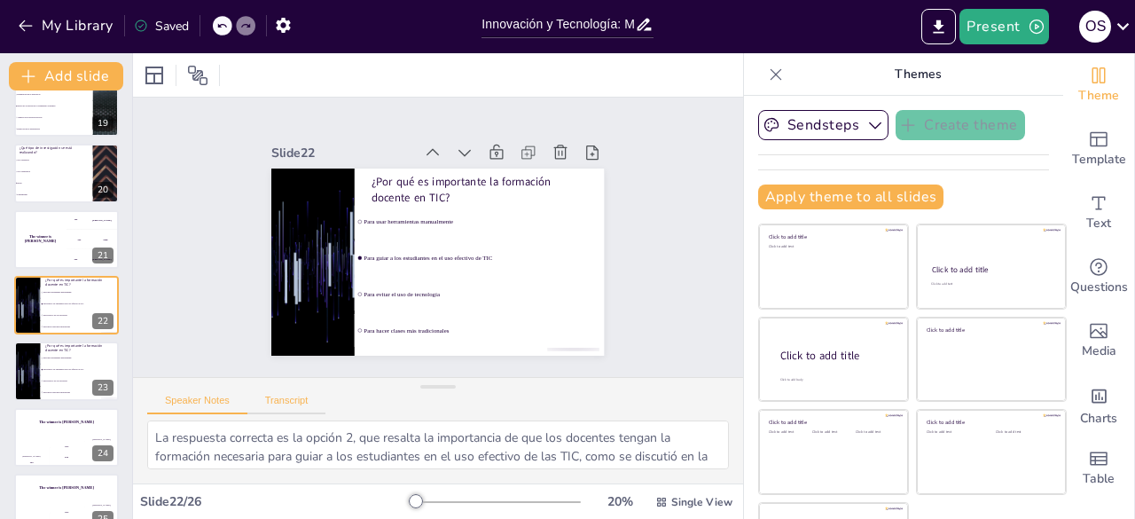
click at [284, 408] on button "Transcript" at bounding box center [286, 405] width 79 height 20
checkbox input "true"
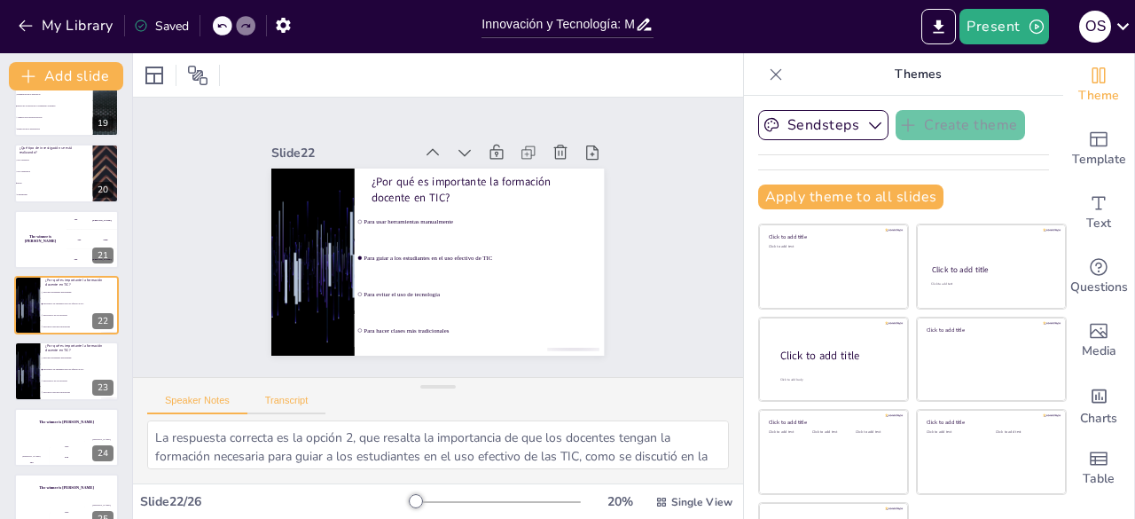
checkbox input "true"
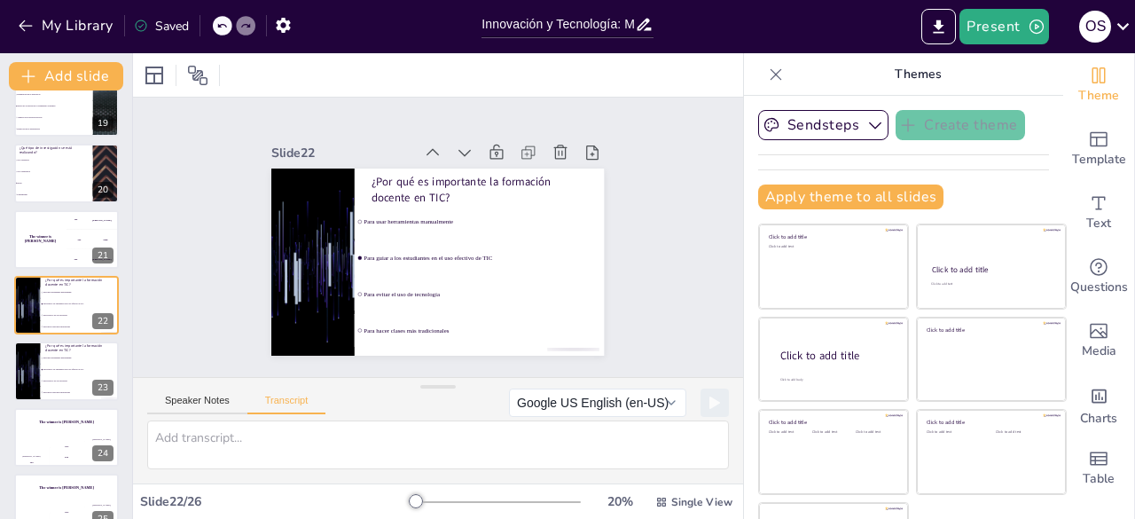
click at [163, 24] on div "Saved" at bounding box center [161, 26] width 55 height 17
click at [154, 21] on div "Saved" at bounding box center [161, 26] width 55 height 17
click at [138, 27] on icon at bounding box center [141, 26] width 14 height 14
click at [137, 22] on icon at bounding box center [141, 26] width 12 height 12
click at [1009, 29] on button "Present" at bounding box center [1004, 26] width 89 height 35
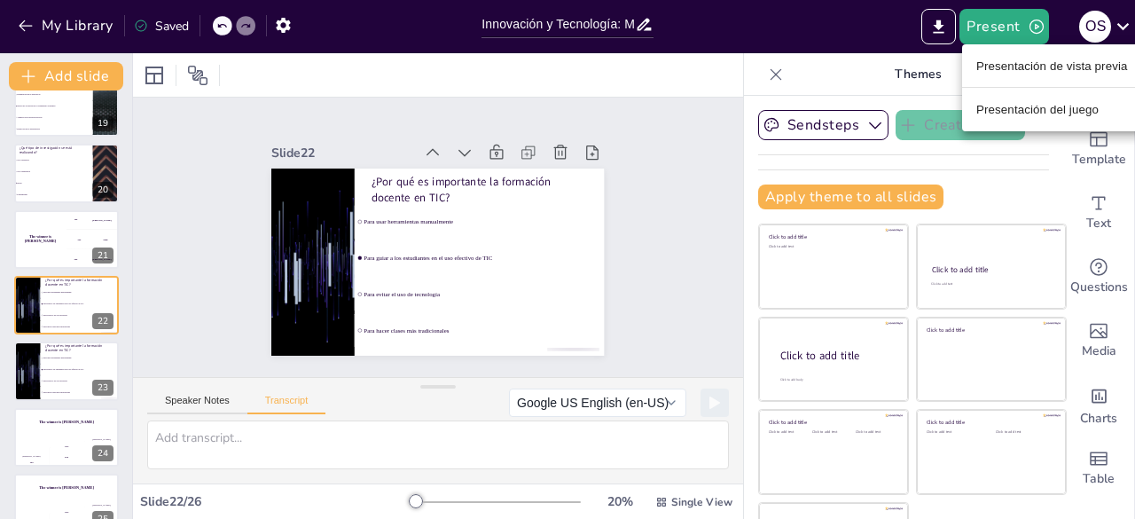
click at [1044, 71] on font "Presentación de vista previa" at bounding box center [1052, 65] width 152 height 13
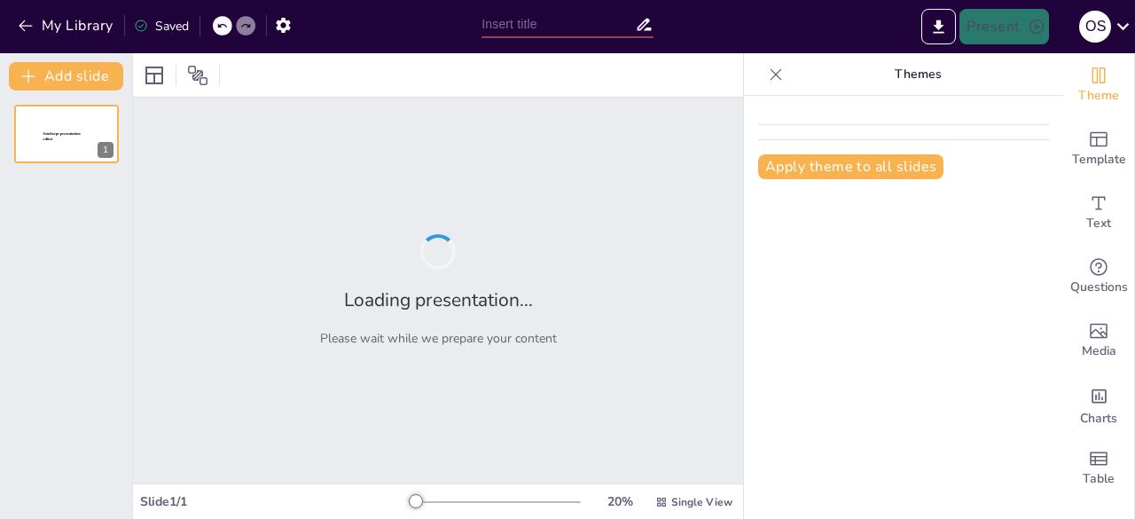
type input "Innovación y Tecnología: Mejorando el Rendimiento Académico en el [GEOGRAPHIC_D…"
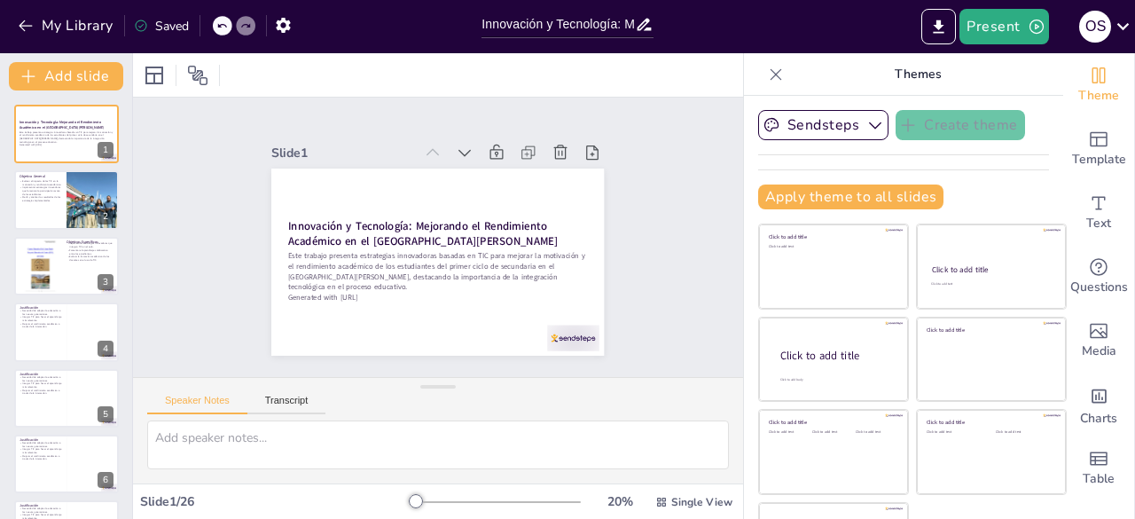
click at [1027, 135] on div "Sendsteps Create theme Apply theme to all slides Click to add title Click to ad…" at bounding box center [903, 307] width 319 height 423
click at [1015, 31] on button "Present" at bounding box center [1004, 26] width 89 height 35
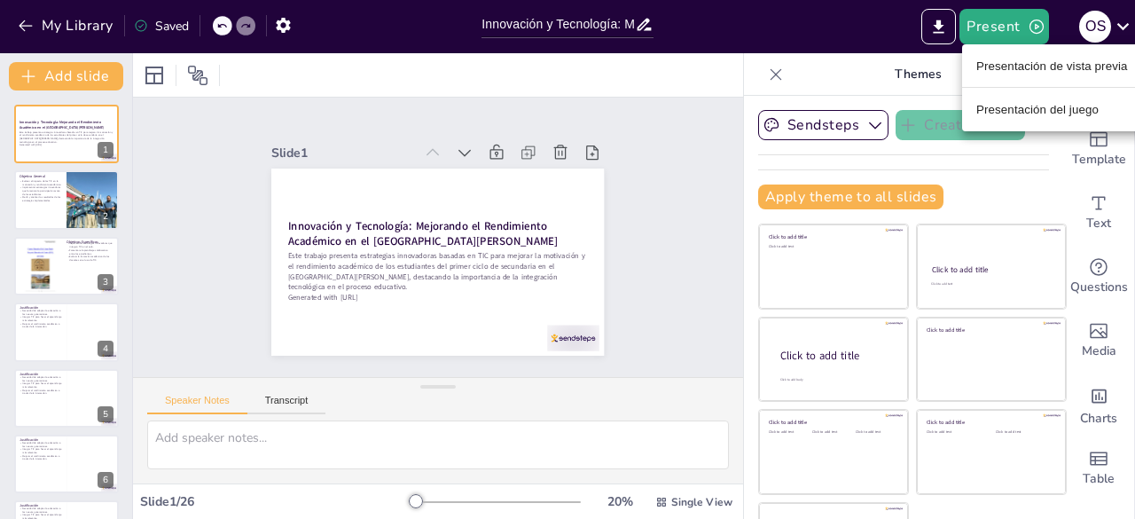
click at [1025, 67] on font "Presentación de vista previa" at bounding box center [1052, 65] width 152 height 13
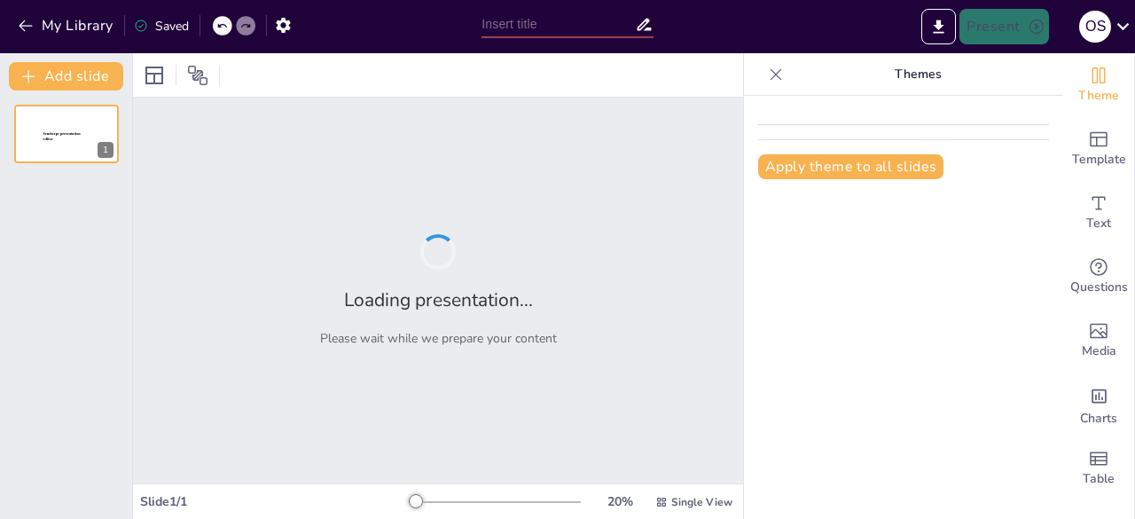
type input "Innovación y Tecnología: Mejorando el Rendimiento Académico en el [GEOGRAPHIC_D…"
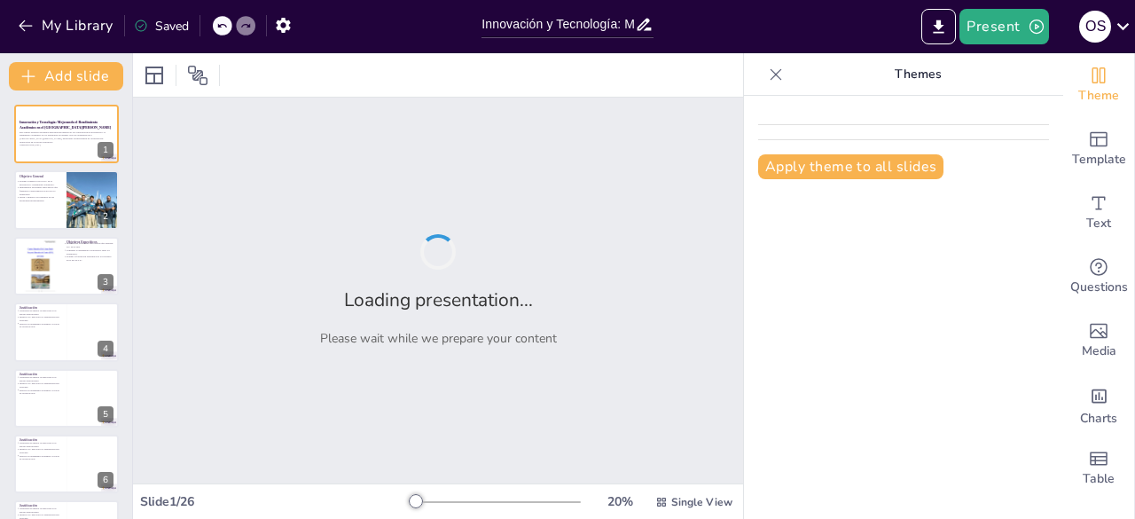
checkbox input "true"
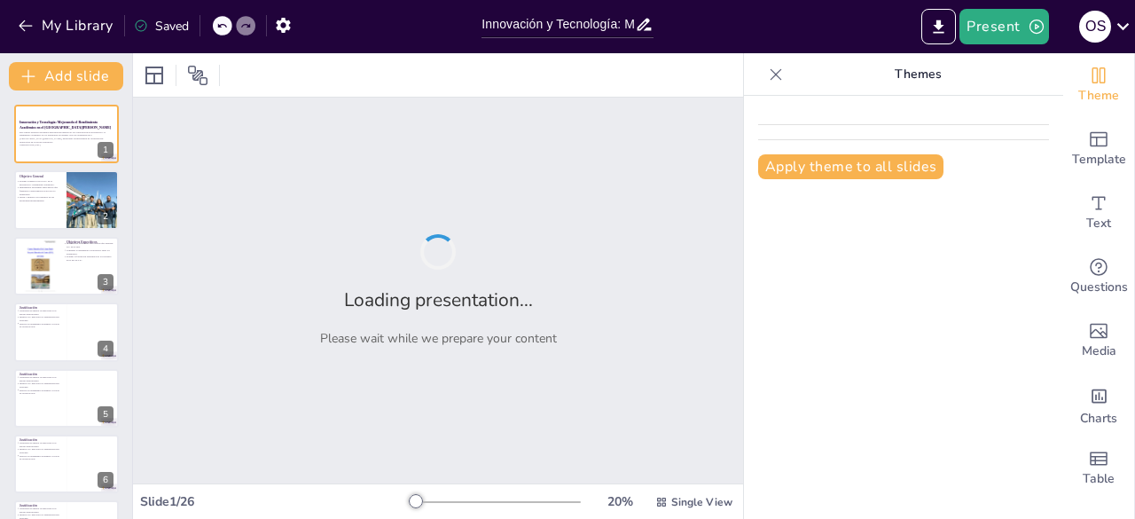
checkbox input "true"
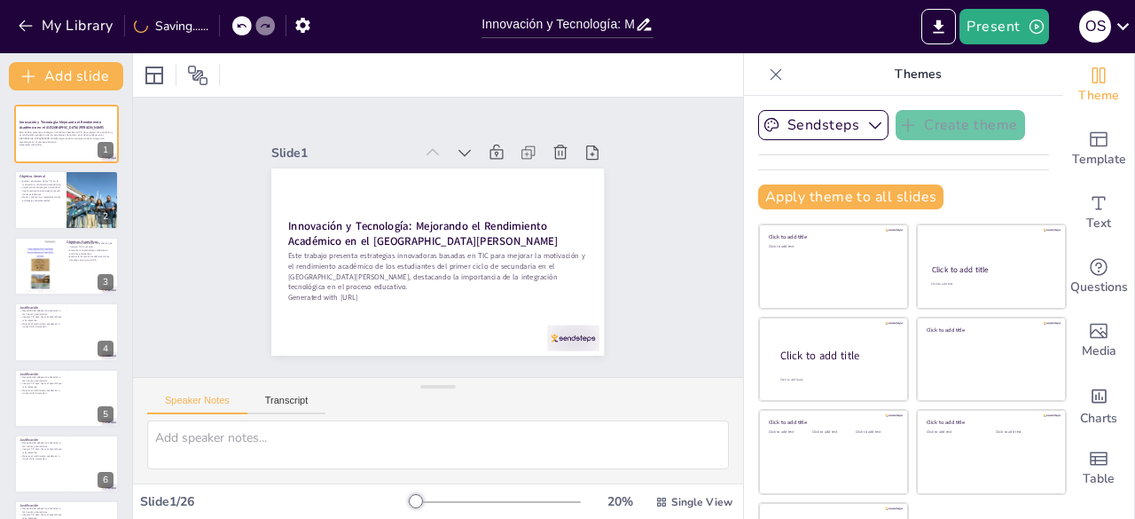
scroll to position [64, 0]
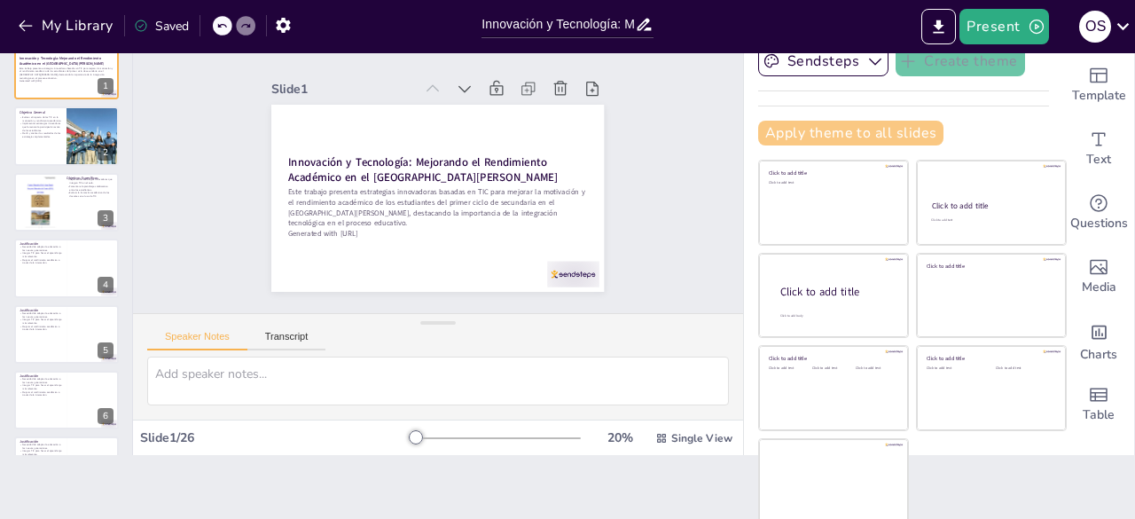
click at [851, 136] on button "Apply theme to all slides" at bounding box center [850, 133] width 185 height 25
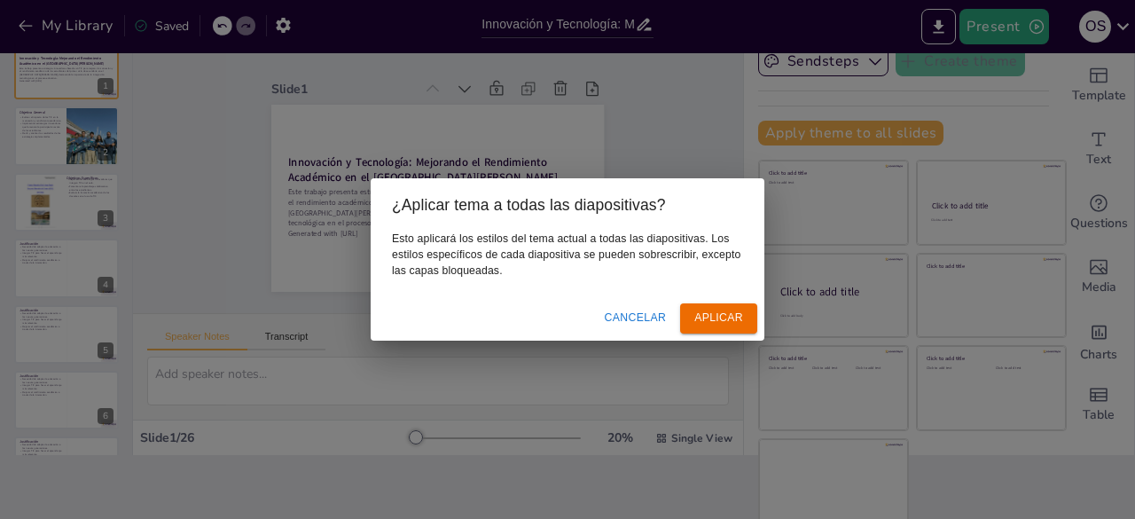
click at [660, 387] on div "¿Aplicar tema a todas las diapositivas? Esto aplicará los estilos del tema actu…" at bounding box center [567, 259] width 1135 height 519
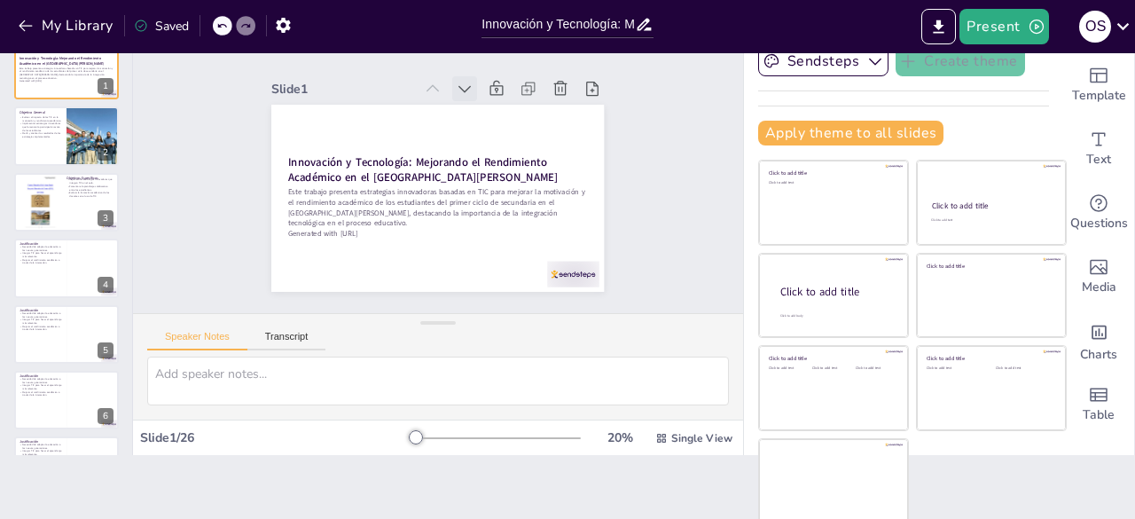
click at [515, 138] on icon at bounding box center [521, 145] width 12 height 14
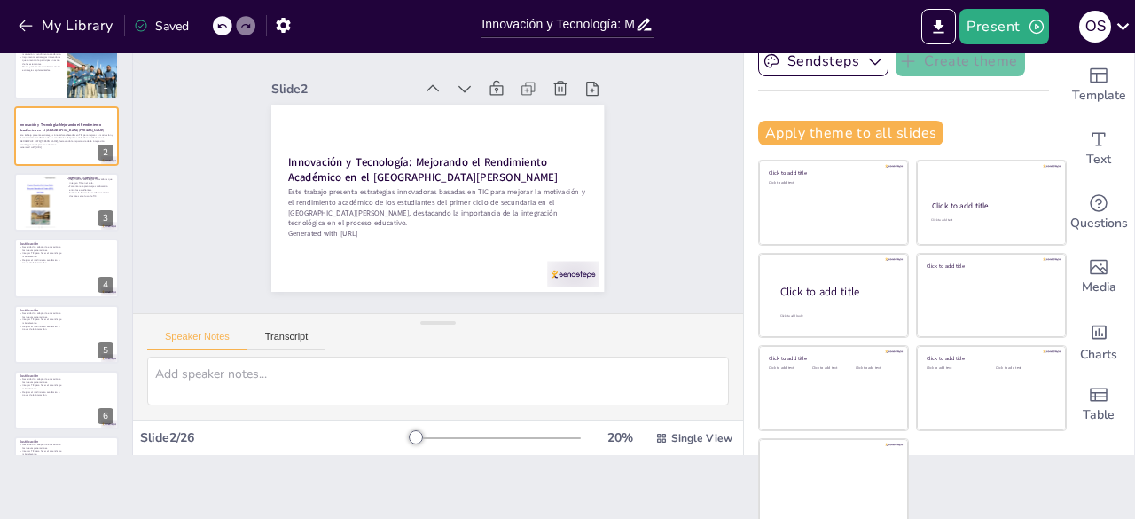
checkbox input "true"
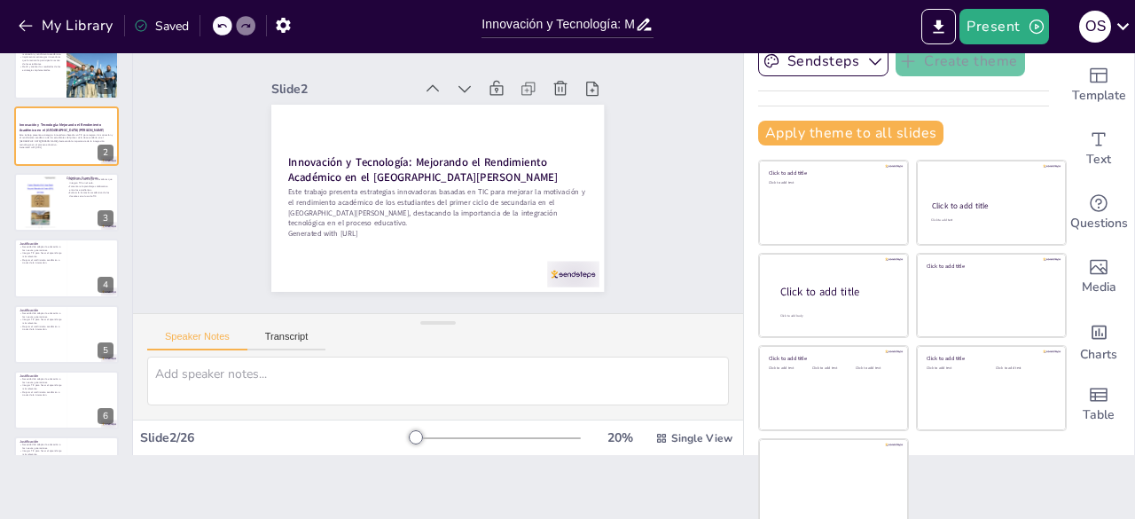
checkbox input "true"
click at [69, 129] on button at bounding box center [77, 122] width 21 height 21
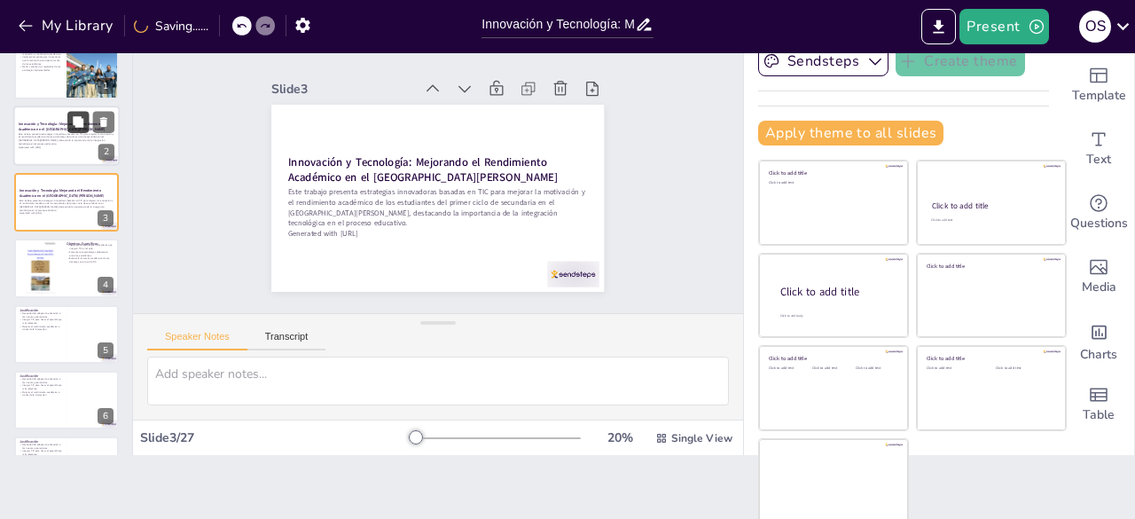
checkbox input "true"
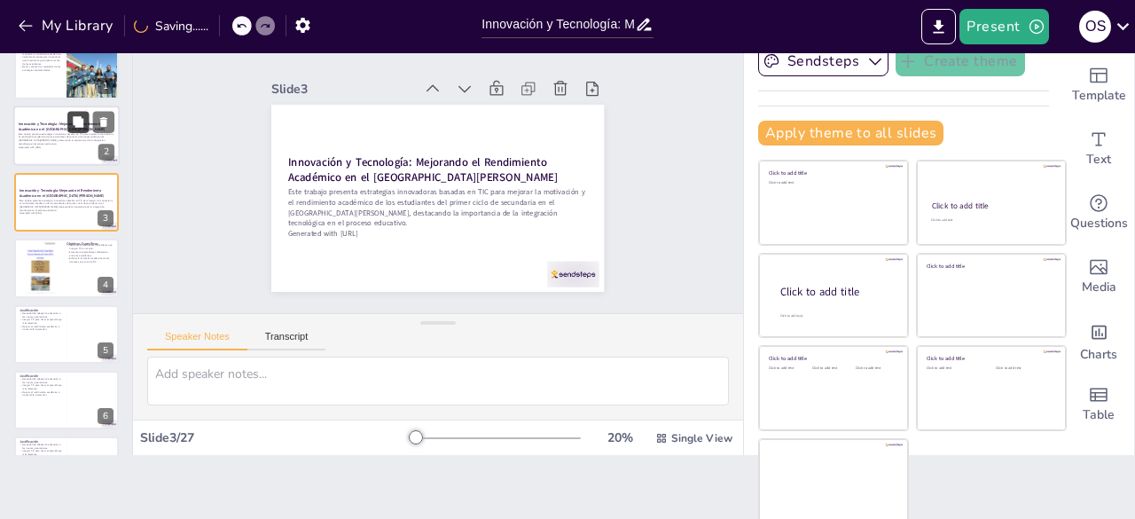
checkbox input "true"
click at [71, 276] on div at bounding box center [66, 268] width 106 height 60
type textarea "La integración de TIC en el aula es esencial para modernizar el proceso educati…"
checkbox input "true"
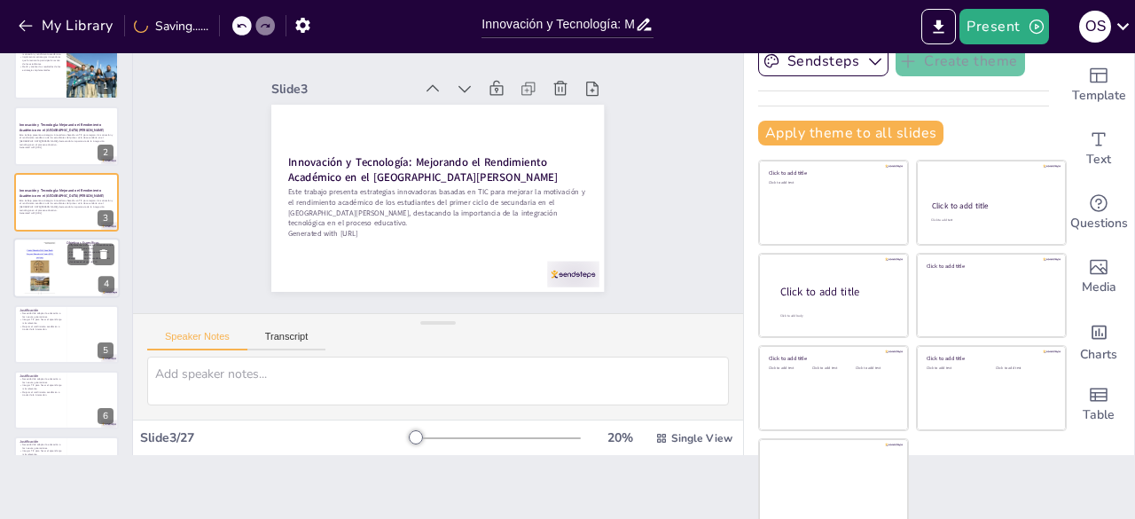
checkbox input "true"
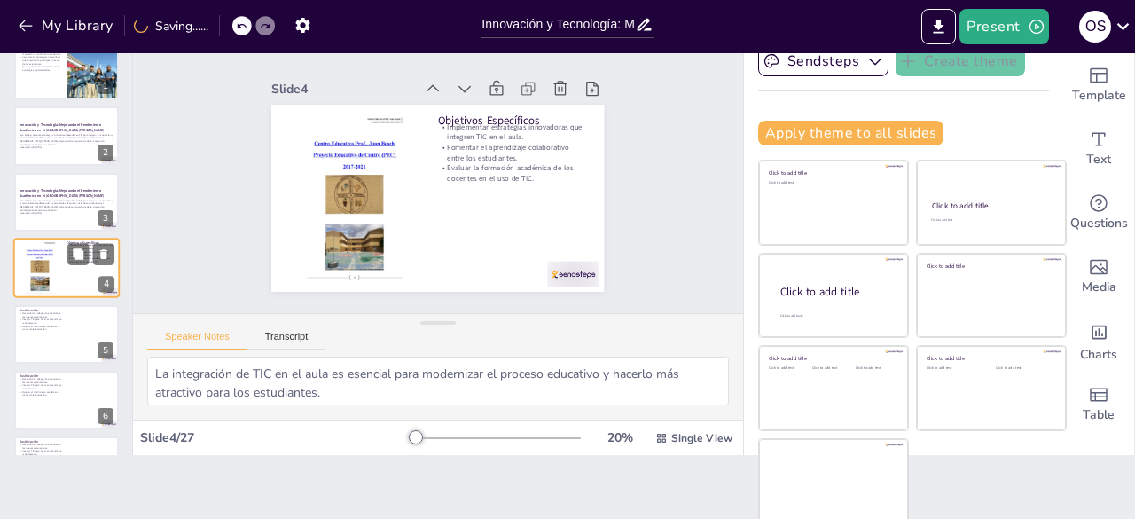
scroll to position [27, 0]
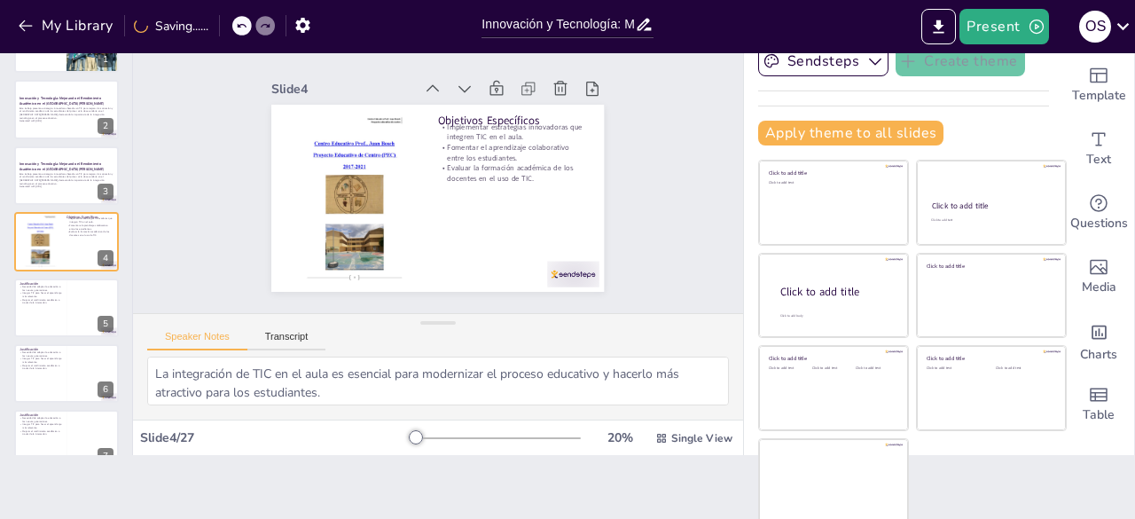
click at [511, 188] on div "Slide 1 Objetivo General Evaluar el impacto de las TIC en la motivación y rendi…" at bounding box center [438, 173] width 454 height 667
checkbox input "true"
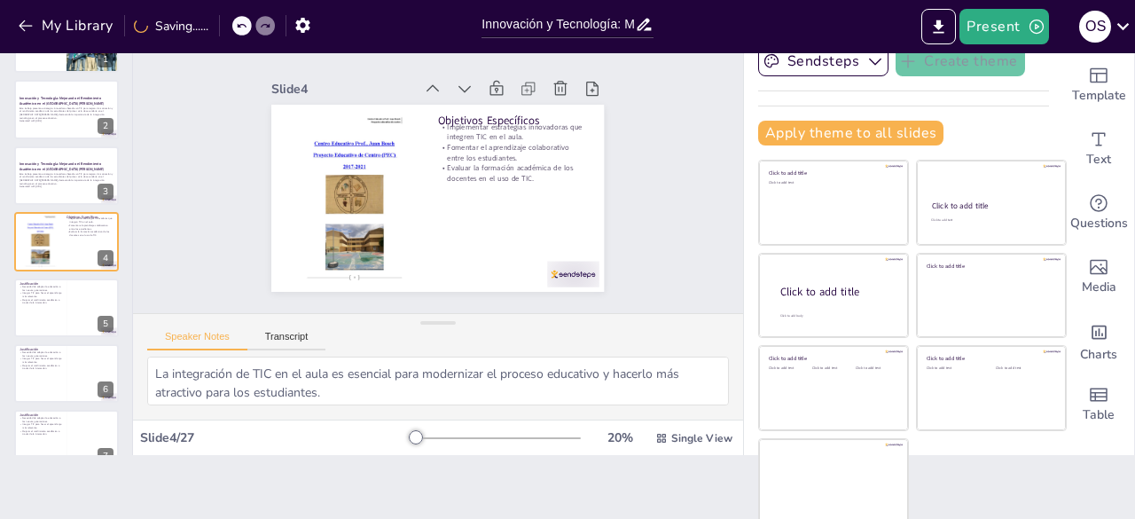
checkbox input "true"
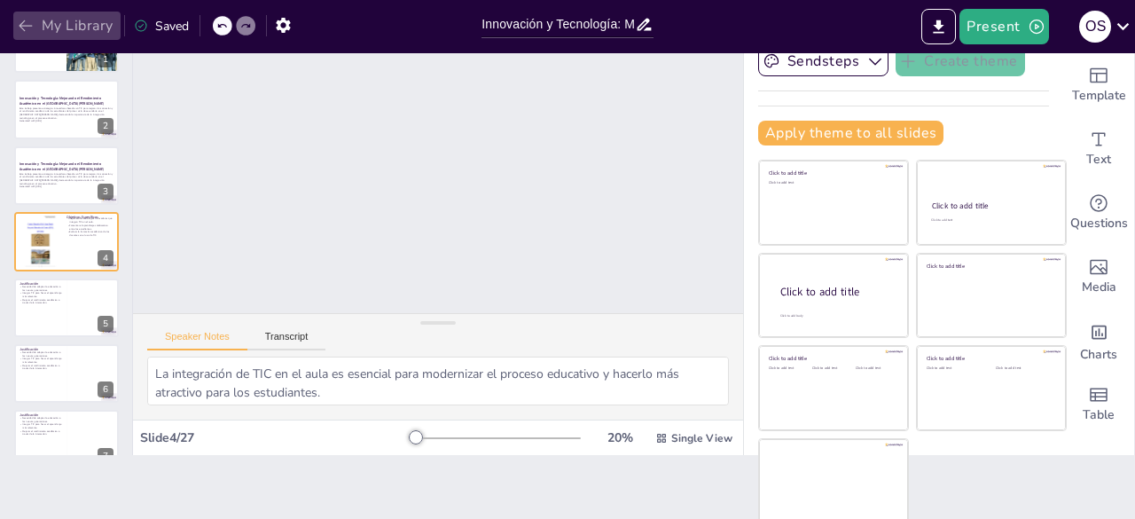
click at [30, 27] on icon "button" at bounding box center [26, 26] width 18 height 18
